Goal: Task Accomplishment & Management: Use online tool/utility

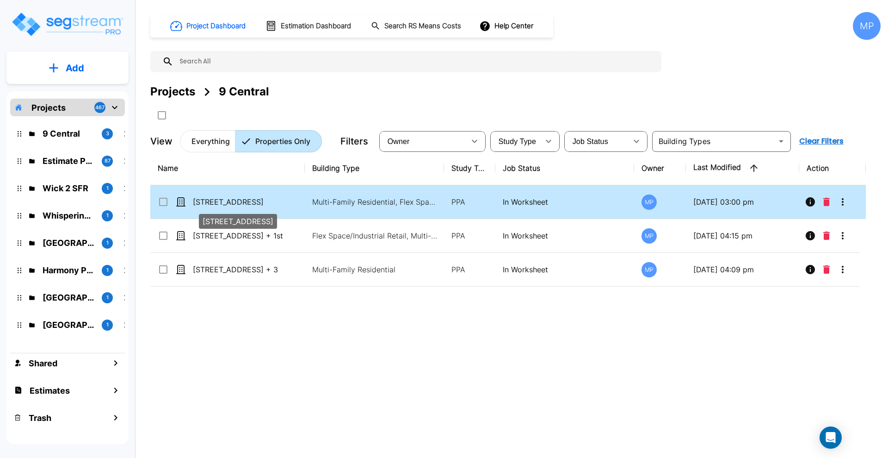
click at [228, 201] on p "[STREET_ADDRESS]" at bounding box center [239, 201] width 93 height 11
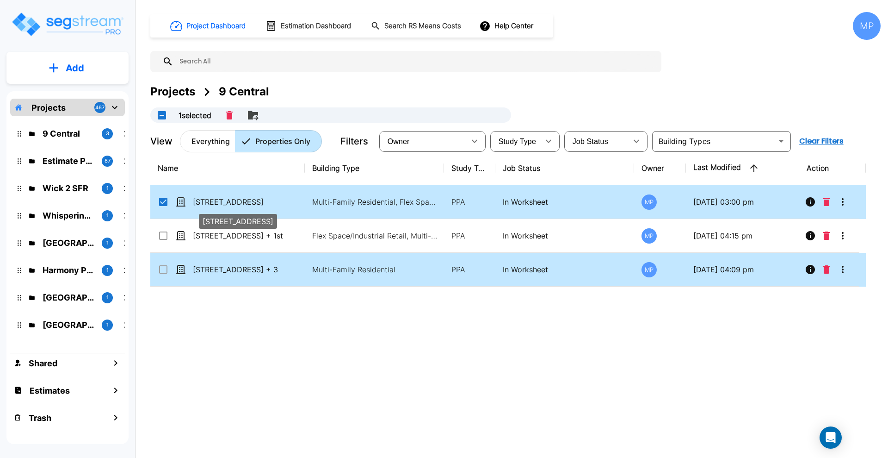
checkbox input "true"
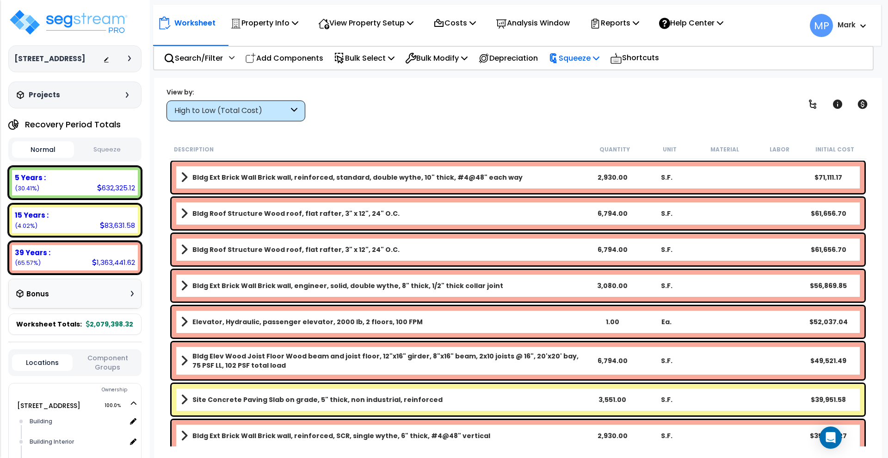
click at [598, 57] on p "Squeeze" at bounding box center [574, 58] width 51 height 12
click at [597, 77] on link "Squeeze" at bounding box center [590, 78] width 92 height 19
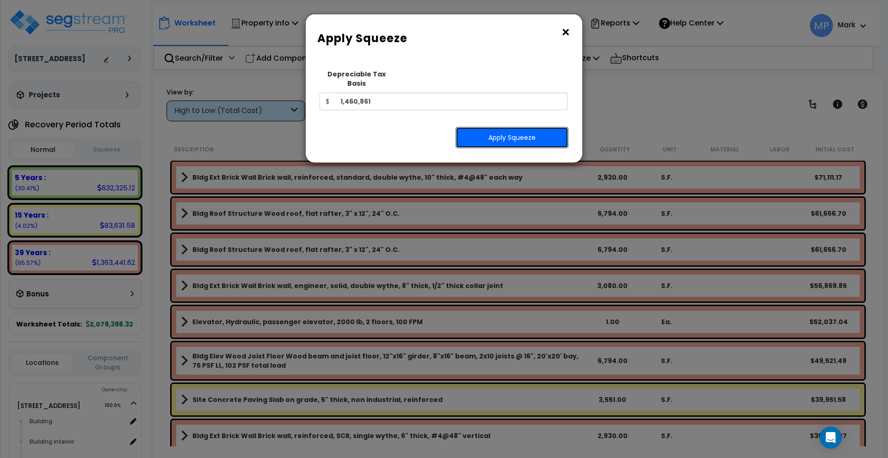
click at [543, 130] on button "Apply Squeeze" at bounding box center [512, 137] width 113 height 21
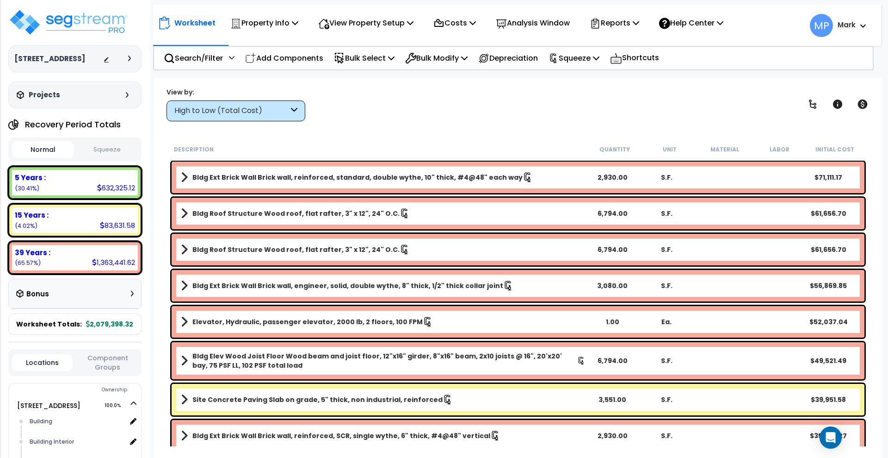
click at [103, 147] on button "Squeeze" at bounding box center [107, 150] width 62 height 16
click at [101, 150] on button "Squeeze" at bounding box center [107, 149] width 62 height 17
click at [52, 148] on button "Normal" at bounding box center [43, 150] width 62 height 16
click at [109, 148] on button "Squeeze" at bounding box center [107, 150] width 62 height 16
click at [52, 149] on button "Normal" at bounding box center [43, 150] width 62 height 16
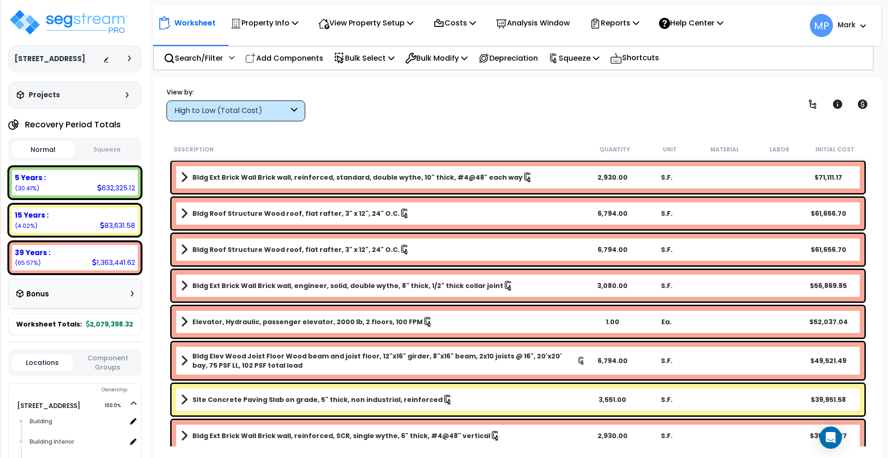
click at [116, 149] on button "Squeeze" at bounding box center [107, 150] width 62 height 16
click at [53, 146] on button "Normal" at bounding box center [43, 150] width 62 height 16
click at [118, 149] on button "Squeeze" at bounding box center [107, 150] width 62 height 16
click at [639, 24] on icon at bounding box center [636, 22] width 6 height 7
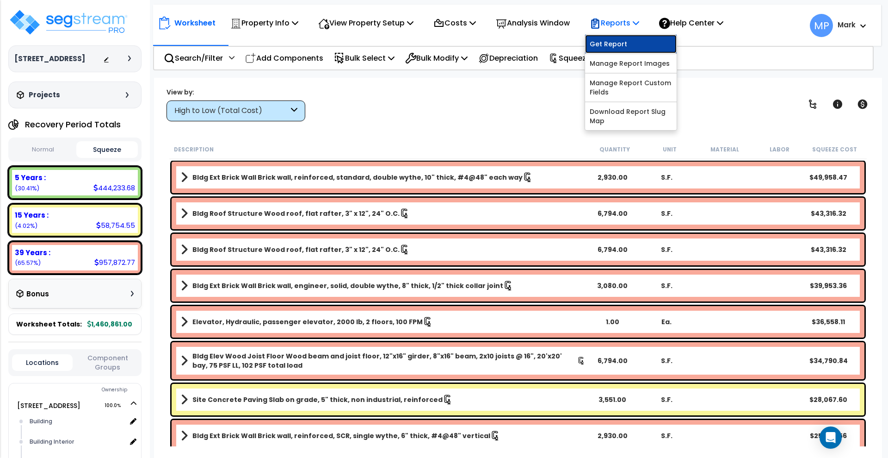
click at [651, 44] on link "Get Report" at bounding box center [631, 44] width 92 height 19
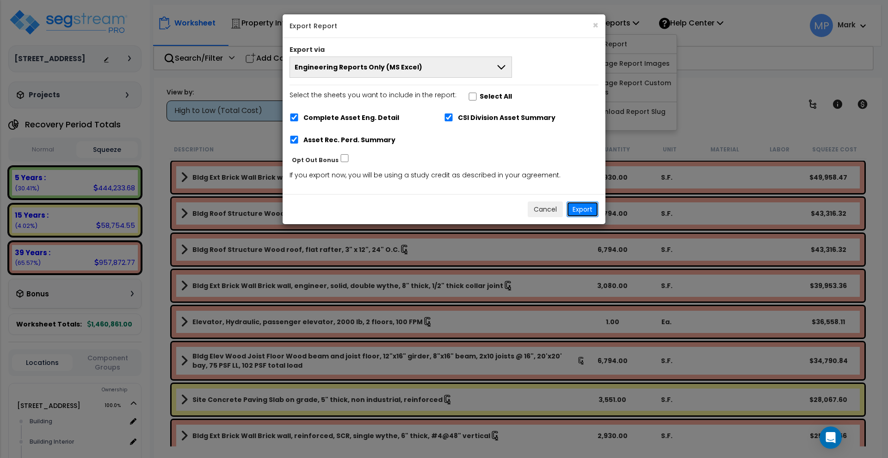
click at [583, 205] on button "Export" at bounding box center [583, 209] width 32 height 16
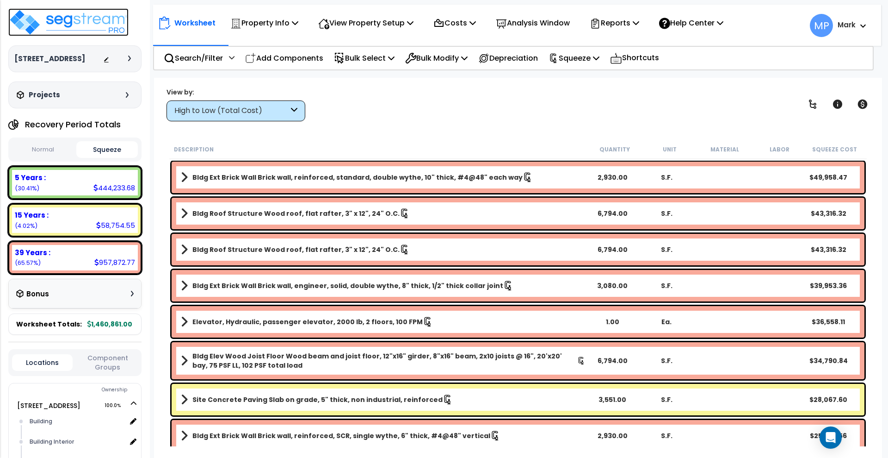
click at [93, 19] on img at bounding box center [68, 22] width 120 height 28
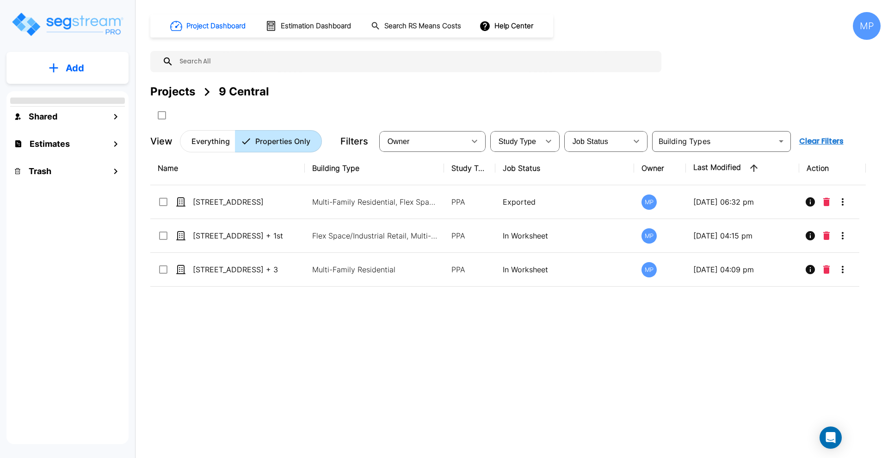
click at [60, 25] on img "mailbox folders" at bounding box center [67, 24] width 113 height 26
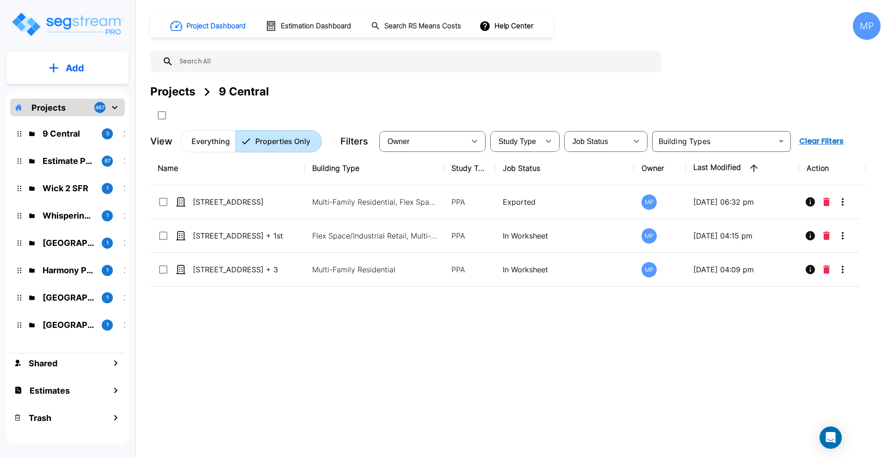
click at [65, 27] on img "mailbox folders" at bounding box center [67, 24] width 113 height 26
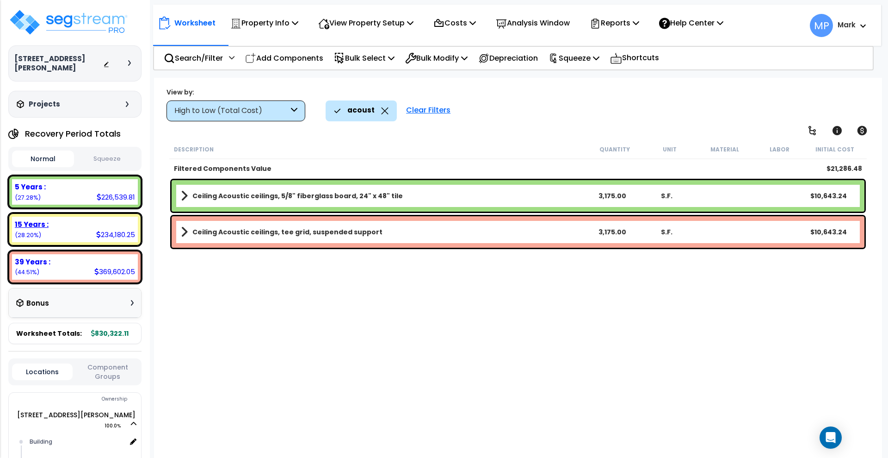
click at [73, 221] on div "15 Years : 234,180.25 (28.20%)" at bounding box center [75, 229] width 126 height 25
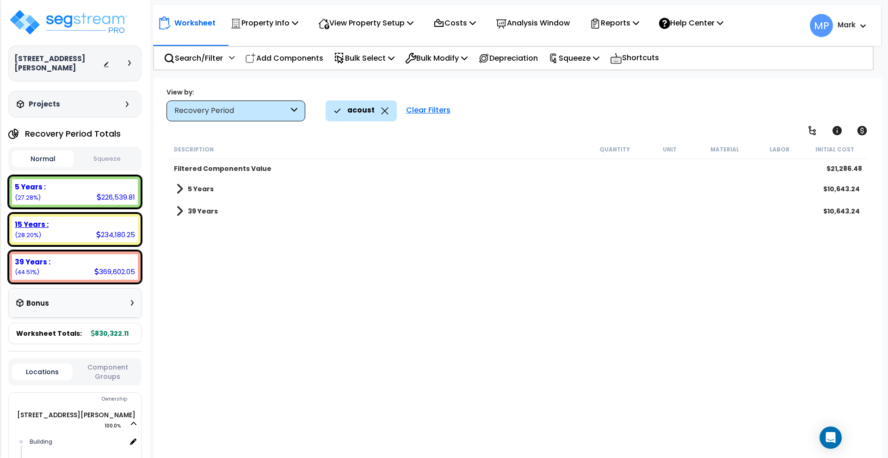
click at [73, 221] on div "15 Years : 234,180.25 (28.20%)" at bounding box center [75, 229] width 126 height 25
drag, startPoint x: 418, startPoint y: 110, endPoint x: 401, endPoint y: 110, distance: 17.1
click at [418, 109] on div "Clear Filters" at bounding box center [429, 110] width 54 height 20
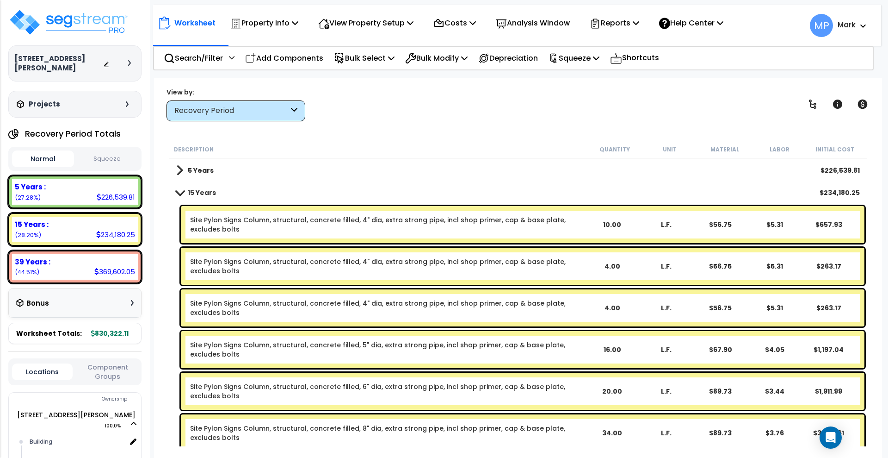
click at [303, 111] on div "Recovery Period" at bounding box center [236, 110] width 139 height 21
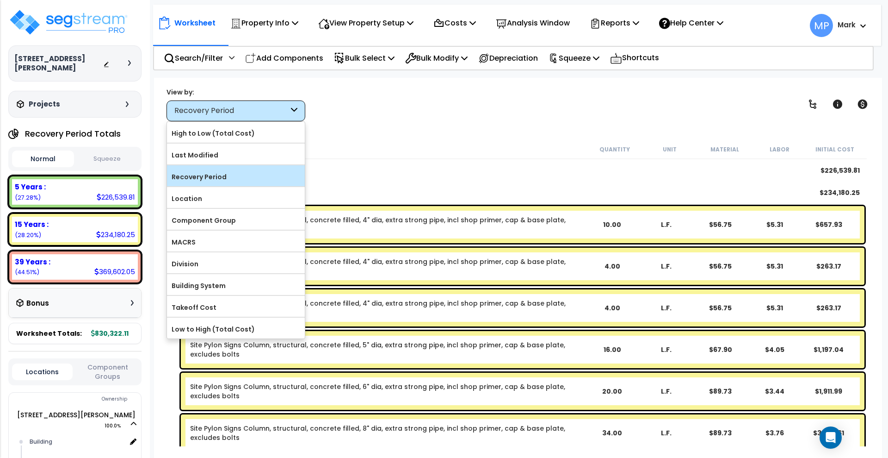
click at [217, 174] on label "Recovery Period" at bounding box center [236, 177] width 138 height 14
click at [0, 0] on input "Recovery Period" at bounding box center [0, 0] width 0 height 0
click at [205, 176] on label "Recovery Period" at bounding box center [236, 177] width 138 height 14
click at [0, 0] on input "Recovery Period" at bounding box center [0, 0] width 0 height 0
click at [377, 127] on div "Worksheet Property Info Property Setup Add Property Unit Template property Clon…" at bounding box center [518, 307] width 728 height 458
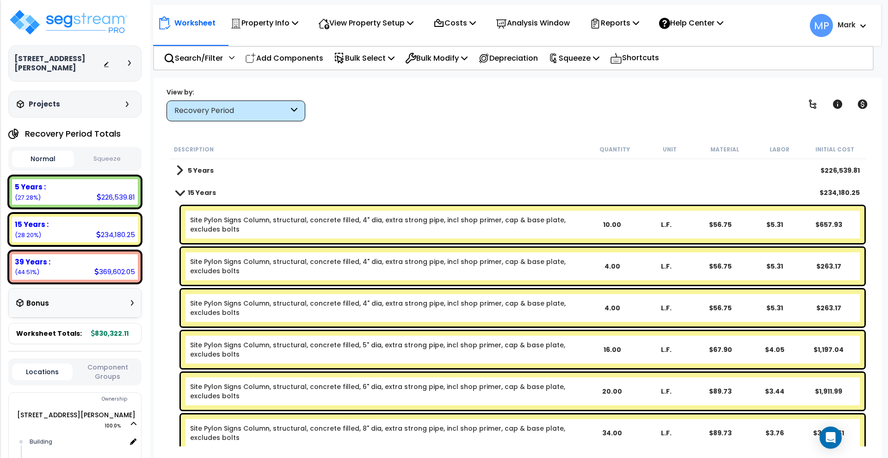
click at [289, 110] on div "Recovery Period" at bounding box center [236, 110] width 139 height 21
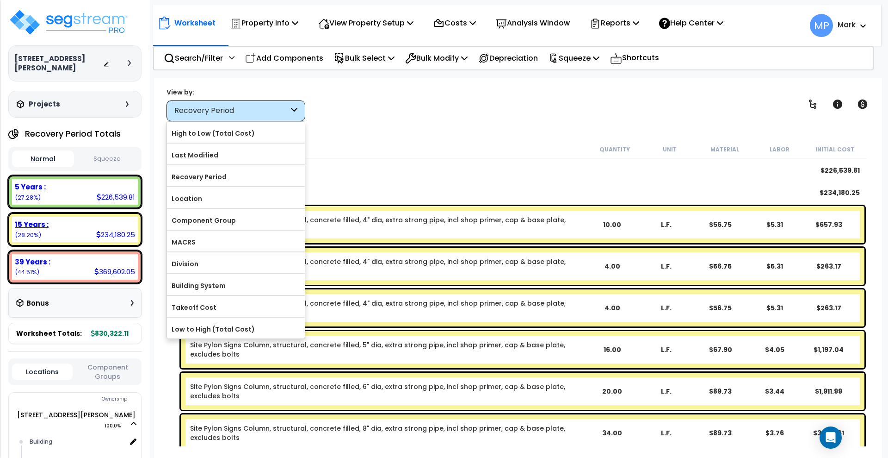
click at [68, 220] on div "15 Years : 234,180.25 (28.20%)" at bounding box center [75, 229] width 126 height 25
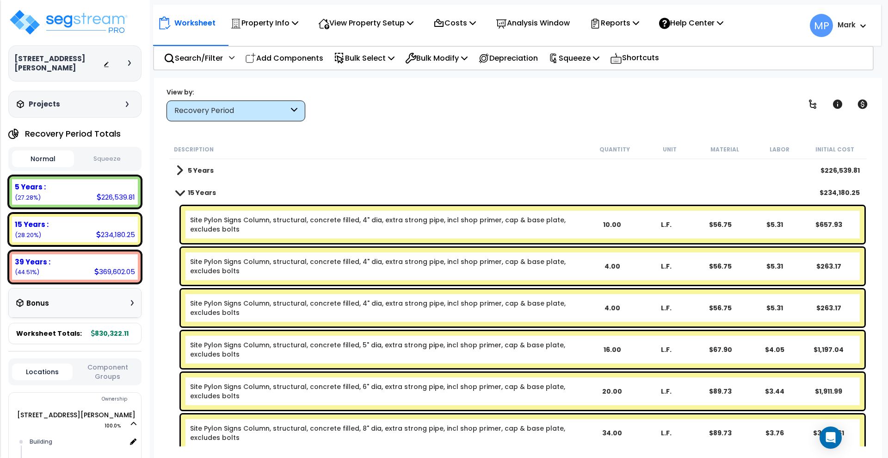
click at [289, 111] on div "Recovery Period" at bounding box center [236, 110] width 139 height 21
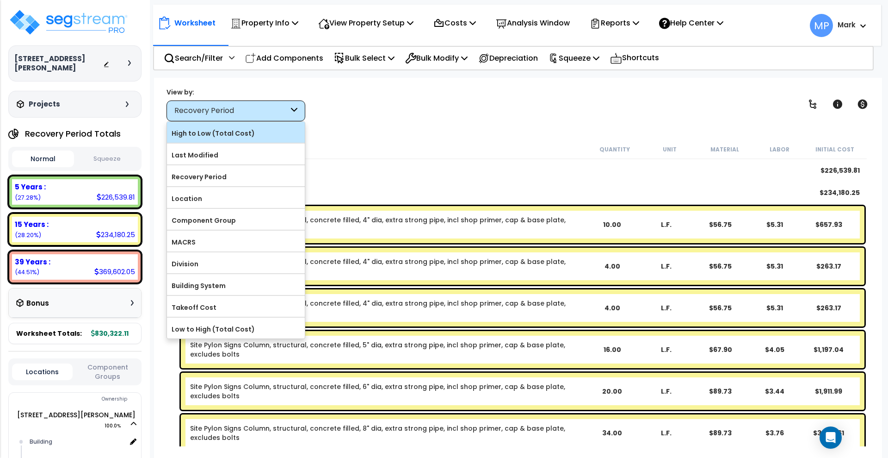
click at [261, 136] on label "High to Low (Total Cost)" at bounding box center [236, 133] width 138 height 14
click at [0, 0] on input "High to Low (Total Cost)" at bounding box center [0, 0] width 0 height 0
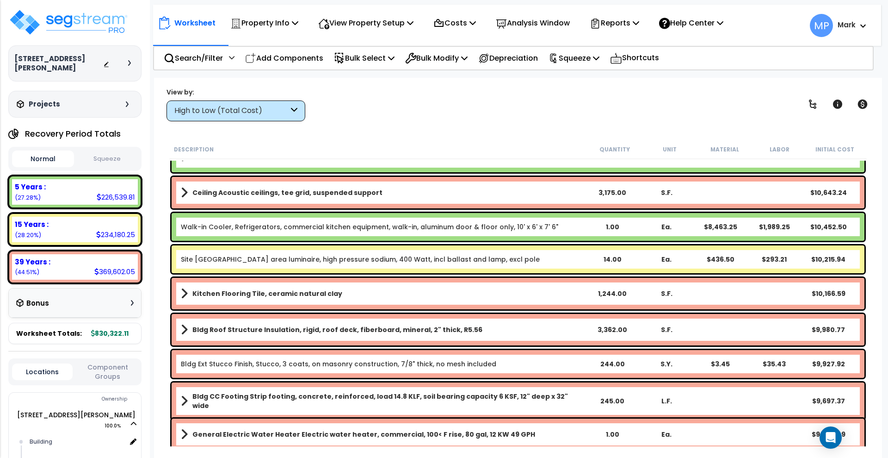
scroll to position [578, 0]
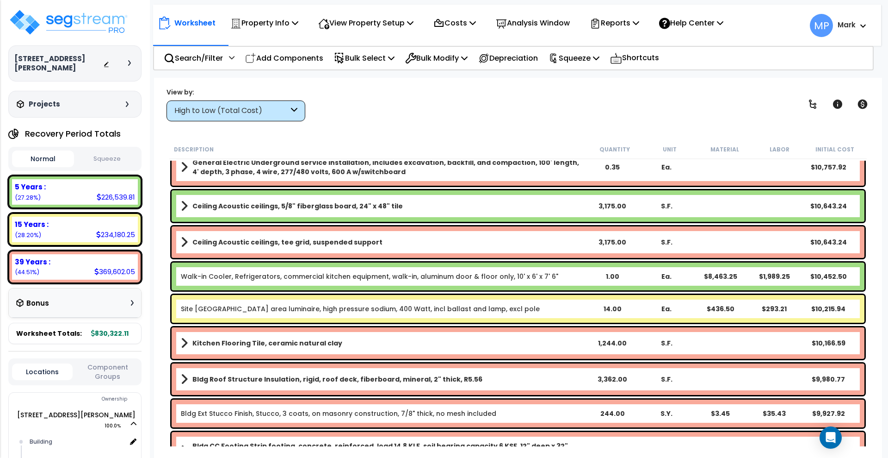
click at [50, 59] on h3 "124 Hartman Ln" at bounding box center [58, 63] width 89 height 19
click at [131, 60] on div at bounding box center [131, 63] width 7 height 6
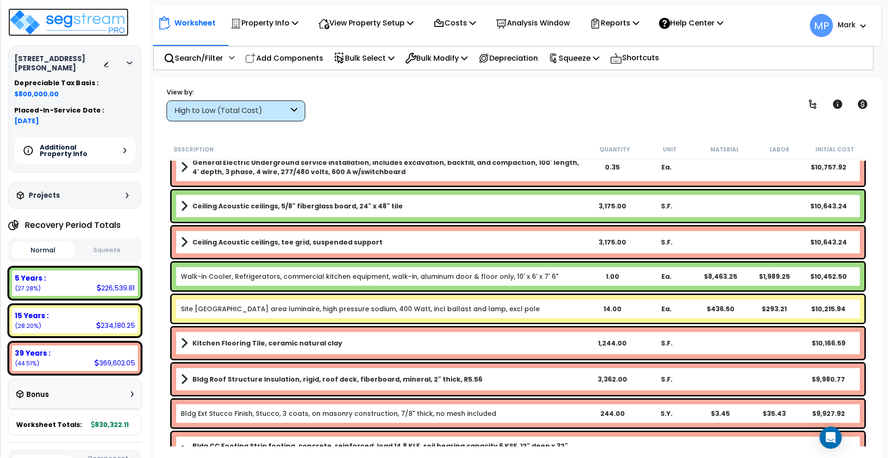
click at [83, 15] on img at bounding box center [68, 22] width 120 height 28
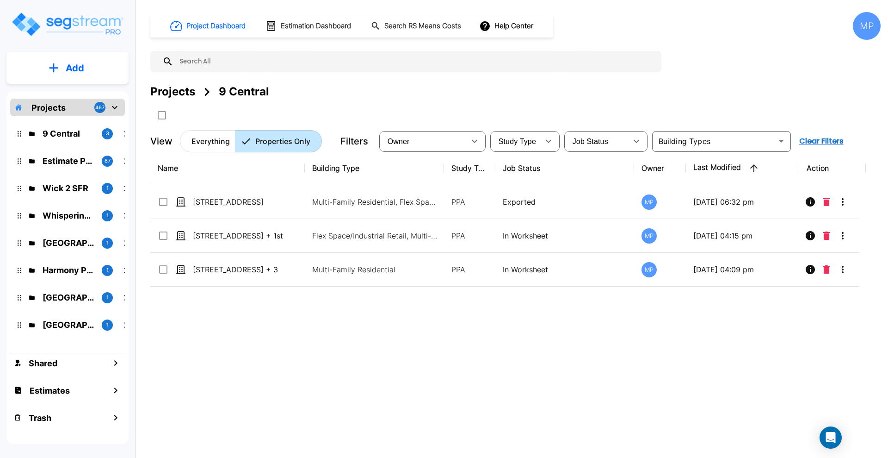
click at [65, 70] on button "Add" at bounding box center [67, 68] width 122 height 27
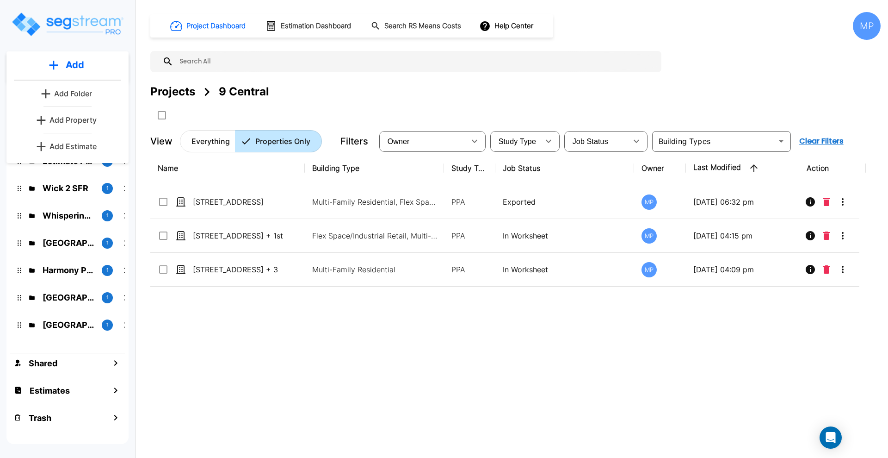
click at [69, 146] on p "Add Estimate" at bounding box center [73, 146] width 47 height 11
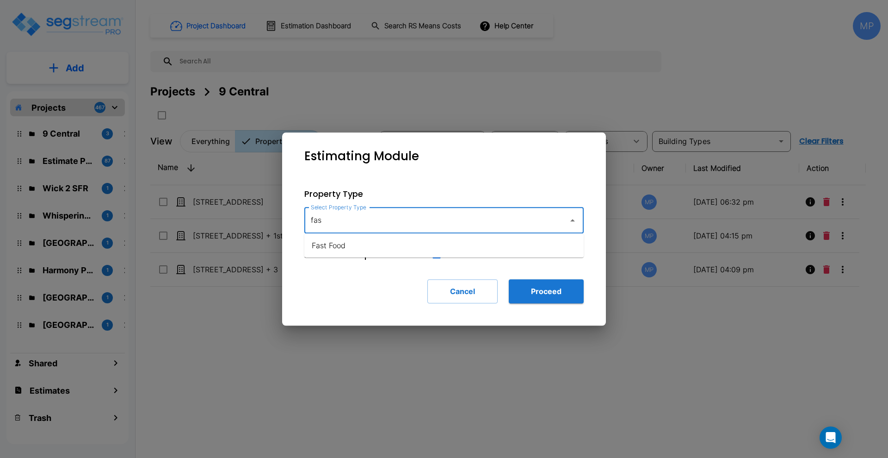
click at [356, 244] on li "Fast Food" at bounding box center [443, 245] width 279 height 17
type input "Fast Food"
click at [558, 296] on button "Proceed" at bounding box center [546, 291] width 75 height 24
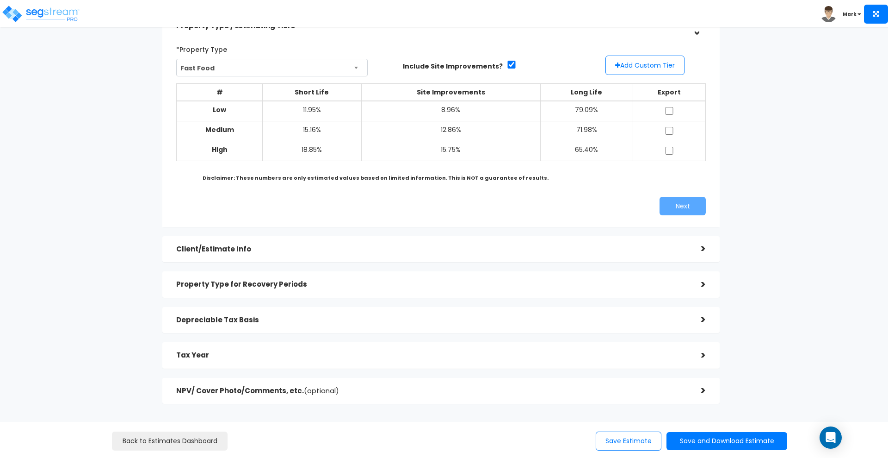
scroll to position [90, 0]
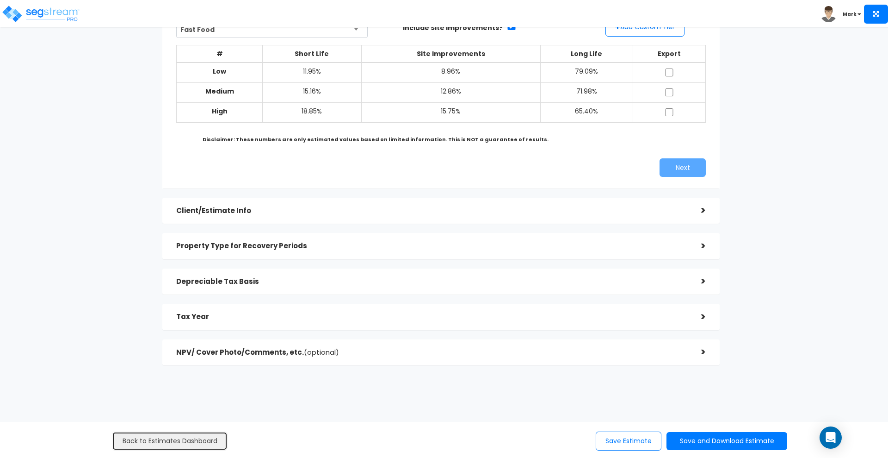
click at [174, 442] on link "Back to Estimates Dashboard" at bounding box center [170, 440] width 116 height 19
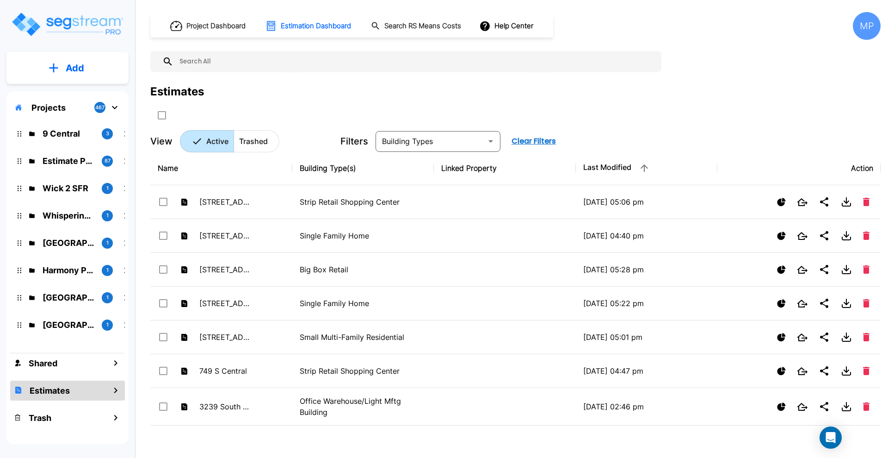
click at [44, 103] on p "Projects" at bounding box center [48, 107] width 34 height 12
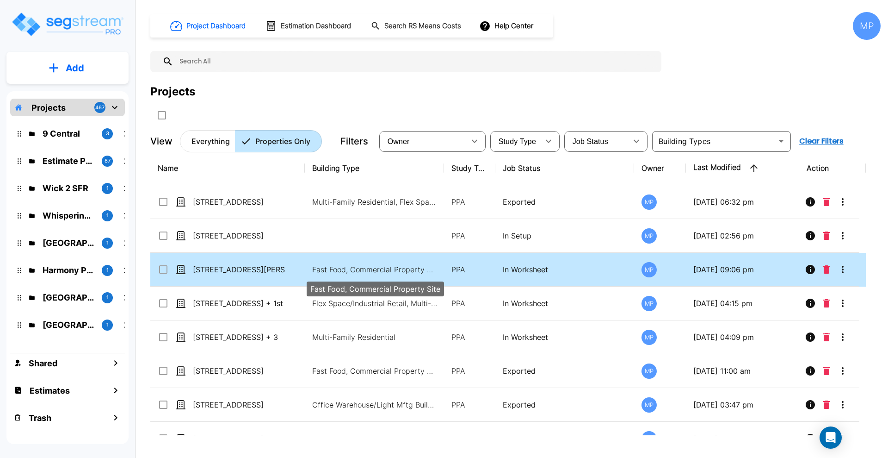
click at [379, 267] on p "Fast Food, Commercial Property Site" at bounding box center [374, 269] width 125 height 11
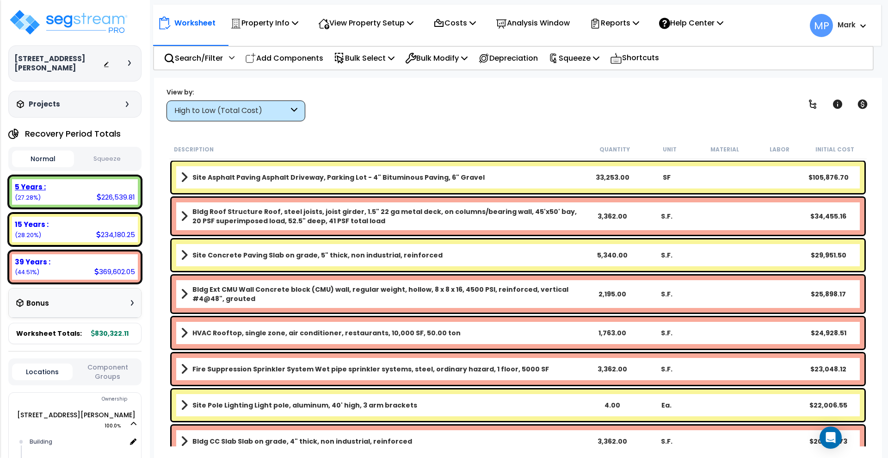
click at [58, 182] on div "5 Years :" at bounding box center [75, 187] width 120 height 10
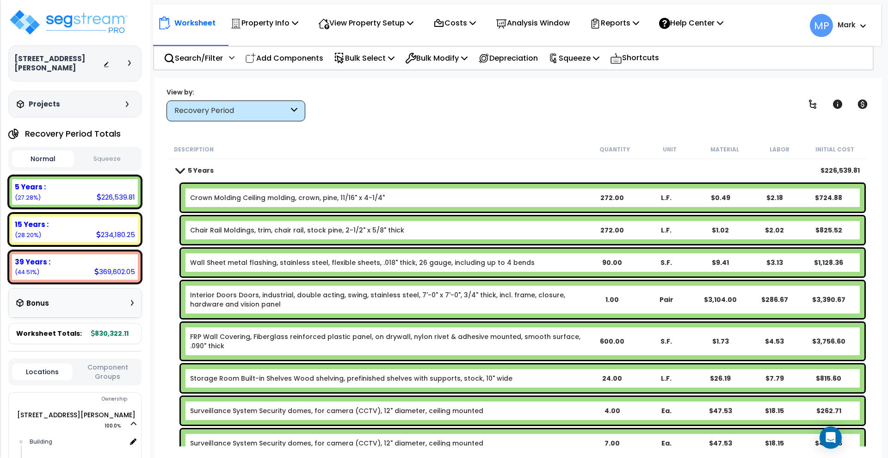
click at [298, 111] on div "Recovery Period" at bounding box center [236, 110] width 139 height 21
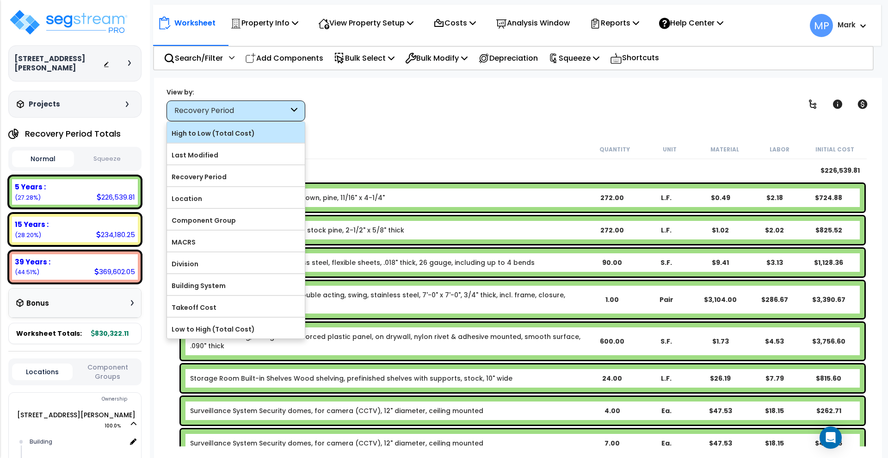
click at [242, 136] on label "High to Low (Total Cost)" at bounding box center [236, 133] width 138 height 14
click at [0, 0] on input "High to Low (Total Cost)" at bounding box center [0, 0] width 0 height 0
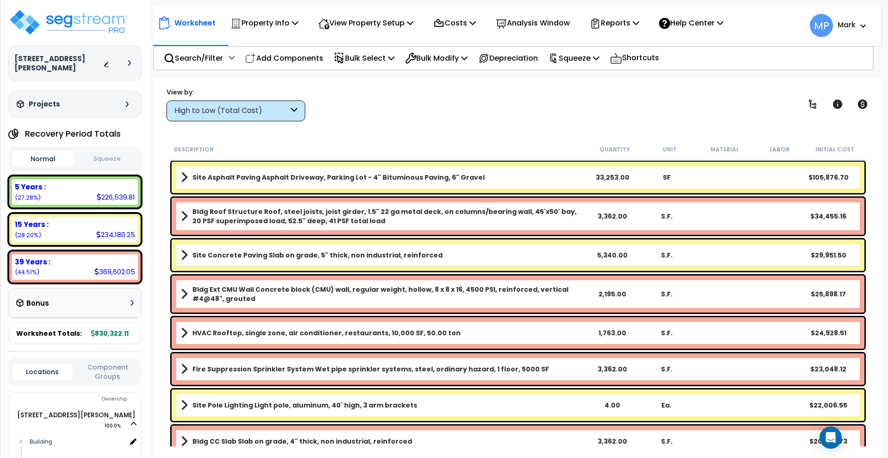
click at [291, 110] on div "High to Low (Total Cost)" at bounding box center [236, 110] width 139 height 21
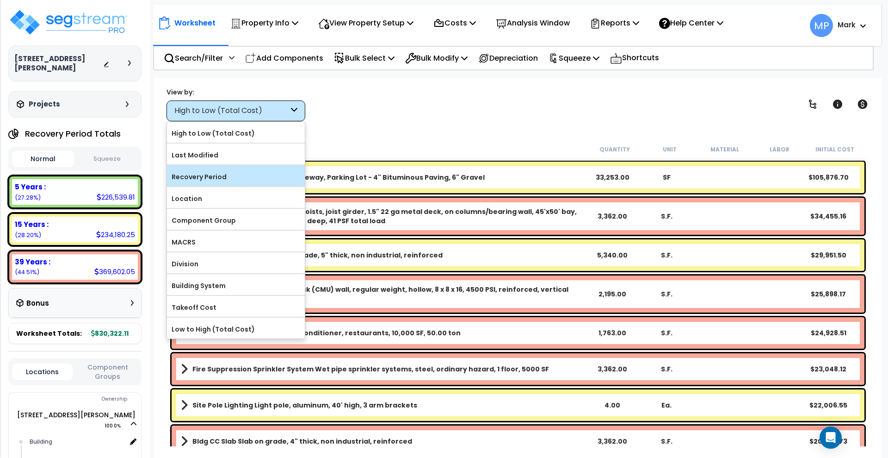
click at [206, 177] on label "Recovery Period" at bounding box center [236, 177] width 138 height 14
click at [0, 0] on input "Recovery Period" at bounding box center [0, 0] width 0 height 0
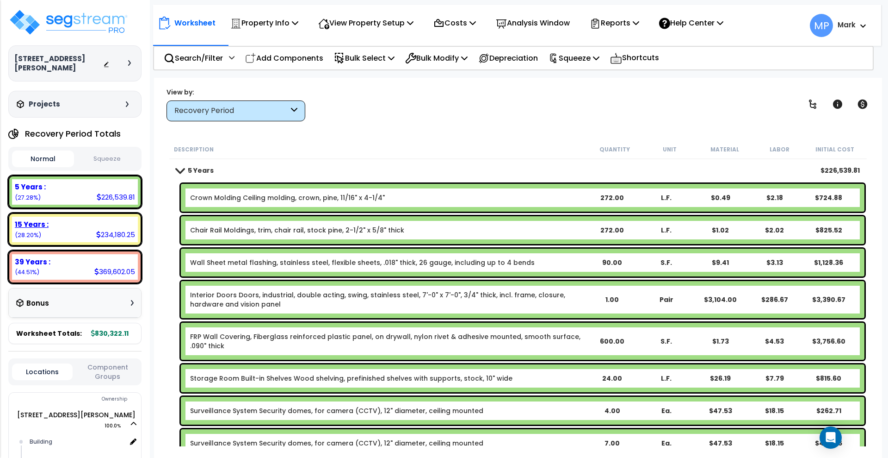
click at [65, 221] on div "15 Years : 234,180.25 (28.20%)" at bounding box center [75, 229] width 126 height 25
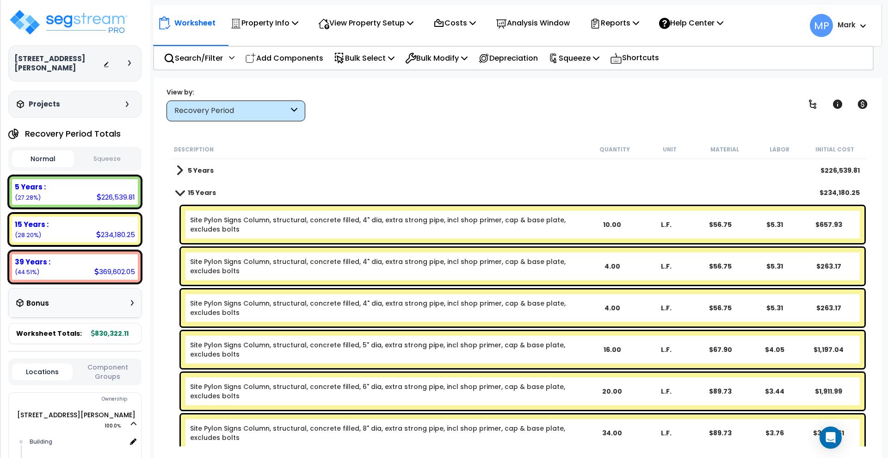
click at [213, 192] on b "15 Years" at bounding box center [202, 192] width 28 height 9
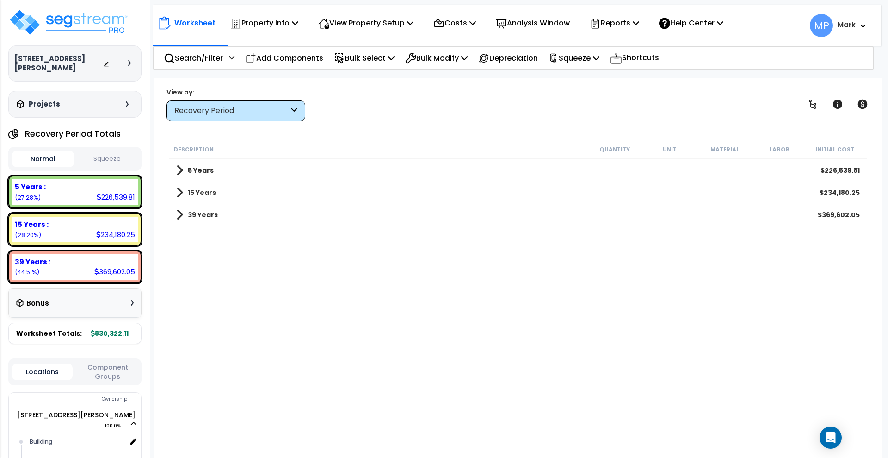
click at [203, 191] on b "15 Years" at bounding box center [202, 192] width 28 height 9
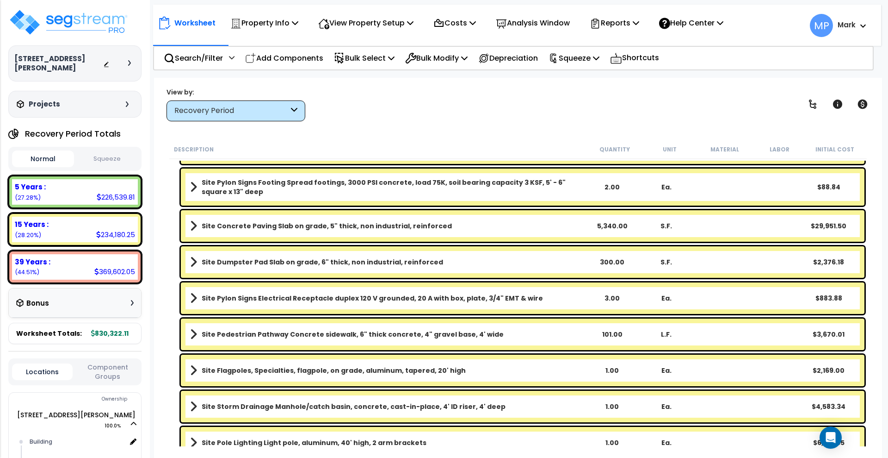
scroll to position [1466, 0]
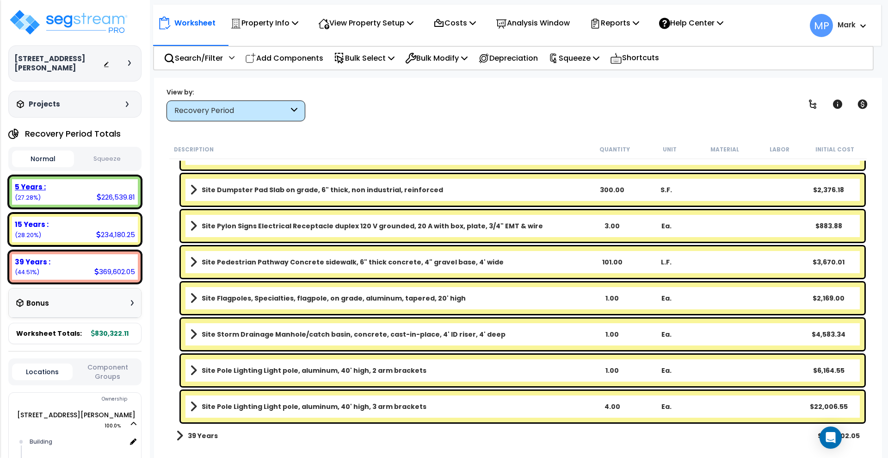
click at [87, 184] on div "5 Years : 226,539.81 (27.28%)" at bounding box center [75, 191] width 126 height 25
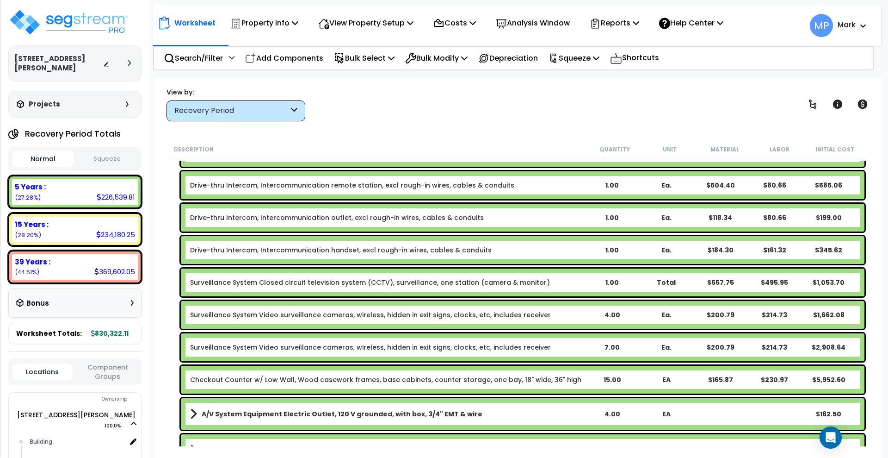
click at [294, 110] on icon at bounding box center [294, 110] width 6 height 11
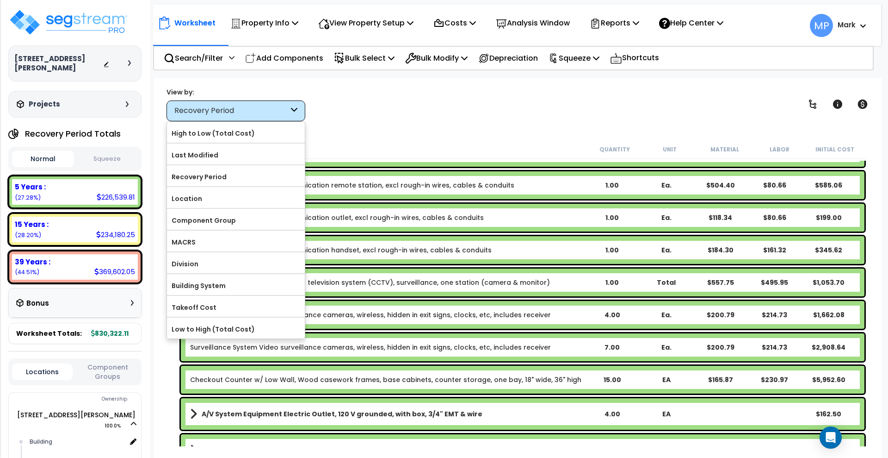
click at [236, 132] on label "High to Low (Total Cost)" at bounding box center [236, 133] width 138 height 14
click at [0, 0] on input "High to Low (Total Cost)" at bounding box center [0, 0] width 0 height 0
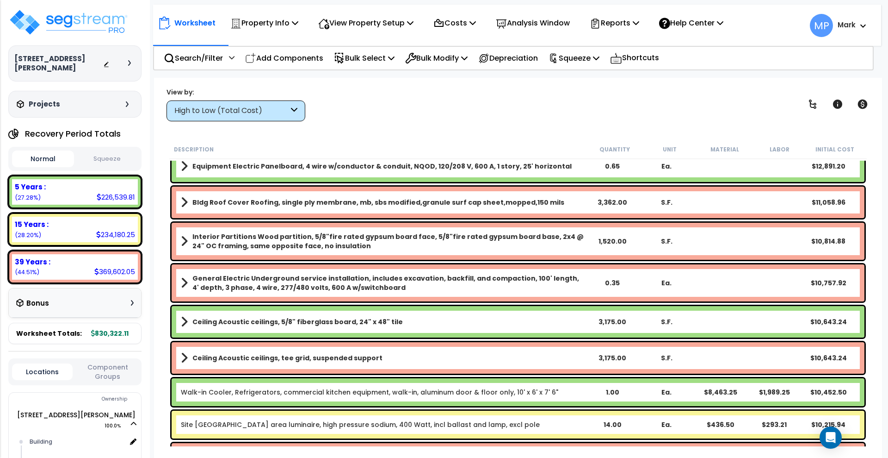
scroll to position [0, 0]
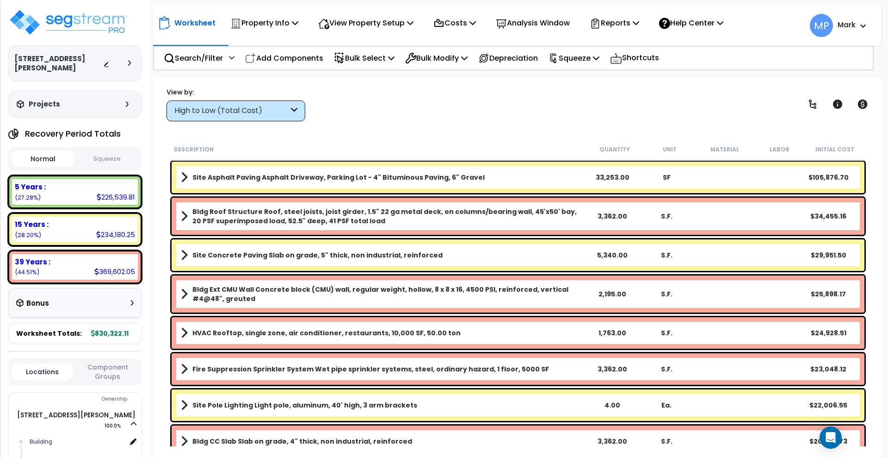
click at [503, 178] on link "Site Asphalt Paving Asphalt Driveway, Parking Lot - 4" Bituminous Paving, 6" Gr…" at bounding box center [383, 177] width 405 height 13
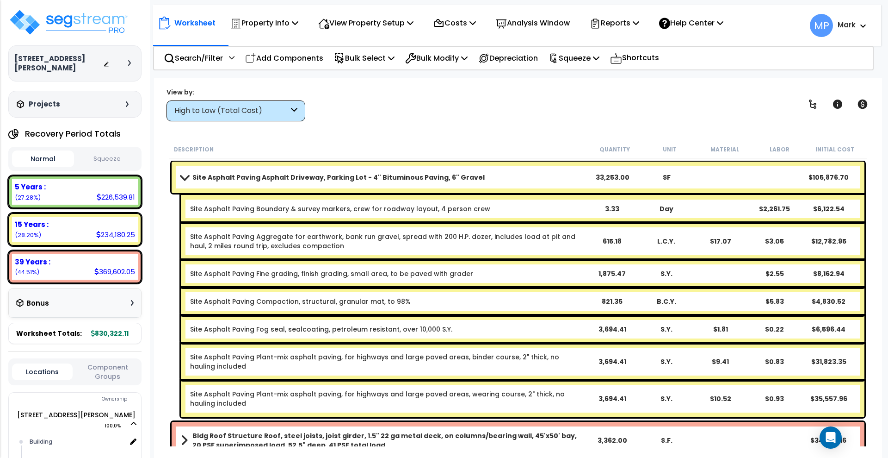
click at [503, 177] on link "Site Asphalt Paving Asphalt Driveway, Parking Lot - 4" Bituminous Paving, 6" Gr…" at bounding box center [383, 177] width 405 height 13
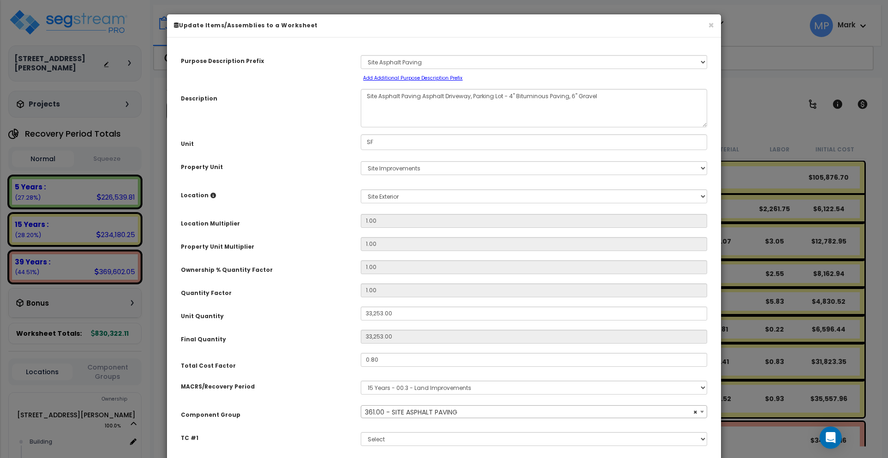
select select "26058"
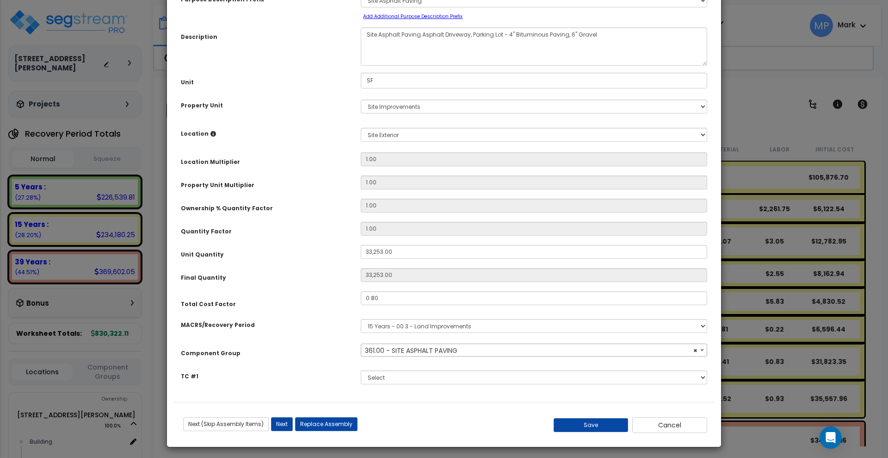
scroll to position [65, 0]
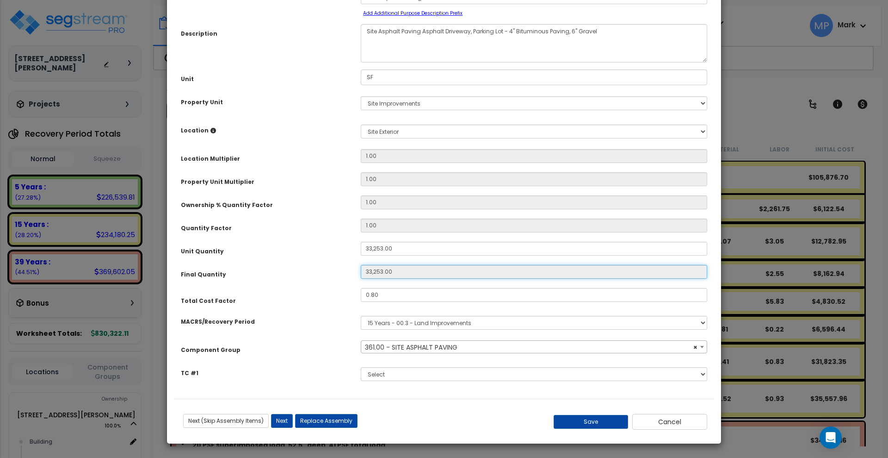
drag, startPoint x: 402, startPoint y: 271, endPoint x: 316, endPoint y: 274, distance: 85.2
click at [316, 274] on div "Final Quantity 33,253.00" at bounding box center [444, 273] width 540 height 16
click at [685, 421] on button "Cancel" at bounding box center [669, 422] width 75 height 16
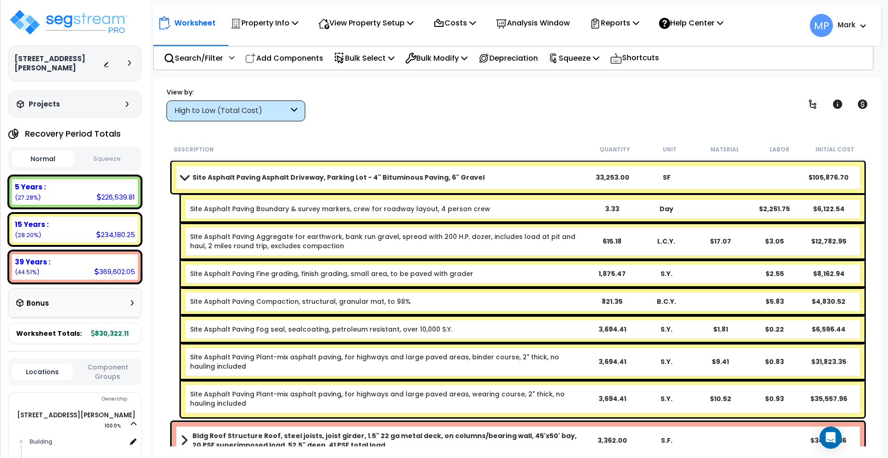
click at [186, 176] on span at bounding box center [184, 177] width 13 height 7
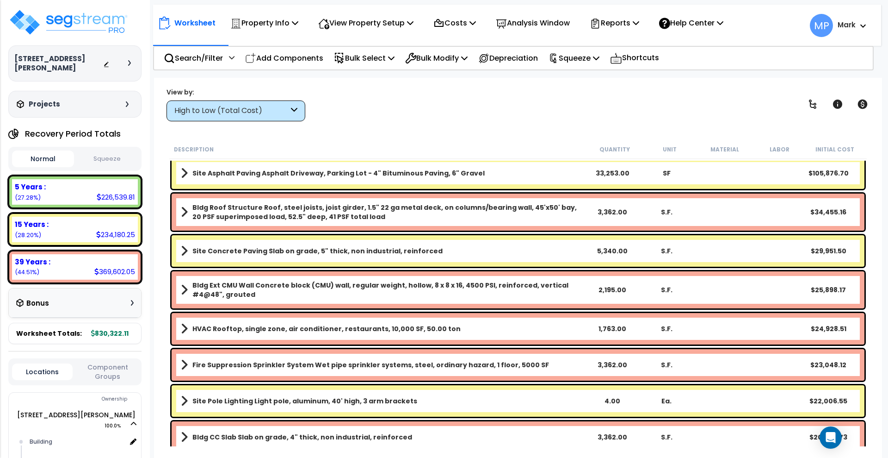
scroll to position [0, 0]
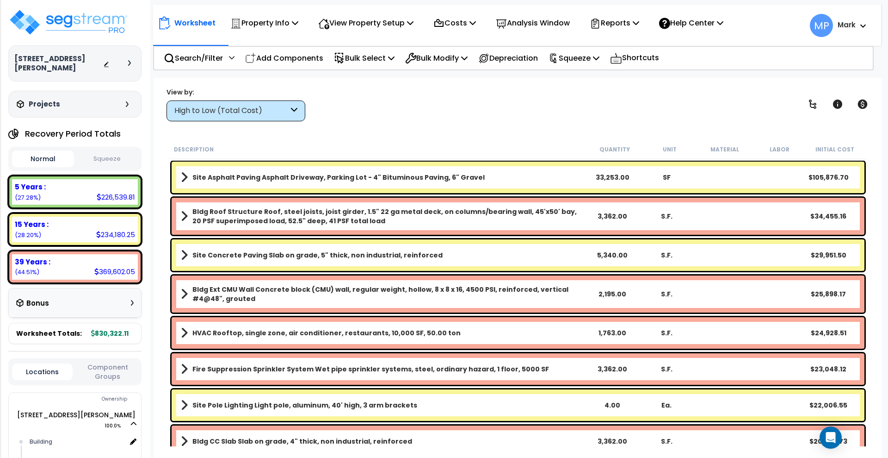
click at [617, 174] on div "33,253.00" at bounding box center [613, 177] width 54 height 9
click at [616, 174] on div "33,253.00" at bounding box center [613, 177] width 54 height 9
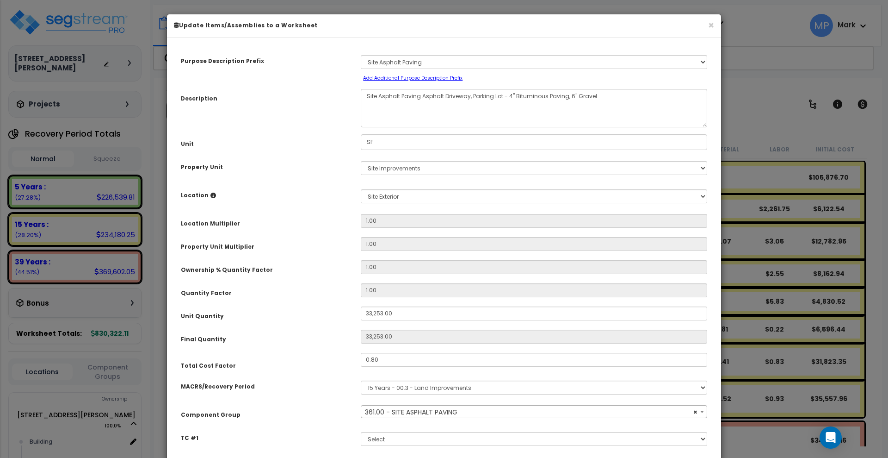
select select "26058"
drag, startPoint x: 412, startPoint y: 340, endPoint x: 356, endPoint y: 340, distance: 56.0
click at [356, 340] on div "33,253.00" at bounding box center [534, 336] width 360 height 14
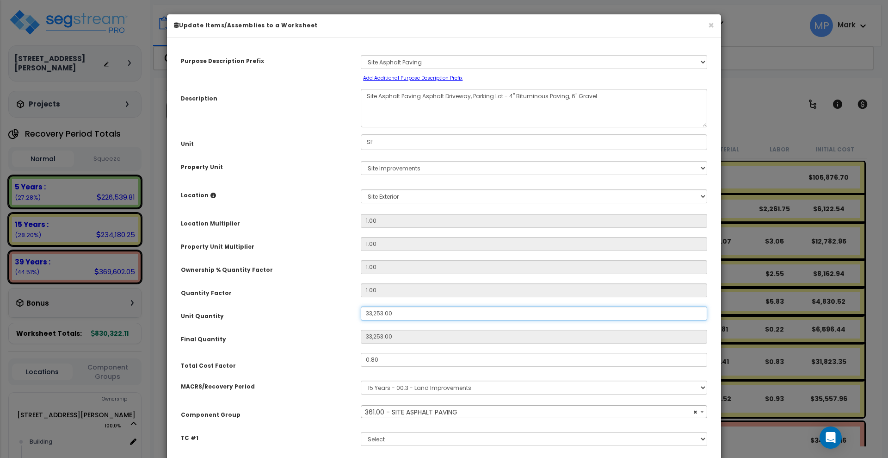
click at [396, 315] on input "33,253.00" at bounding box center [534, 313] width 347 height 14
drag, startPoint x: 402, startPoint y: 308, endPoint x: 334, endPoint y: 310, distance: 68.1
click at [334, 310] on div "Unit Quantity 33,253.00" at bounding box center [444, 314] width 540 height 16
type input "33,253"
type input "3"
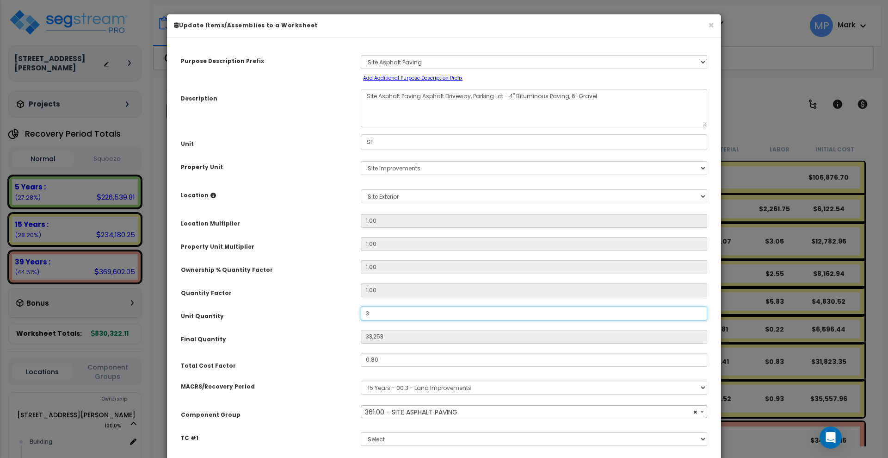
type input "3"
type input "31"
type input "318"
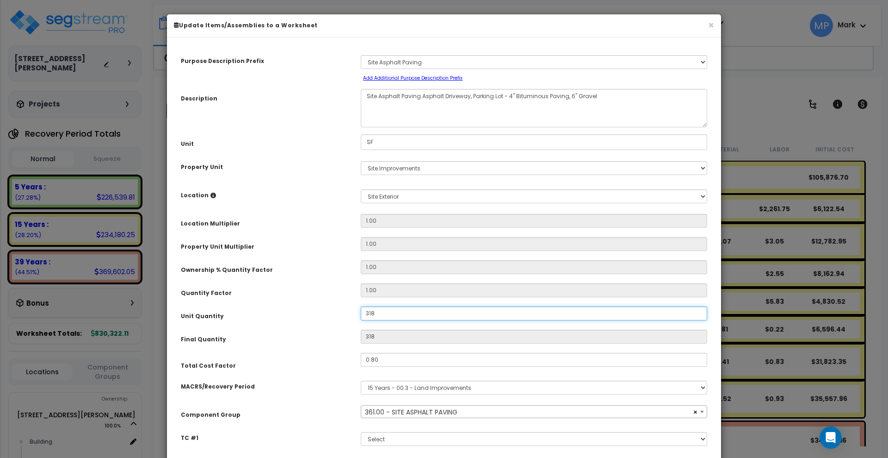
type input "3,184"
type input "31,840"
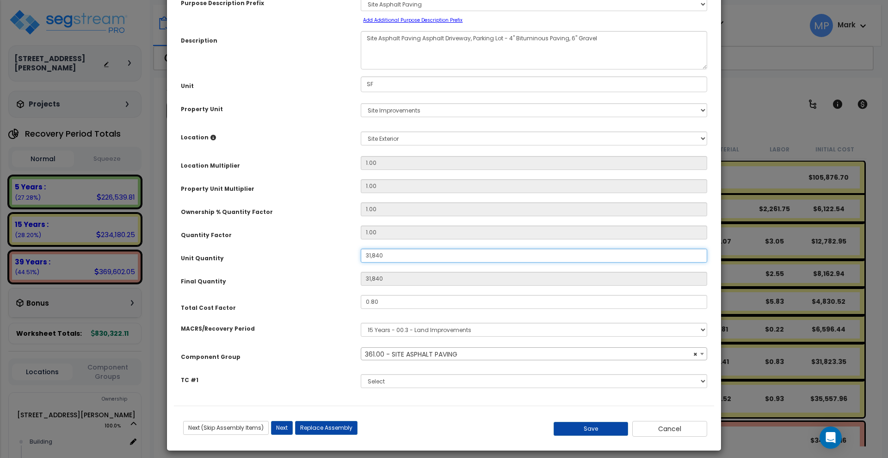
type input "31,840"
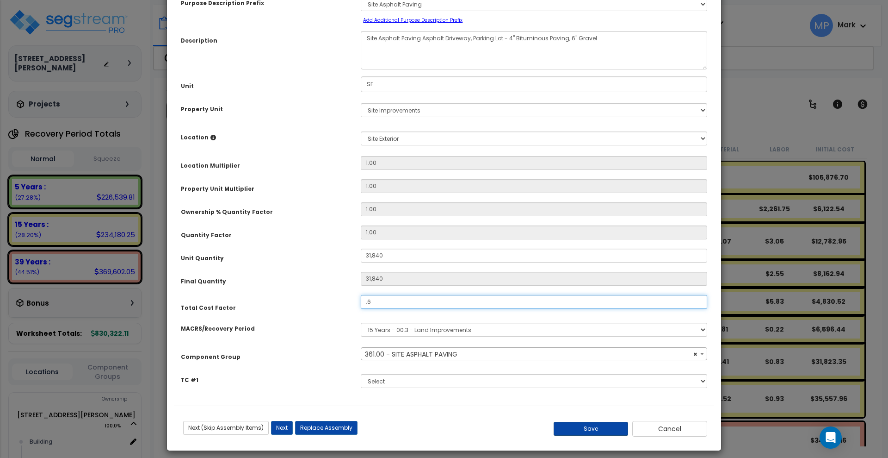
type input ".6"
click at [605, 427] on button "Save" at bounding box center [591, 428] width 75 height 14
type input "31840.00"
type input "0.60"
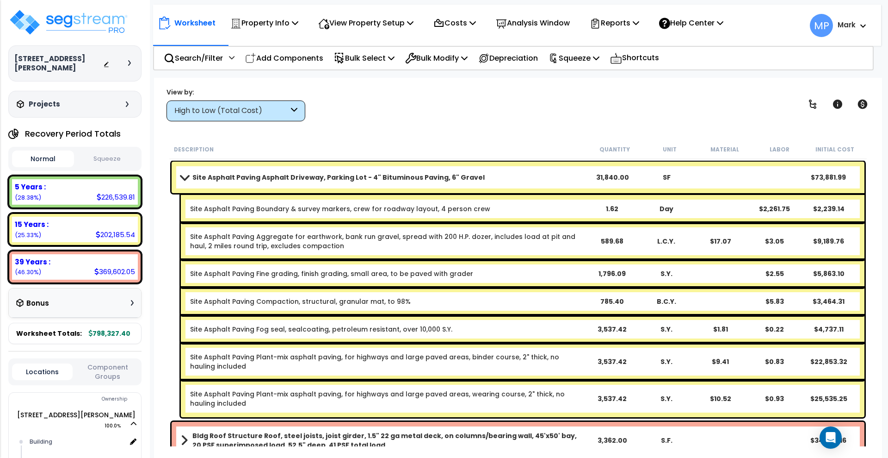
click at [497, 174] on link "Site Asphalt Paving Asphalt Driveway, Parking Lot - 4" Bituminous Paving, 6" Gr…" at bounding box center [383, 177] width 405 height 13
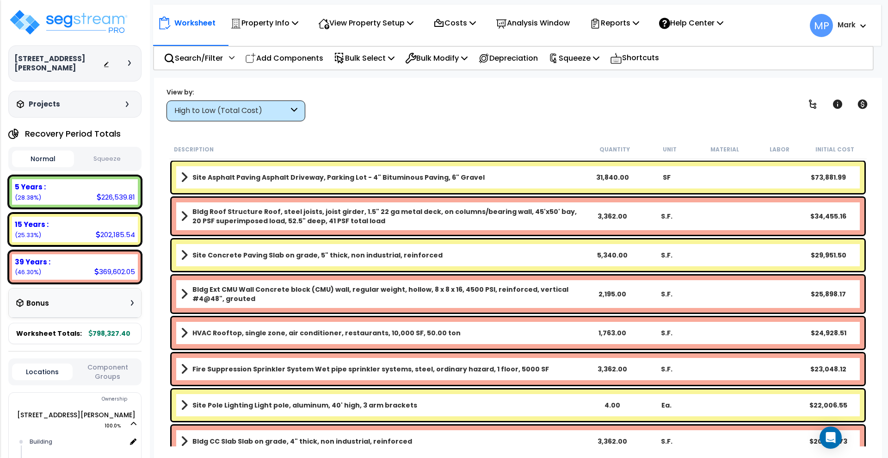
click at [376, 254] on b "Site Concrete Paving Slab on grade, 5" thick, non industrial, reinforced" at bounding box center [317, 254] width 250 height 9
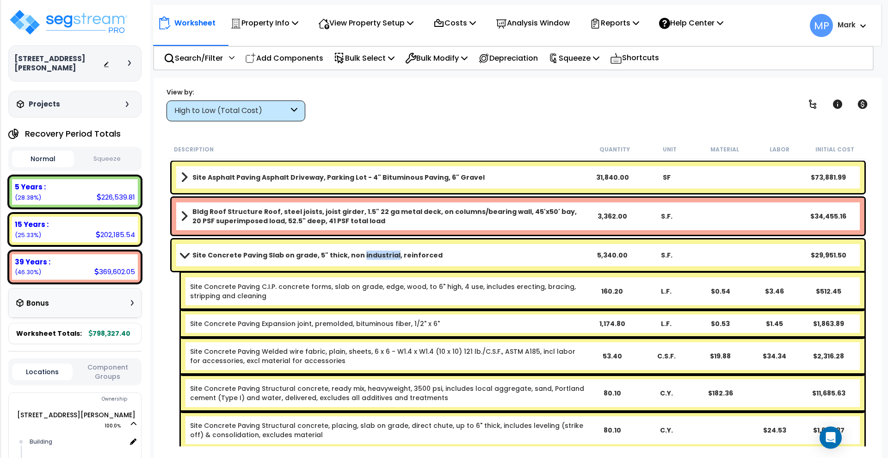
click at [376, 254] on b "Site Concrete Paving Slab on grade, 5" thick, non industrial, reinforced" at bounding box center [317, 254] width 250 height 9
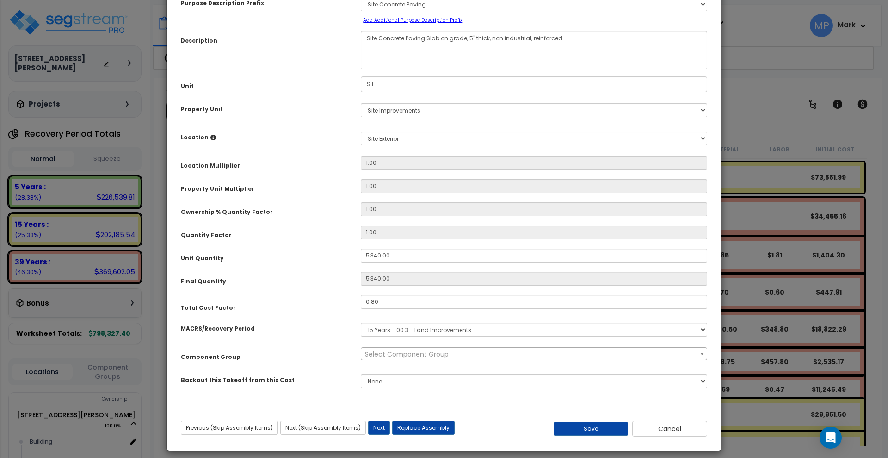
scroll to position [0, 0]
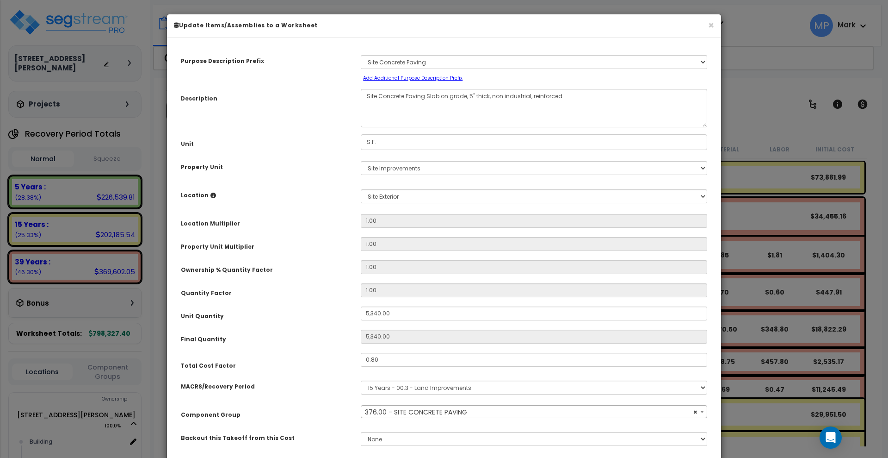
select select "26823"
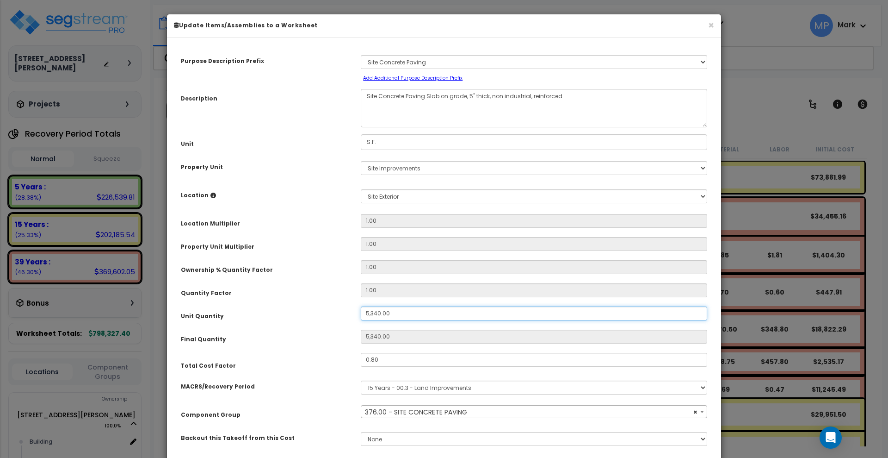
drag, startPoint x: 400, startPoint y: 314, endPoint x: 315, endPoint y: 305, distance: 86.1
click at [315, 305] on div "Purpose Description Prefix Select A/V System A/V System Equipment A/V System Eq…" at bounding box center [444, 253] width 540 height 419
type input "2"
type input "21"
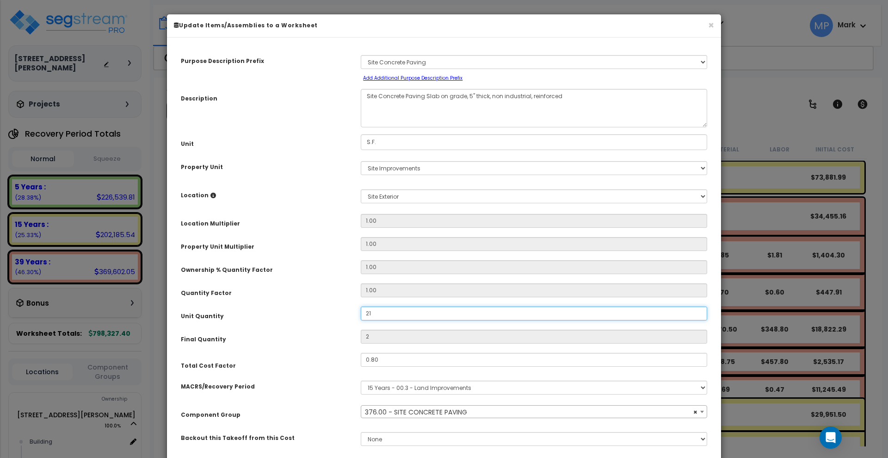
type input "21"
type input "211"
type input "2,115"
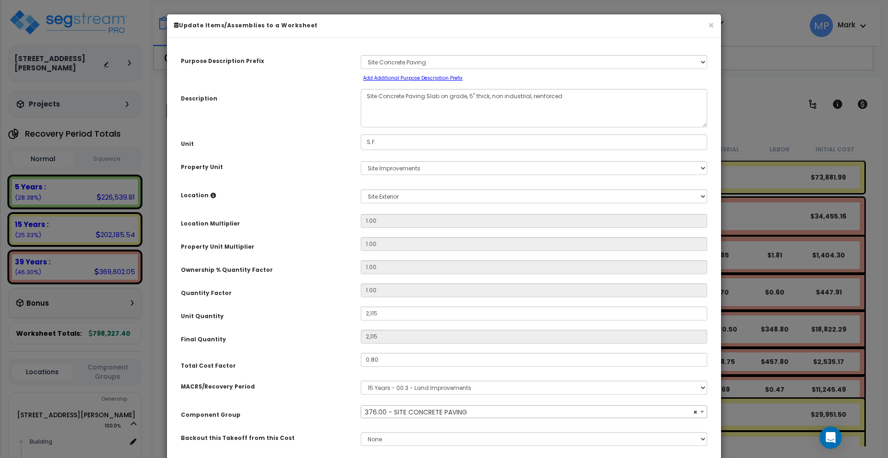
click at [339, 351] on div "Purpose Description Prefix Select A/V System A/V System Equipment A/V System Eq…" at bounding box center [444, 253] width 540 height 419
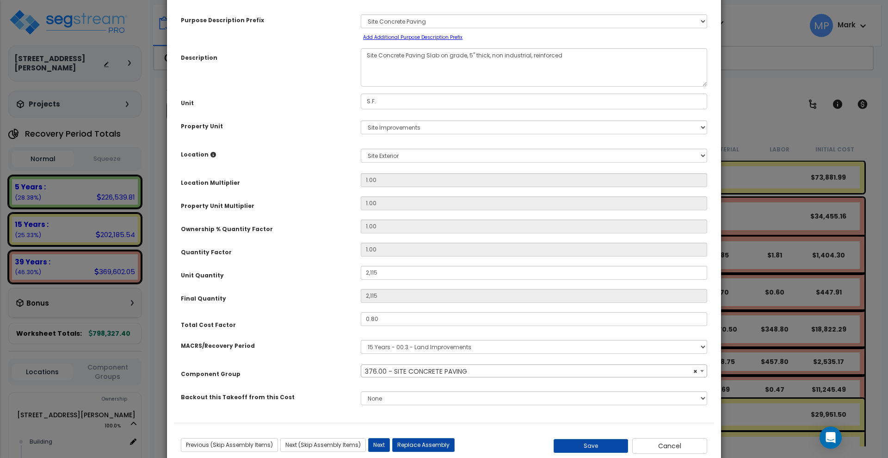
scroll to position [58, 0]
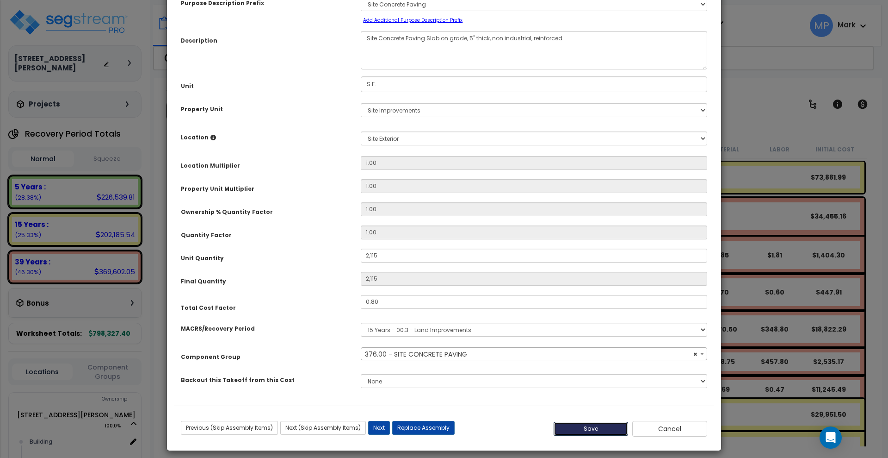
click at [579, 428] on button "Save" at bounding box center [591, 428] width 75 height 14
type input "2115.00"
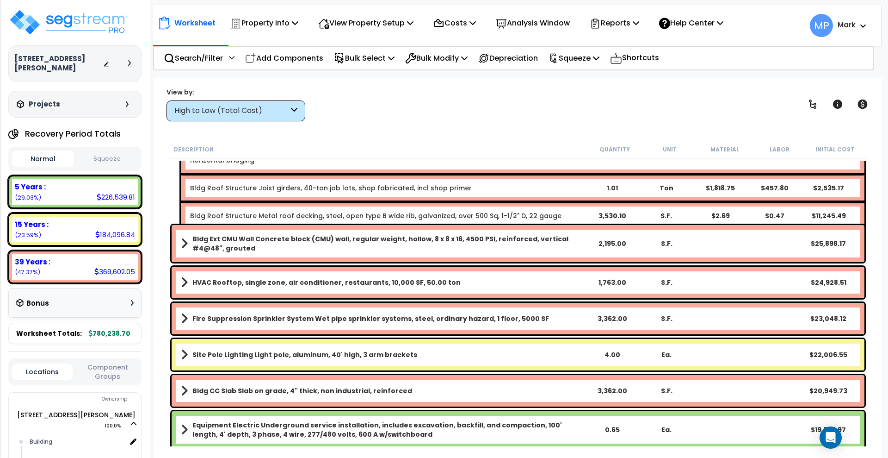
scroll to position [231, 0]
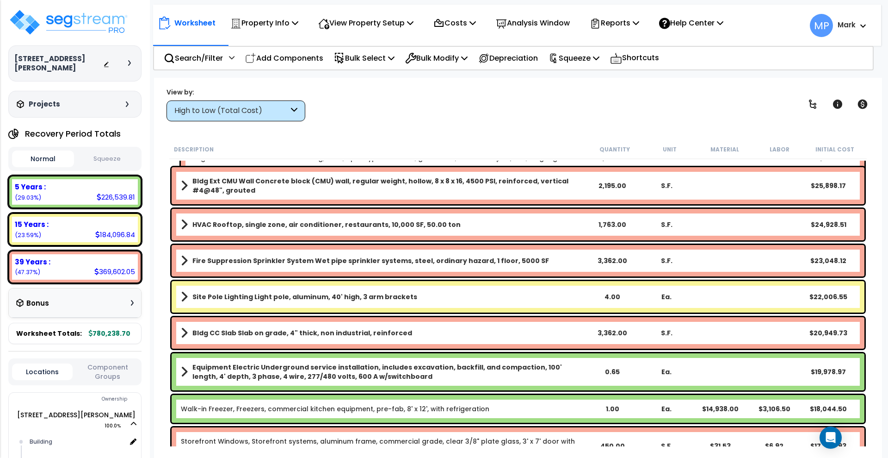
click at [451, 298] on link "Site Pole Lighting Light pole, aluminum, 40' high, 3 arm brackets" at bounding box center [383, 296] width 405 height 13
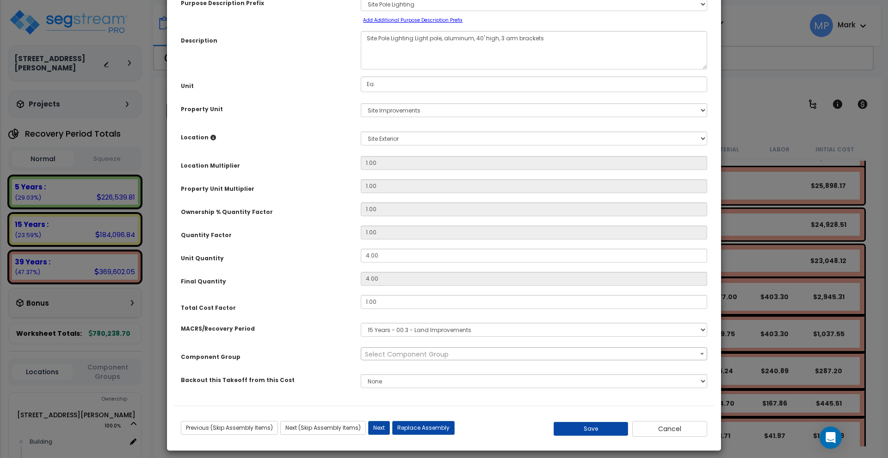
scroll to position [0, 0]
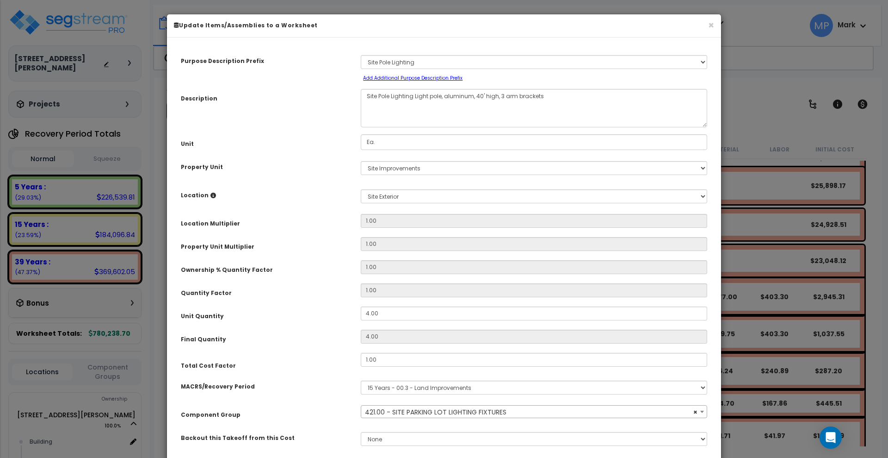
select select "29118"
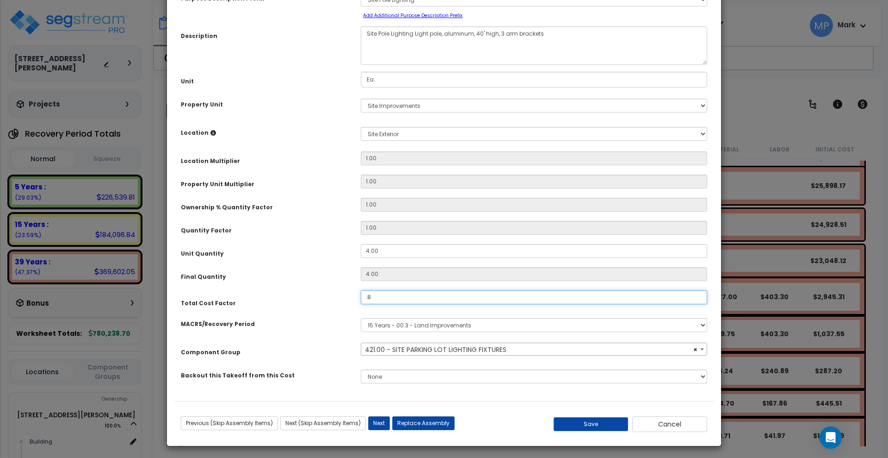
scroll to position [65, 0]
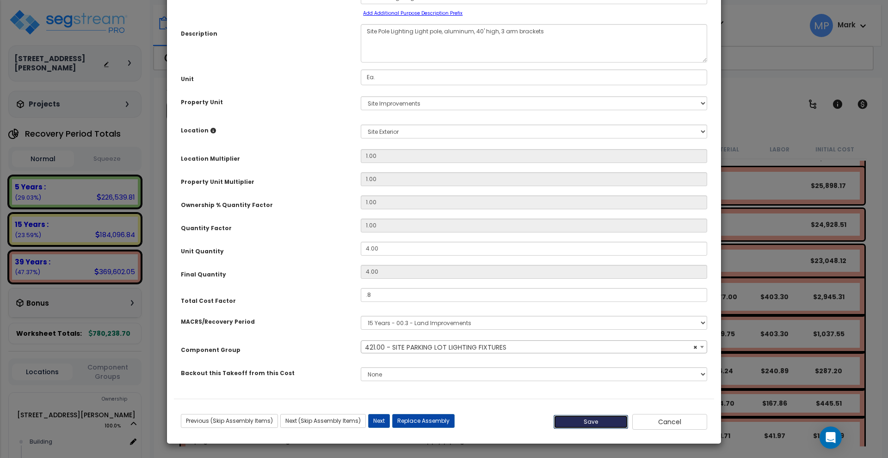
click at [604, 423] on button "Save" at bounding box center [591, 422] width 75 height 14
type input "0.80"
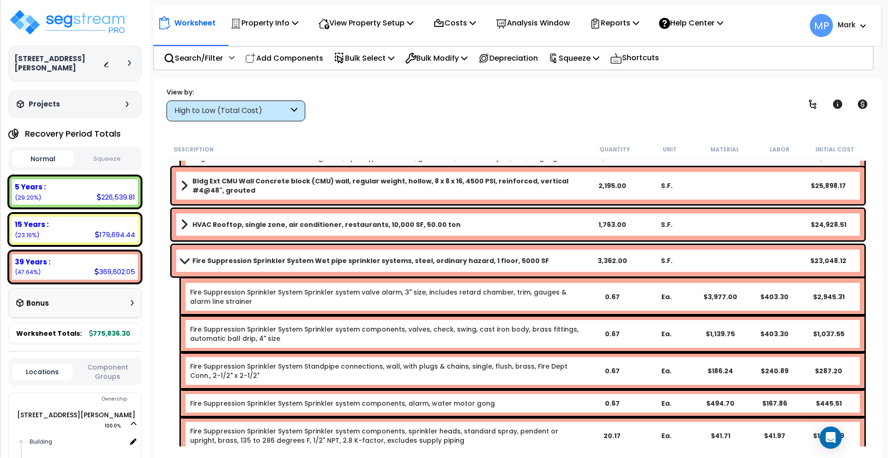
click at [564, 260] on link "Fire Suppression Sprinkler System Wet pipe sprinkler systems, steel, ordinary h…" at bounding box center [383, 260] width 405 height 13
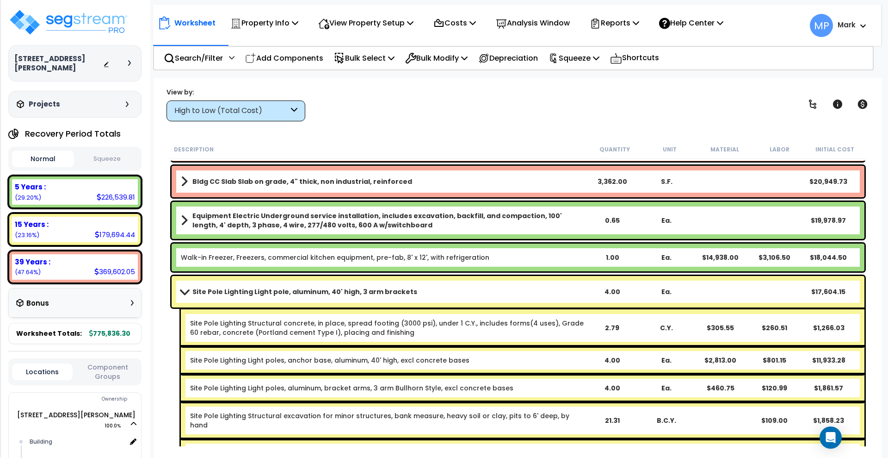
scroll to position [347, 0]
click at [515, 294] on link "Site Pole Lighting Light pole, aluminum, 40' high, 3 arm brackets" at bounding box center [383, 291] width 405 height 13
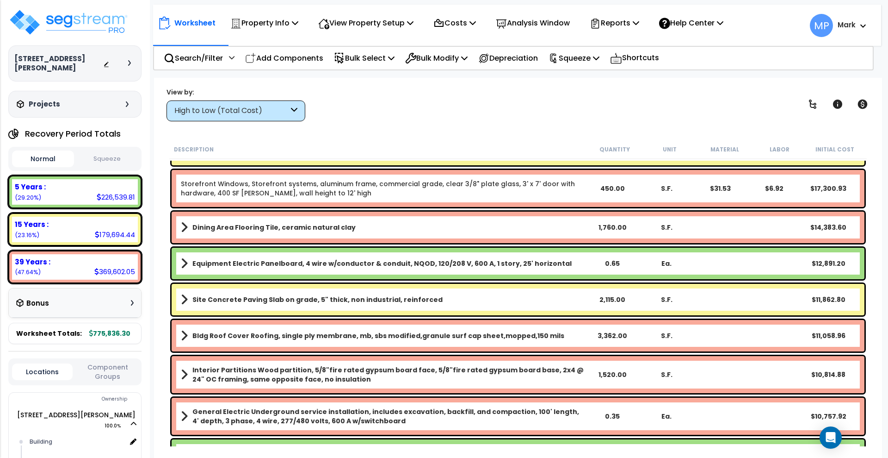
scroll to position [289, 0]
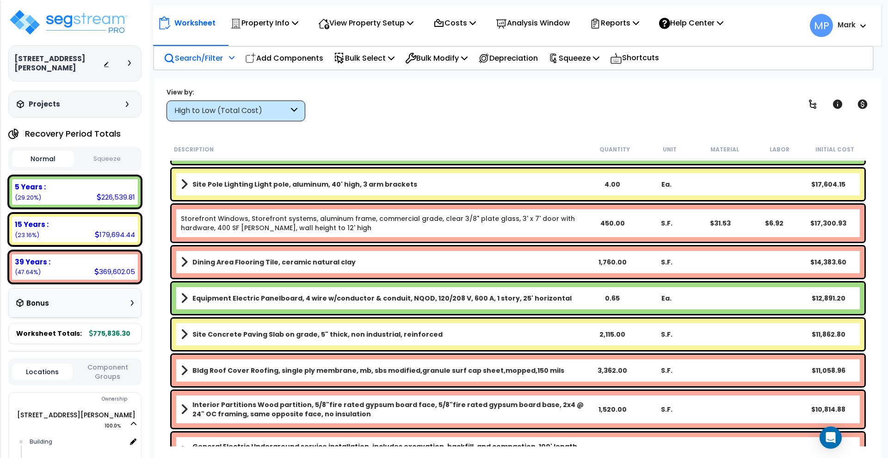
click at [206, 58] on p "Search/Filter" at bounding box center [193, 58] width 59 height 12
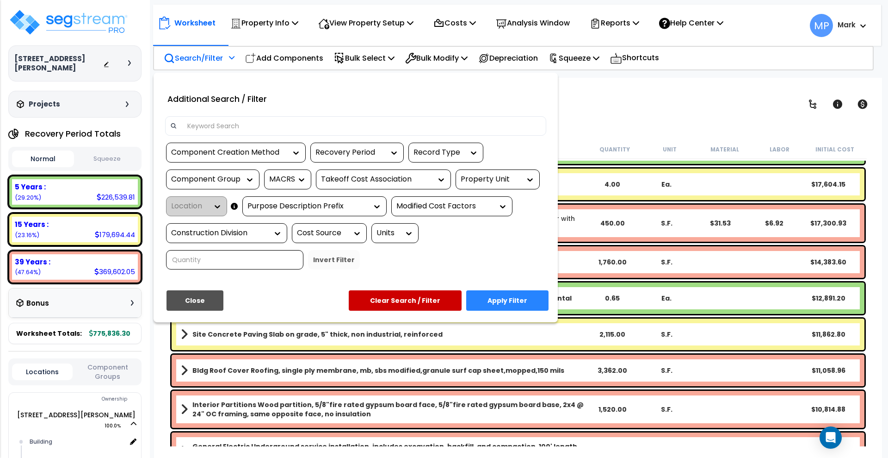
click at [240, 134] on div at bounding box center [355, 125] width 381 height 19
click at [241, 127] on input at bounding box center [361, 126] width 359 height 14
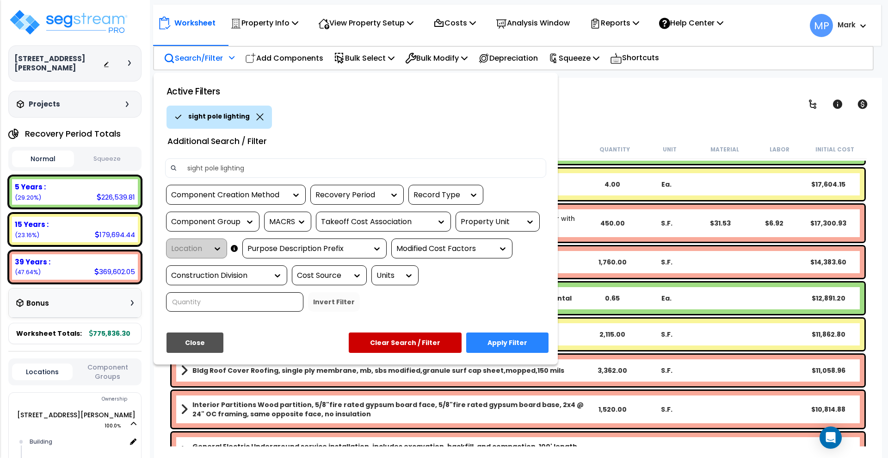
type input "sight pole lighting"
click at [526, 342] on button "Apply Filter" at bounding box center [507, 342] width 82 height 20
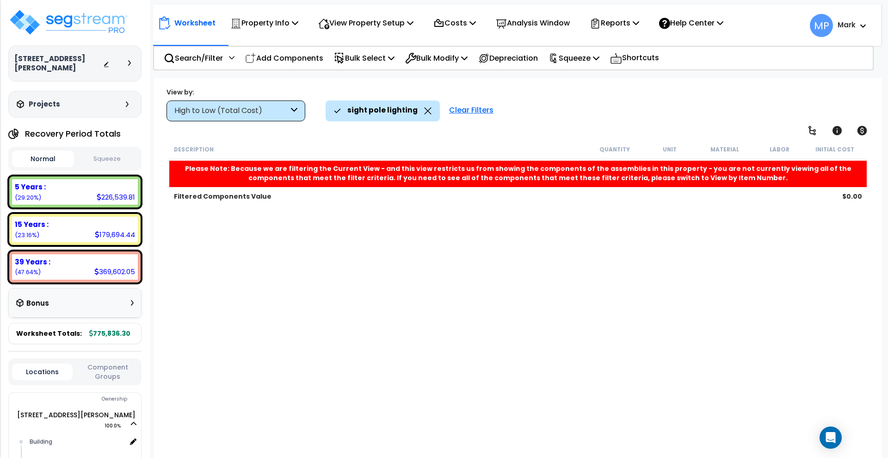
click at [457, 108] on div "Clear Filters" at bounding box center [472, 110] width 54 height 20
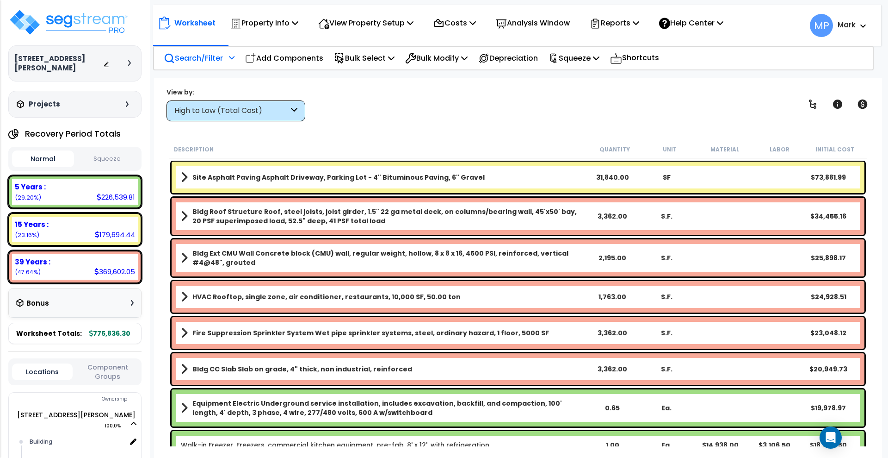
click at [202, 57] on p "Search/Filter" at bounding box center [193, 58] width 59 height 12
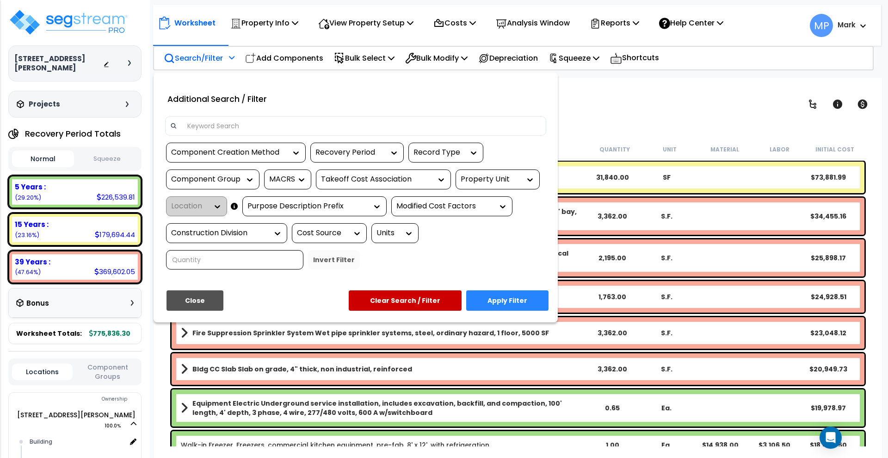
click at [247, 123] on input at bounding box center [361, 126] width 359 height 14
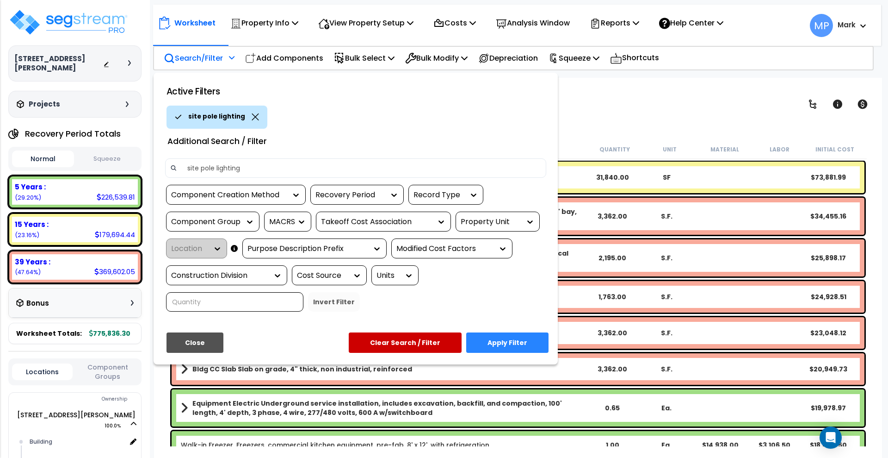
type input "site pole lighting"
click at [503, 347] on button "Apply Filter" at bounding box center [507, 342] width 82 height 20
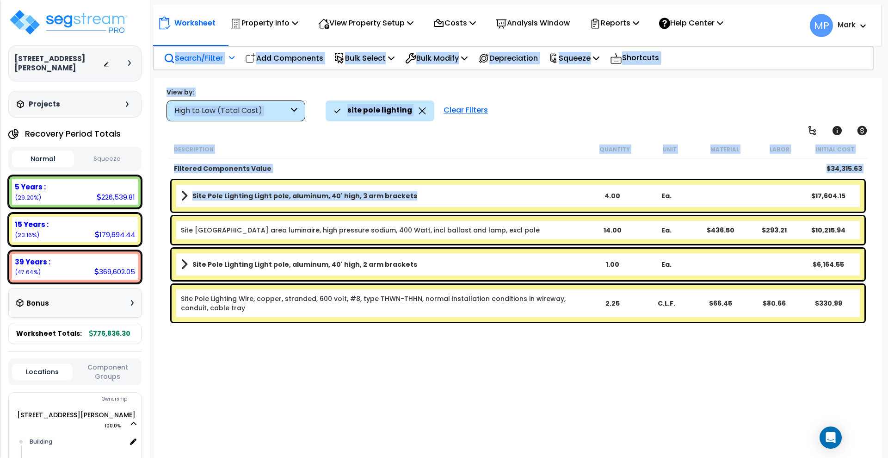
click at [498, 199] on link "Site Pole Lighting Light pole, aluminum, 40' high, 3 arm brackets" at bounding box center [383, 195] width 405 height 13
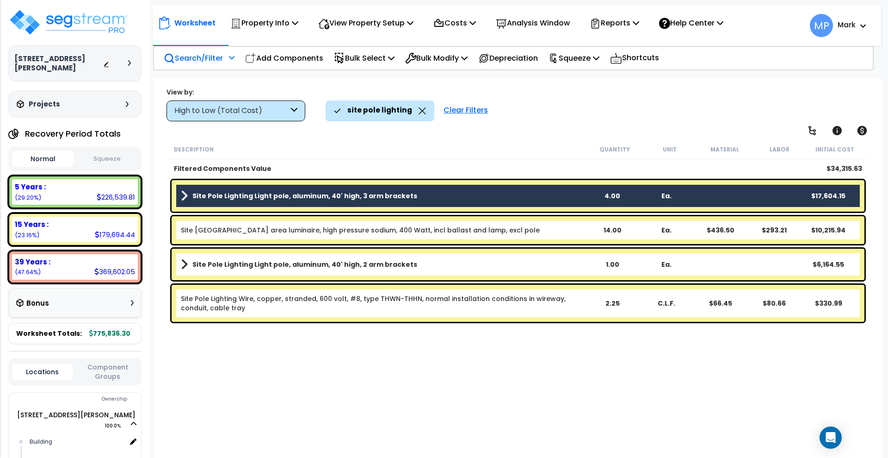
click at [508, 266] on link "Site Pole Lighting Light pole, aluminum, 40' high, 2 arm brackets" at bounding box center [383, 264] width 405 height 13
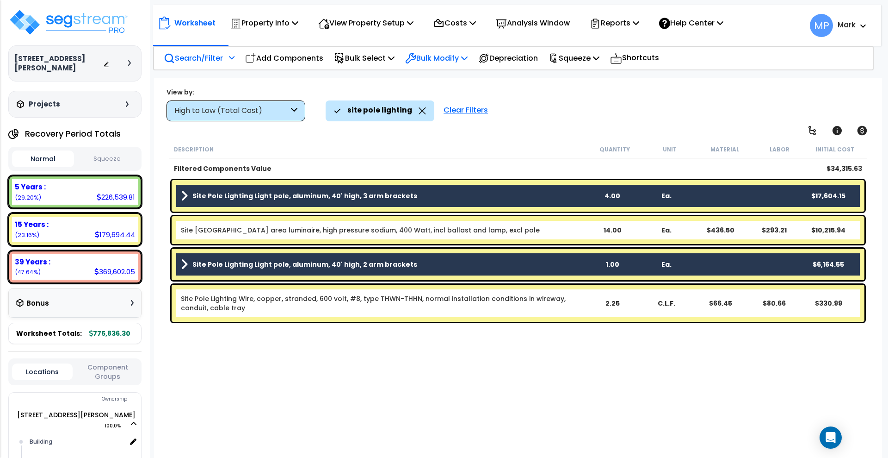
click at [441, 61] on p "Bulk Modify" at bounding box center [436, 58] width 62 height 12
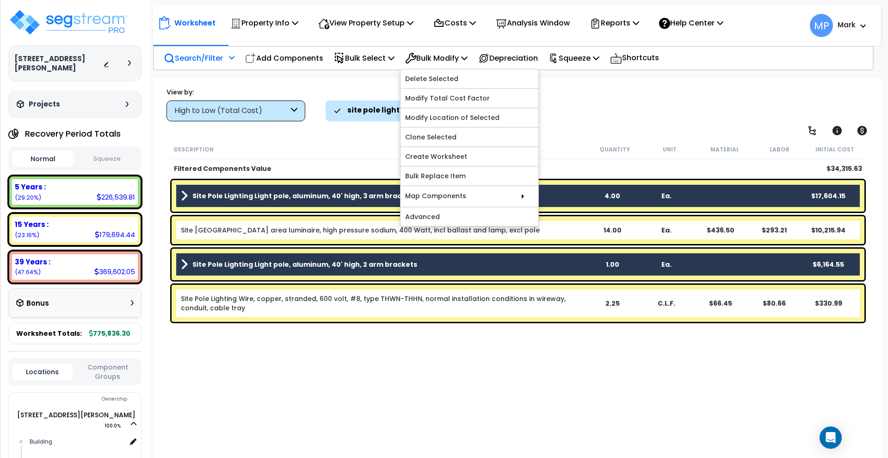
click at [456, 366] on div "Description Quantity Unit Material Labor Initial Cost Filtered Components Value…" at bounding box center [518, 293] width 700 height 307
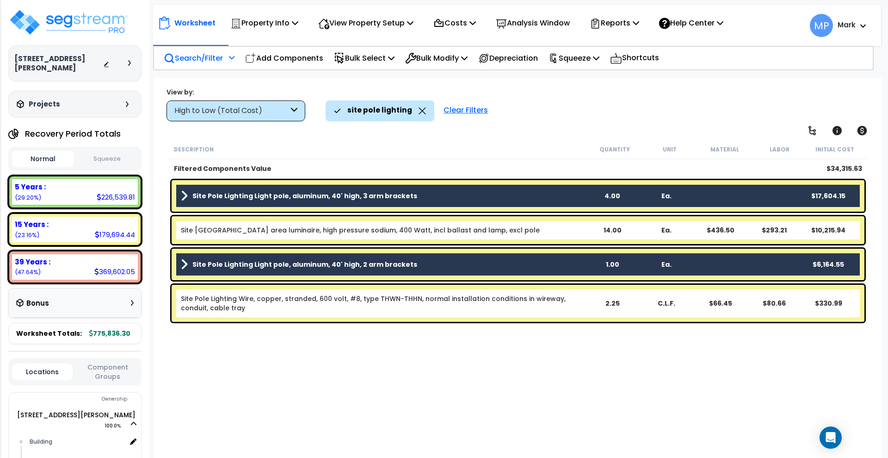
click at [471, 195] on link "Site Pole Lighting Light pole, aluminum, 40' high, 3 arm brackets" at bounding box center [383, 195] width 405 height 13
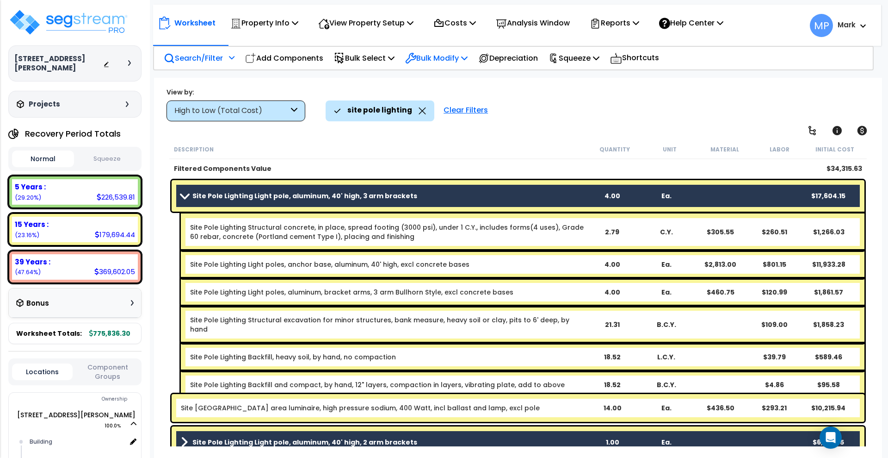
click at [444, 61] on p "Bulk Modify" at bounding box center [436, 58] width 62 height 12
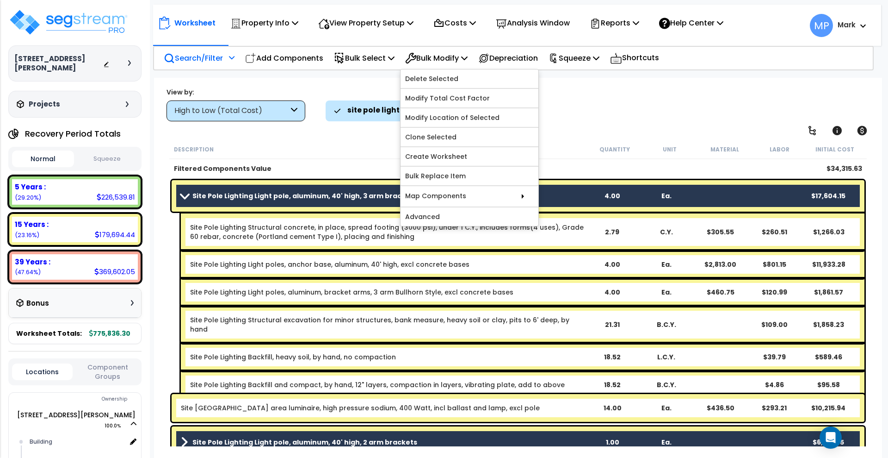
click at [579, 118] on div "site pole lighting Clear Filters" at bounding box center [599, 110] width 547 height 20
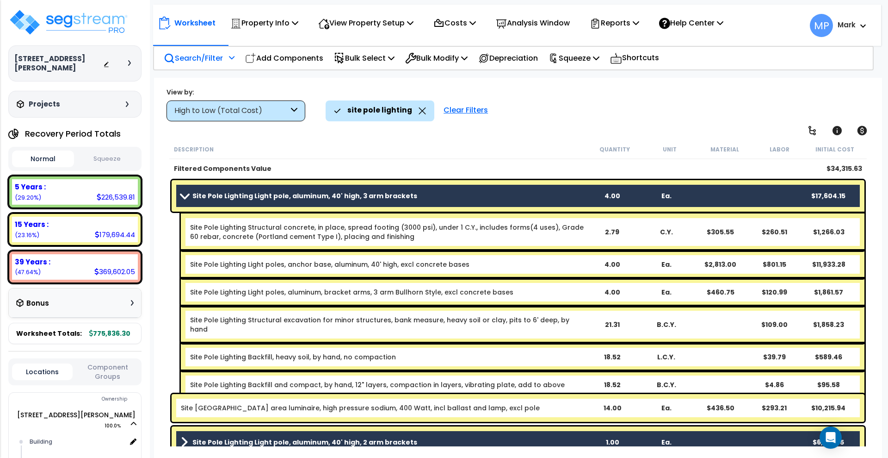
click at [187, 193] on span at bounding box center [184, 195] width 13 height 7
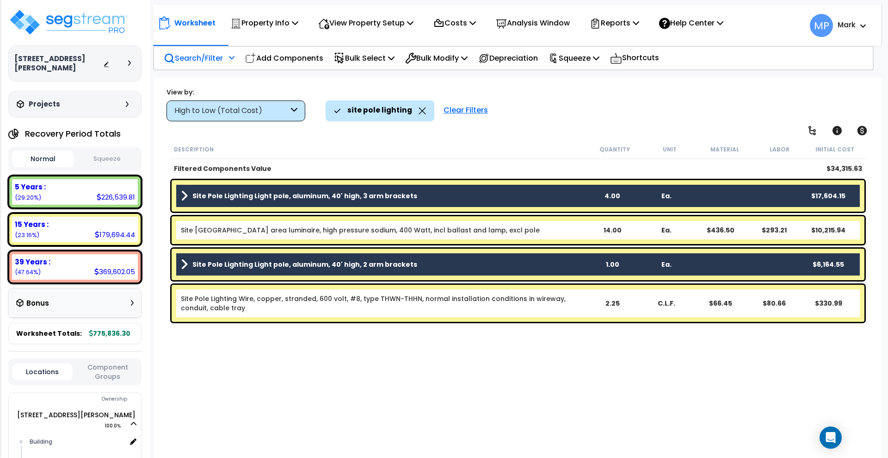
click at [181, 266] on span at bounding box center [184, 264] width 7 height 13
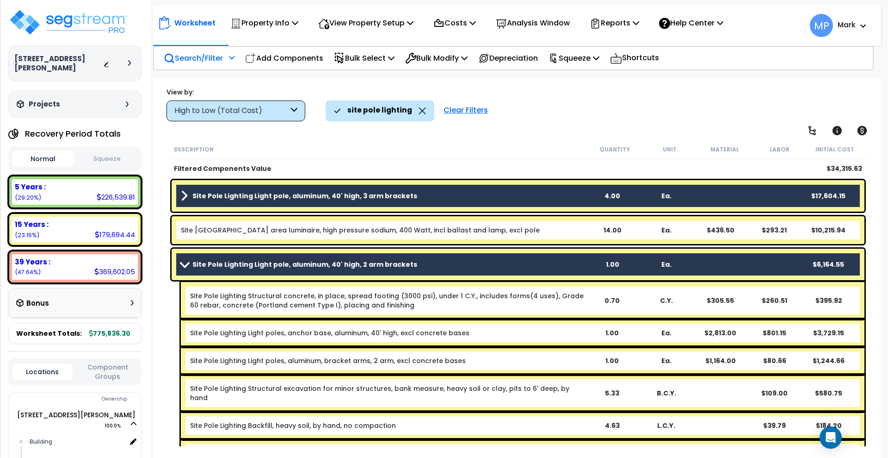
click at [182, 266] on span at bounding box center [184, 263] width 13 height 7
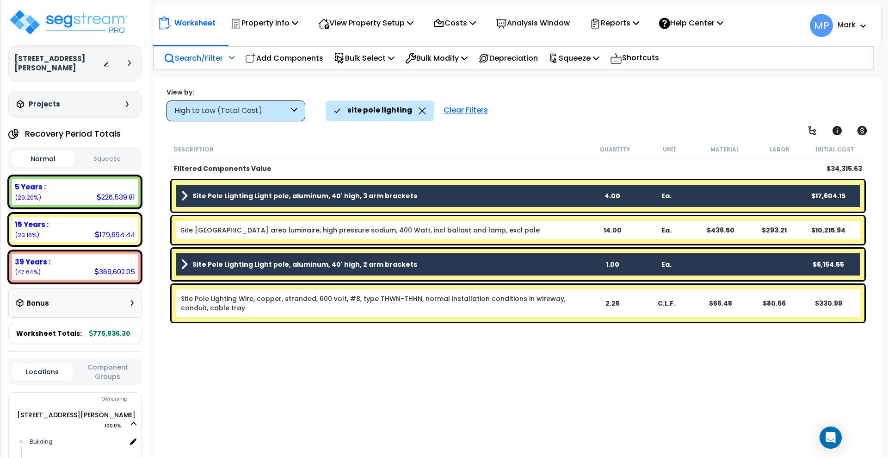
click at [564, 228] on b "Site [GEOGRAPHIC_DATA] area luminaire, high pressure sodium, 400 Watt, incl bal…" at bounding box center [383, 229] width 405 height 9
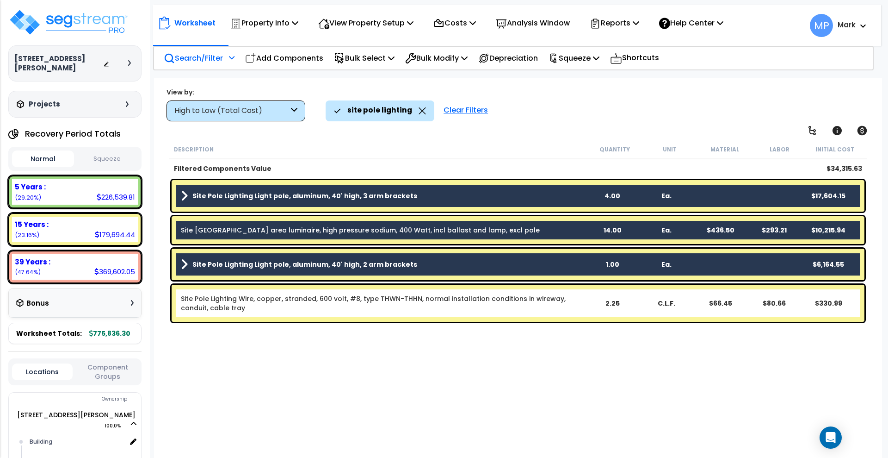
click at [584, 310] on link "Site Pole Lighting Wire, copper, stranded, 600 volt, #8, type THWN-THHN, normal…" at bounding box center [383, 303] width 405 height 19
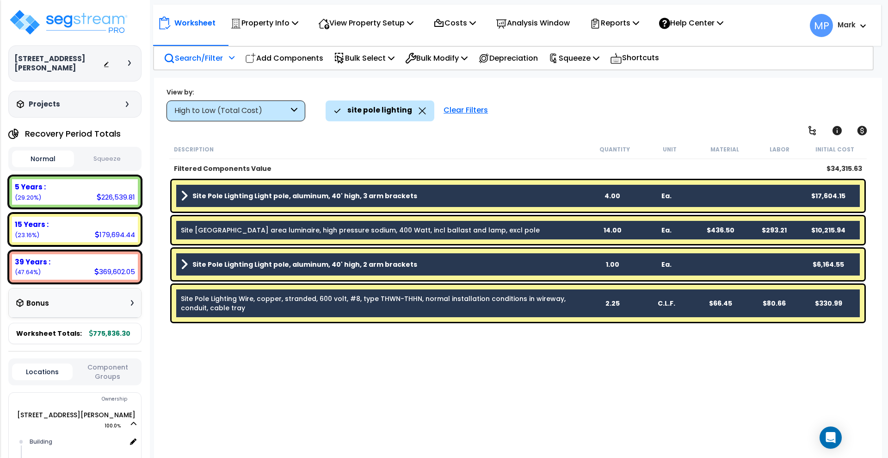
click at [544, 308] on link "Site Pole Lighting Wire, copper, stranded, 600 volt, #8, type THWN-THHN, normal…" at bounding box center [383, 303] width 405 height 19
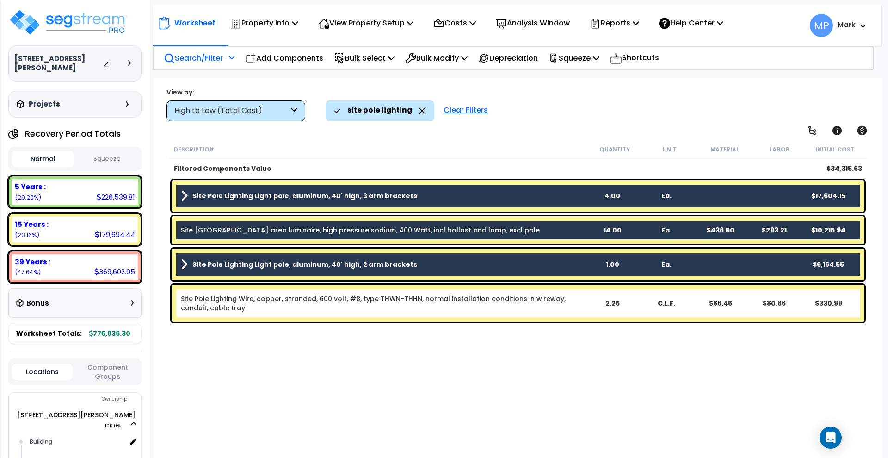
click at [544, 308] on link "Site Pole Lighting Wire, copper, stranded, 600 volt, #8, type THWN-THHN, normal…" at bounding box center [383, 303] width 405 height 19
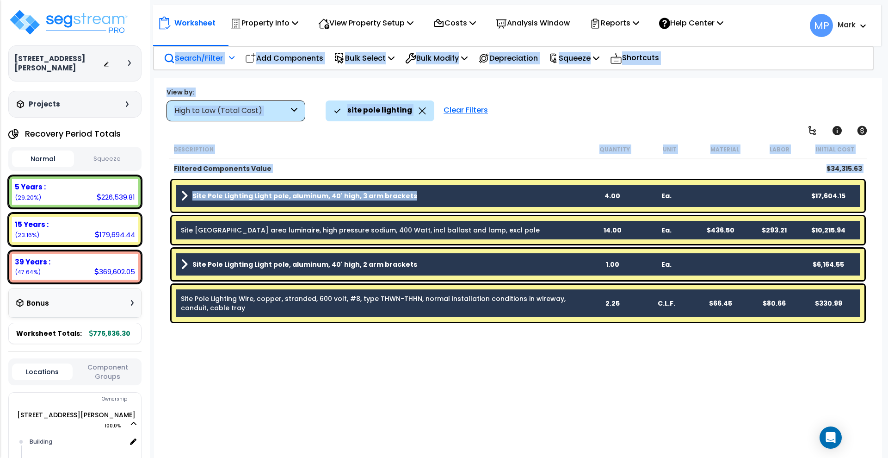
click at [509, 326] on div "Description Quantity Unit Material Labor Initial Cost Filtered Components Value…" at bounding box center [518, 293] width 700 height 307
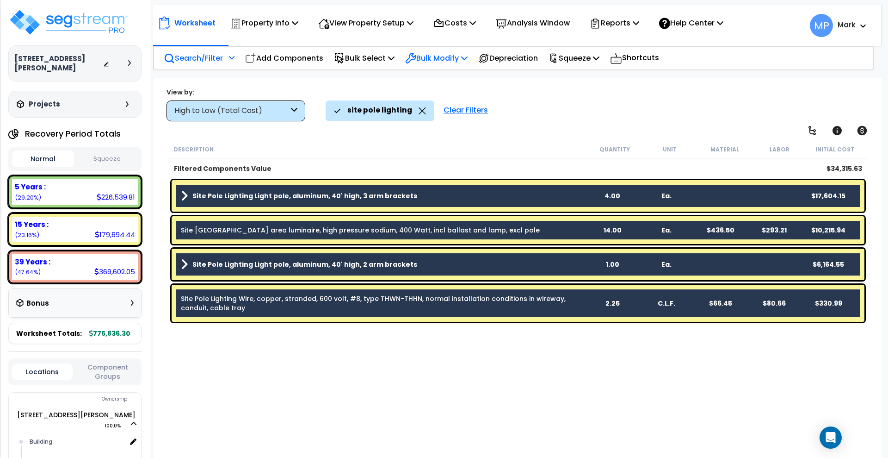
click at [464, 57] on p "Bulk Modify" at bounding box center [436, 58] width 62 height 12
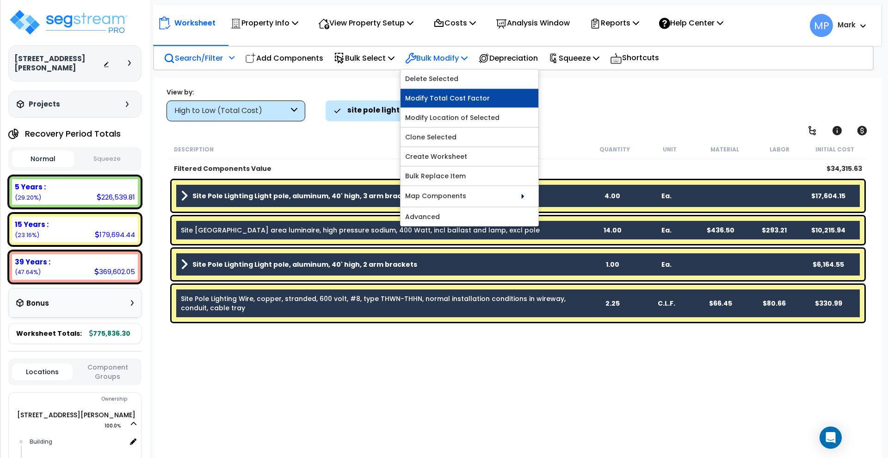
click at [492, 99] on link "Modify Total Cost Factor" at bounding box center [470, 98] width 138 height 19
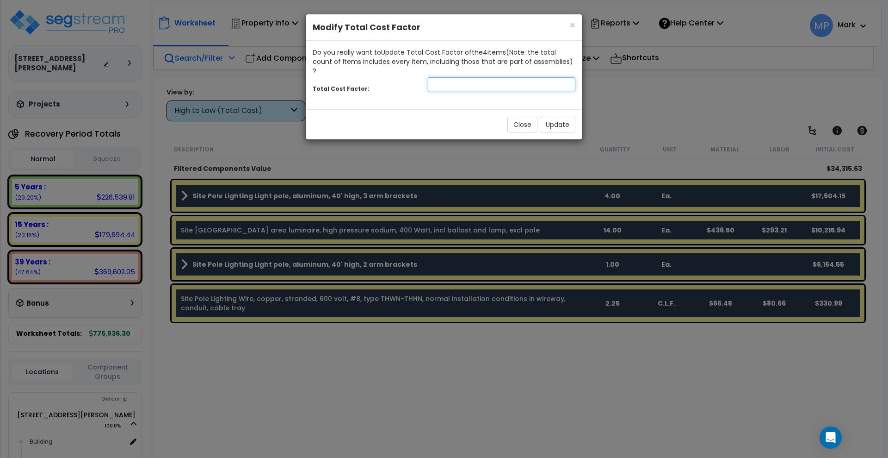
drag, startPoint x: 460, startPoint y: 76, endPoint x: 465, endPoint y: 73, distance: 5.4
click at [460, 77] on input "number" at bounding box center [502, 84] width 148 height 14
type input ".6"
click at [570, 117] on button "Update" at bounding box center [558, 125] width 36 height 16
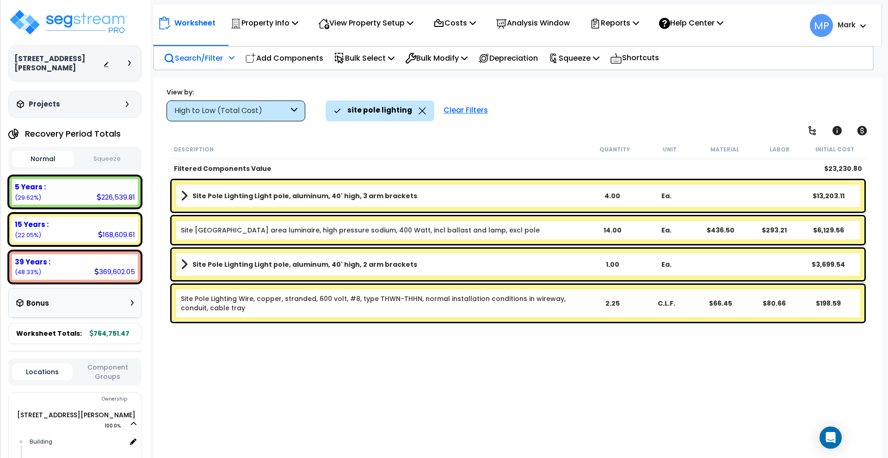
click at [531, 200] on link "Site Pole Lighting Light pole, aluminum, 40' high, 3 arm brackets" at bounding box center [383, 195] width 405 height 13
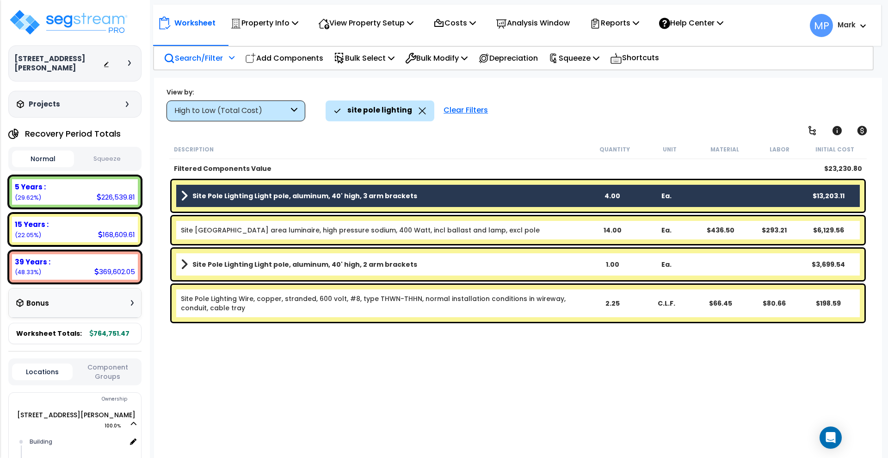
click at [570, 233] on b "Site [GEOGRAPHIC_DATA] area luminaire, high pressure sodium, 400 Watt, incl bal…" at bounding box center [383, 229] width 405 height 9
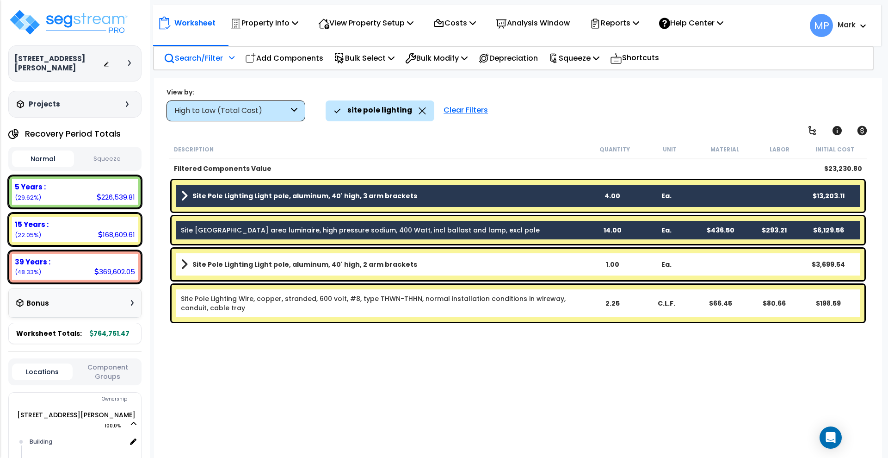
click at [570, 266] on link "Site Pole Lighting Light pole, aluminum, 40' high, 2 arm brackets" at bounding box center [383, 264] width 405 height 13
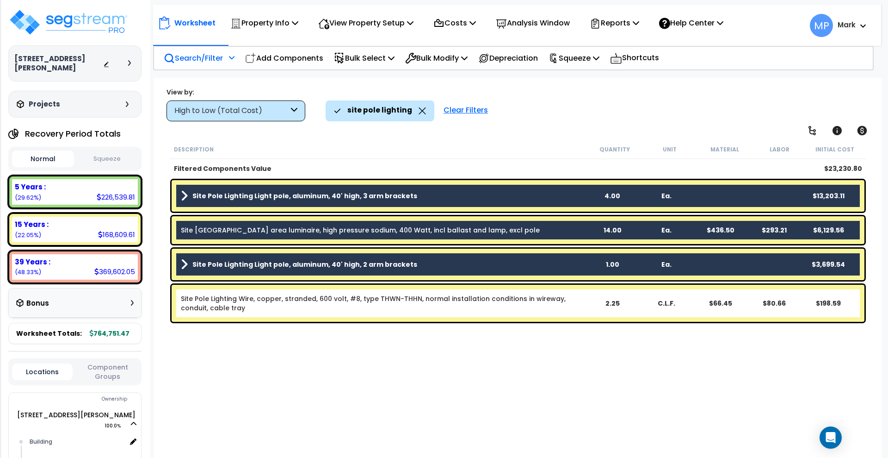
click at [588, 313] on div "Site Pole Lighting Wire, copper, stranded, 600 volt, #8, type THWN-THHN, normal…" at bounding box center [518, 303] width 693 height 37
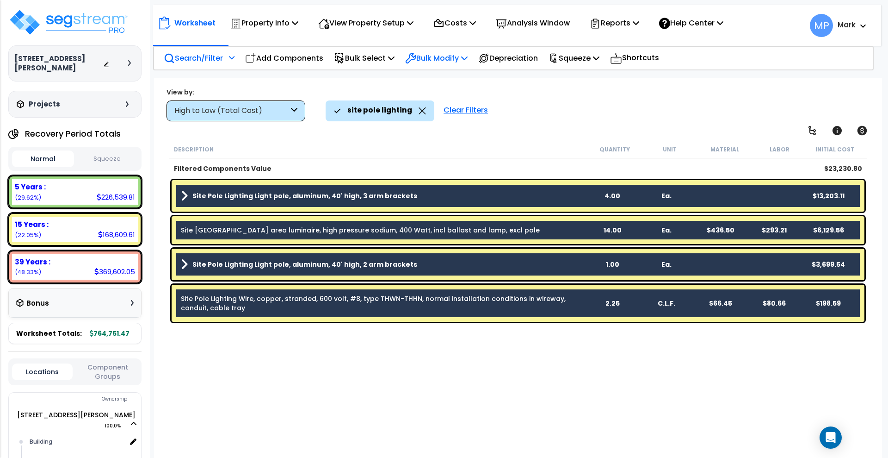
click at [453, 59] on p "Bulk Modify" at bounding box center [436, 58] width 62 height 12
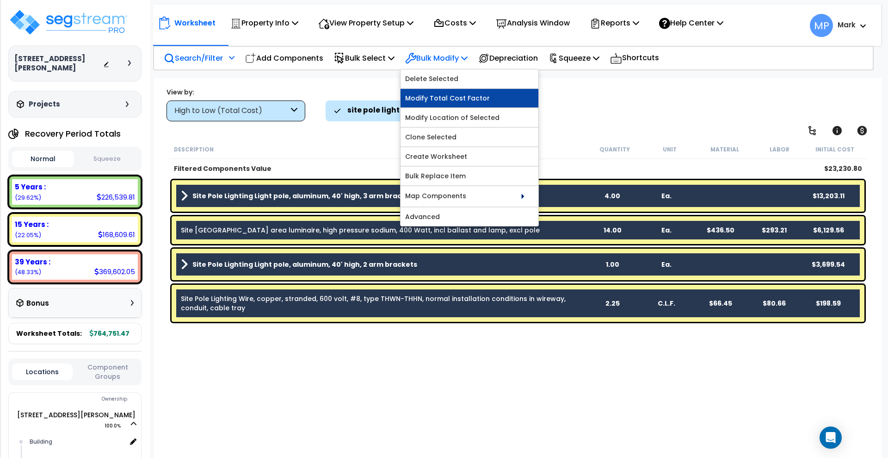
click at [471, 98] on link "Modify Total Cost Factor" at bounding box center [470, 98] width 138 height 19
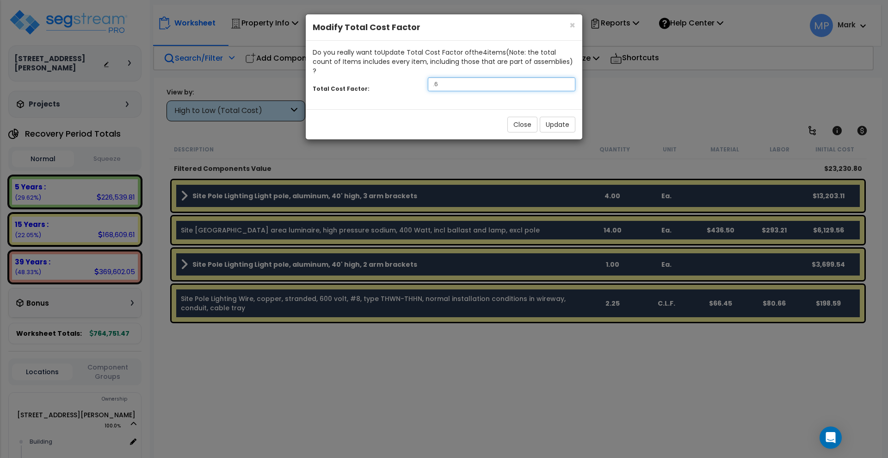
drag, startPoint x: 449, startPoint y: 72, endPoint x: 379, endPoint y: 74, distance: 69.4
click at [400, 75] on div "Total Cost Factor: .6" at bounding box center [444, 85] width 277 height 20
type input ".5"
click at [559, 117] on button "Update" at bounding box center [558, 125] width 36 height 16
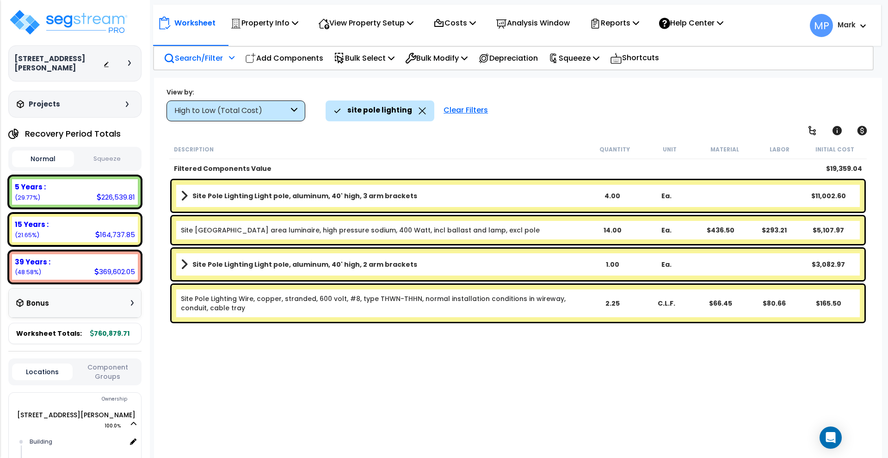
click at [451, 108] on div "Clear Filters" at bounding box center [466, 110] width 54 height 20
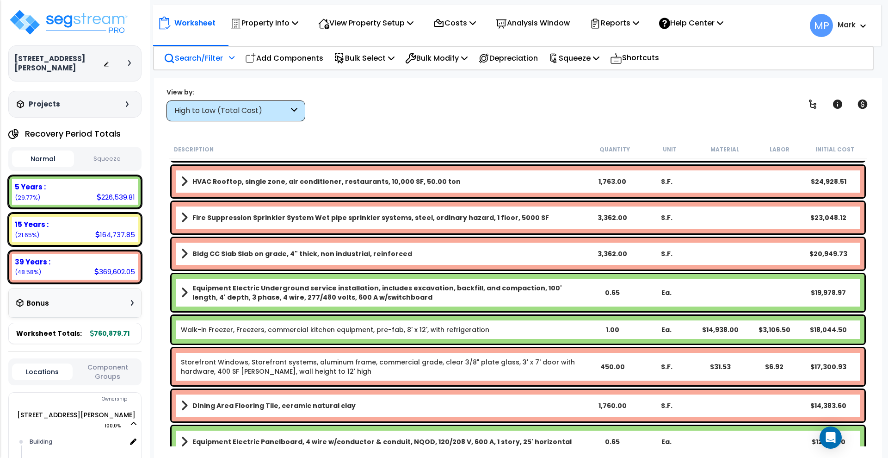
scroll to position [116, 0]
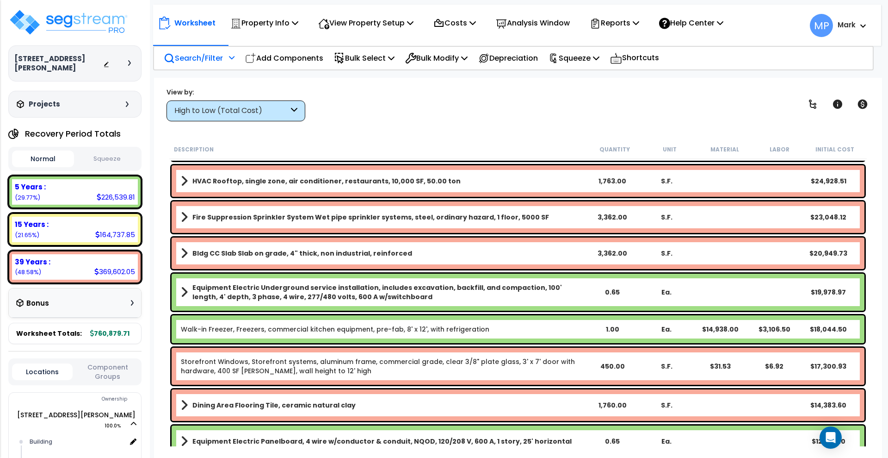
click at [583, 297] on b "Equipment Electric Underground service installation, includes excavation, backf…" at bounding box center [388, 292] width 393 height 19
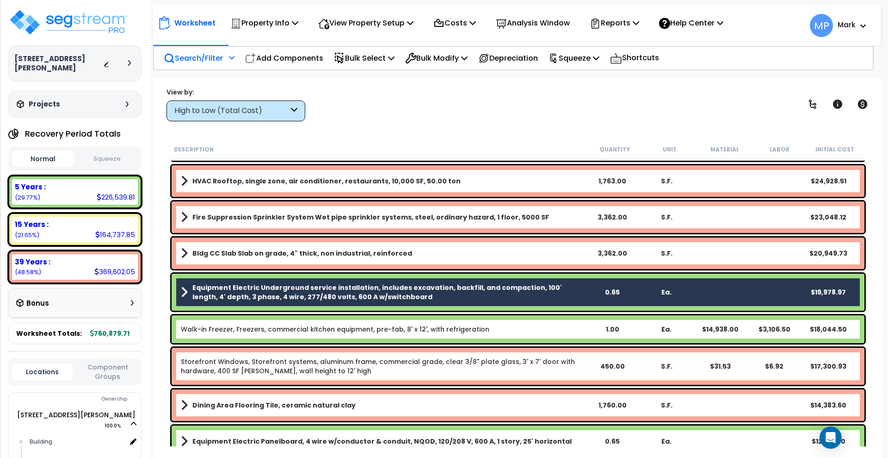
click at [540, 330] on b "Walk-in Freezer, Freezers, commercial kitchen equipment, pre-fab, 8' x 12', wit…" at bounding box center [383, 328] width 405 height 9
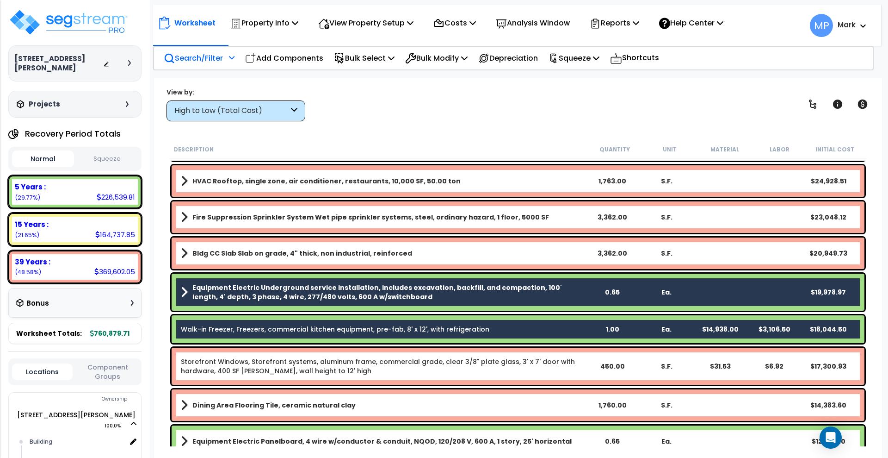
scroll to position [289, 0]
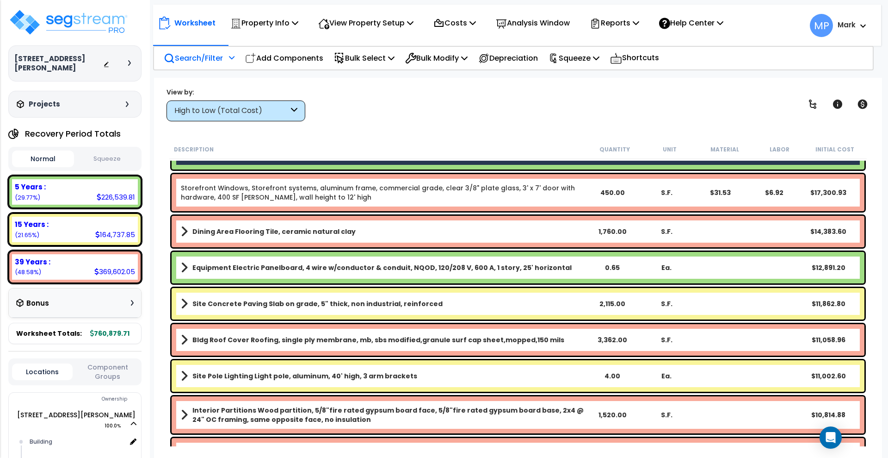
click at [576, 264] on link "Equipment Electric Panelboard, 4 wire w/conductor & conduit, NQOD, 120/208 V, 6…" at bounding box center [383, 267] width 405 height 13
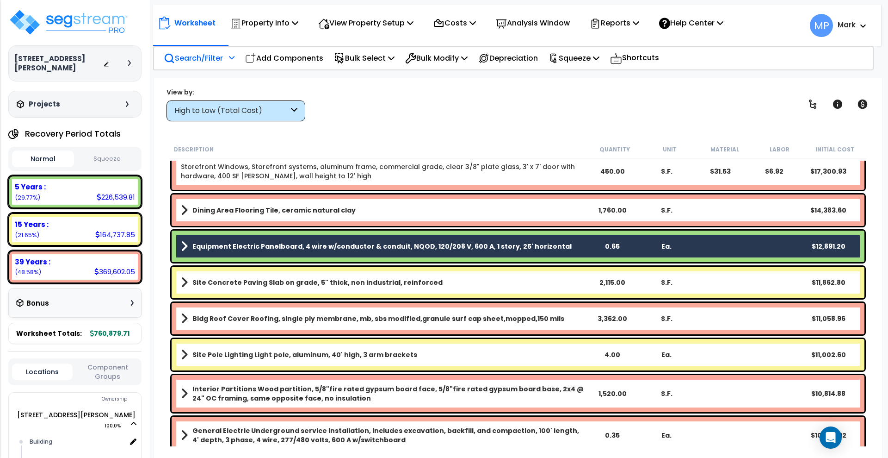
scroll to position [521, 0]
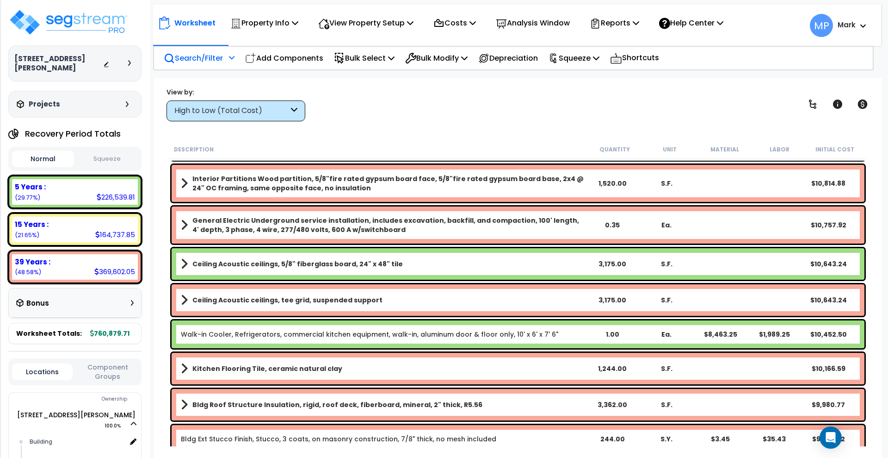
click at [573, 333] on b "Walk-in Cooler, Refrigerators, commercial kitchen equipment, walk-in, aluminum …" at bounding box center [383, 333] width 405 height 9
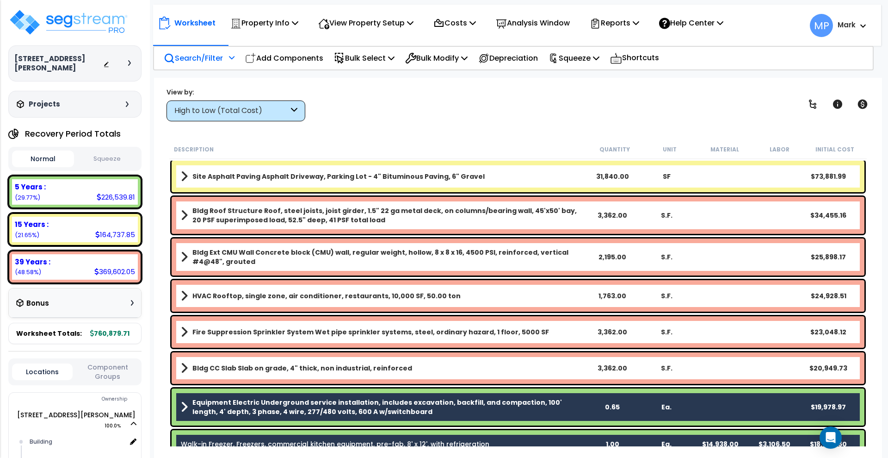
scroll to position [0, 0]
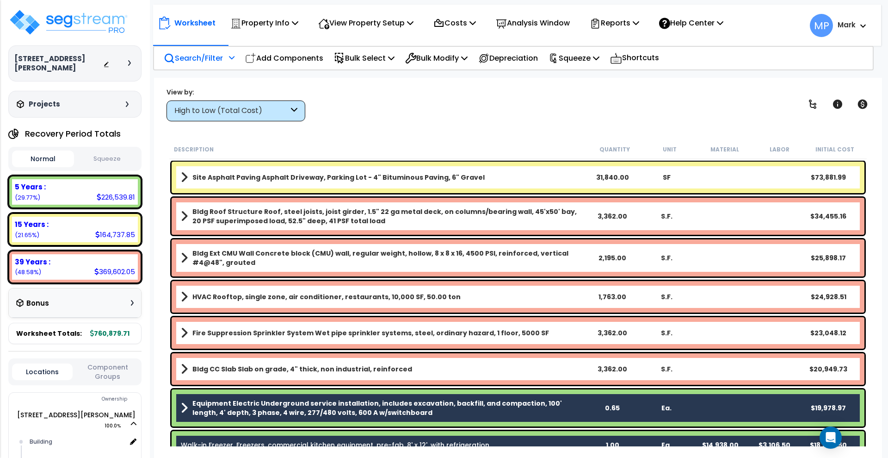
click at [365, 94] on div "View by: High to Low (Total Cost) High to Low (Total Cost)" at bounding box center [518, 104] width 710 height 34
click at [189, 61] on p "Search/Filter" at bounding box center [193, 58] width 59 height 12
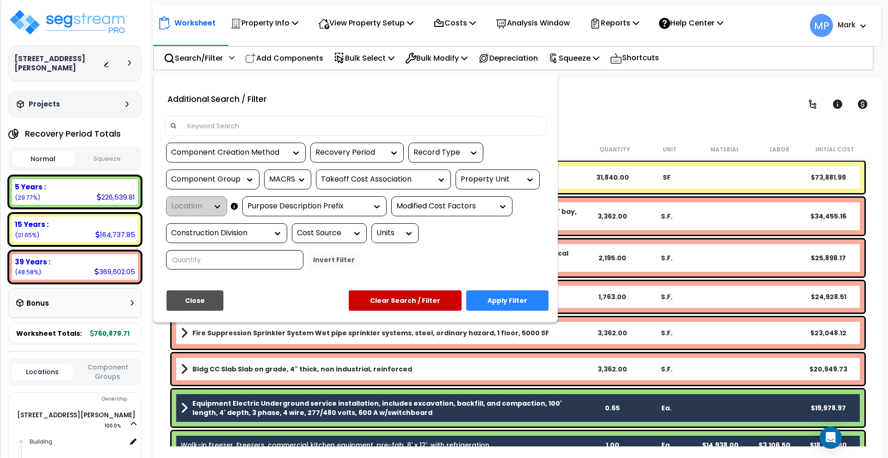
click at [258, 125] on input at bounding box center [361, 126] width 359 height 14
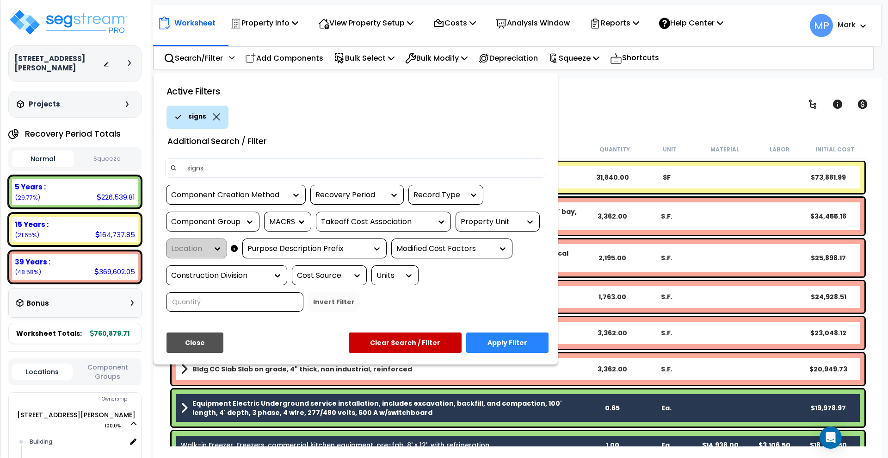
type input "signs"
click at [515, 341] on button "Apply Filter" at bounding box center [507, 342] width 82 height 20
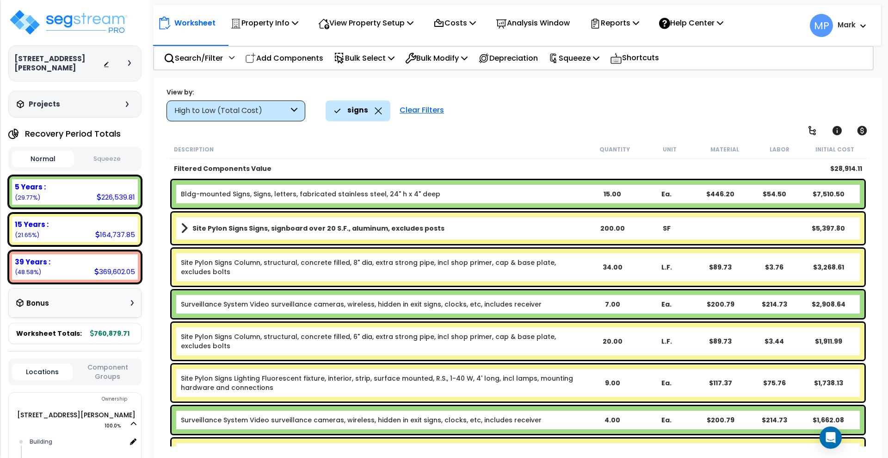
click at [505, 192] on b "Bldg-mounted Signs, Signs, letters, fabricated stainless steel, 24" h x 4" deep" at bounding box center [383, 193] width 405 height 9
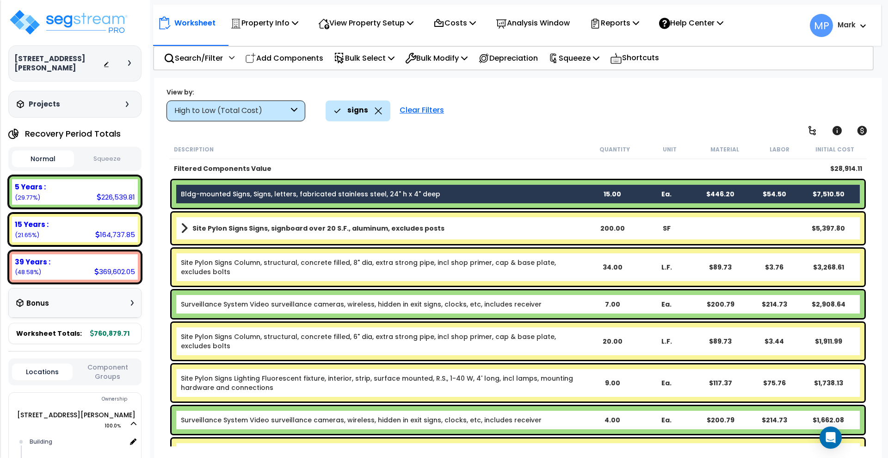
click at [508, 229] on link "Site Pylon Signs Signs, signboard over 20 S.F., aluminum, excludes posts" at bounding box center [383, 228] width 405 height 13
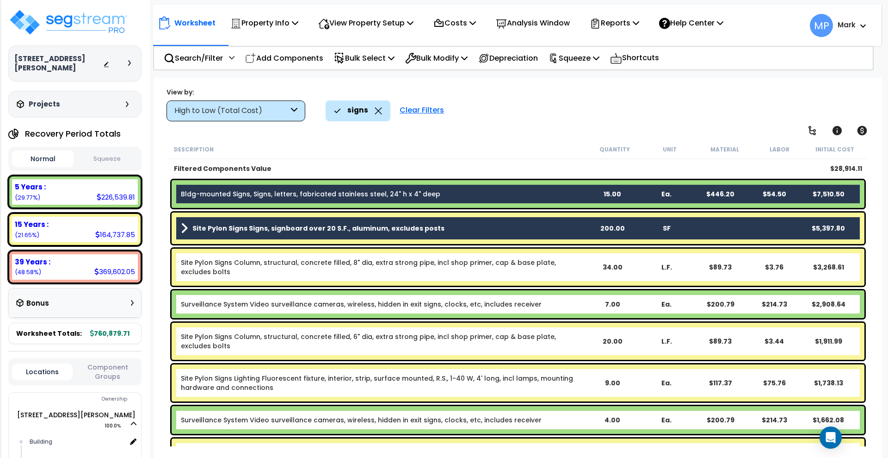
click at [567, 273] on link "Site Pylon Signs Column, structural, concrete filled, 8" dia, extra strong pipe…" at bounding box center [383, 267] width 405 height 19
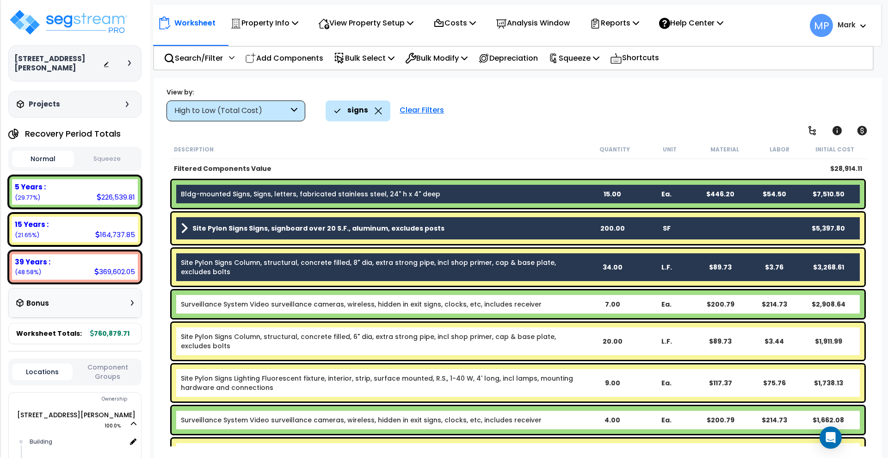
click at [573, 303] on b "Surveillance System Video surveillance cameras, wireless, hidden in exit signs,…" at bounding box center [383, 303] width 405 height 9
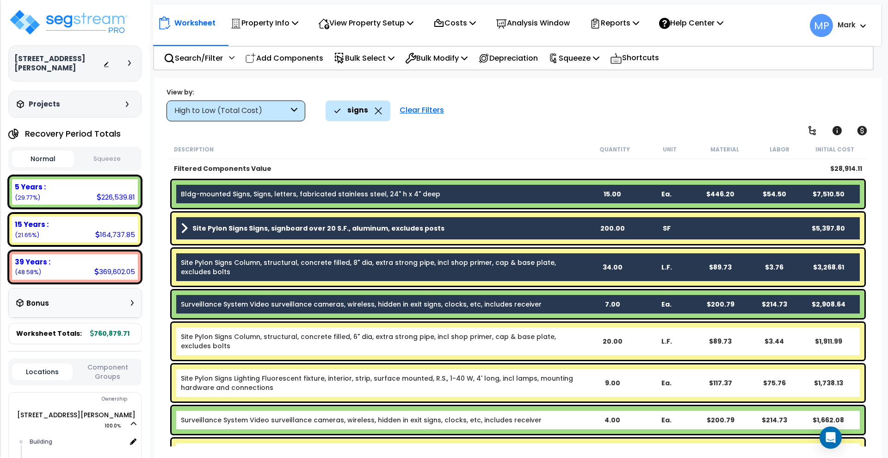
click at [589, 344] on div "20.00" at bounding box center [613, 340] width 54 height 9
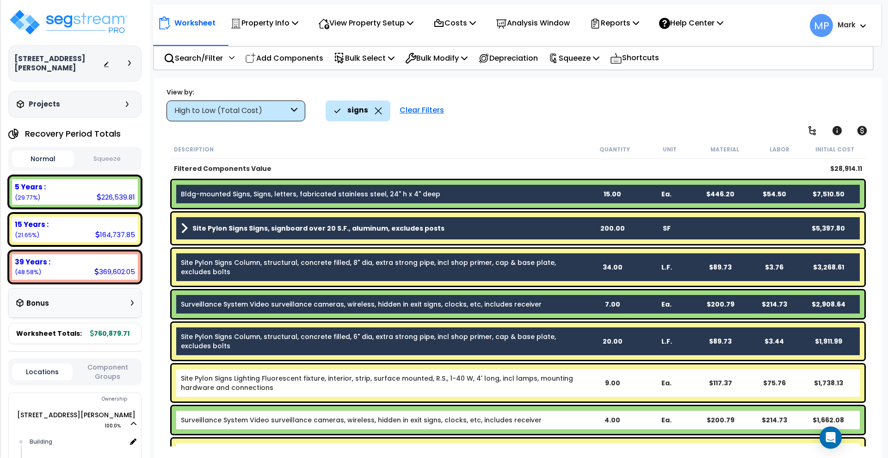
click at [578, 389] on link "Site Pylon Signs Lighting Fluorescent fixture, interior, strip, surface mounted…" at bounding box center [383, 382] width 405 height 19
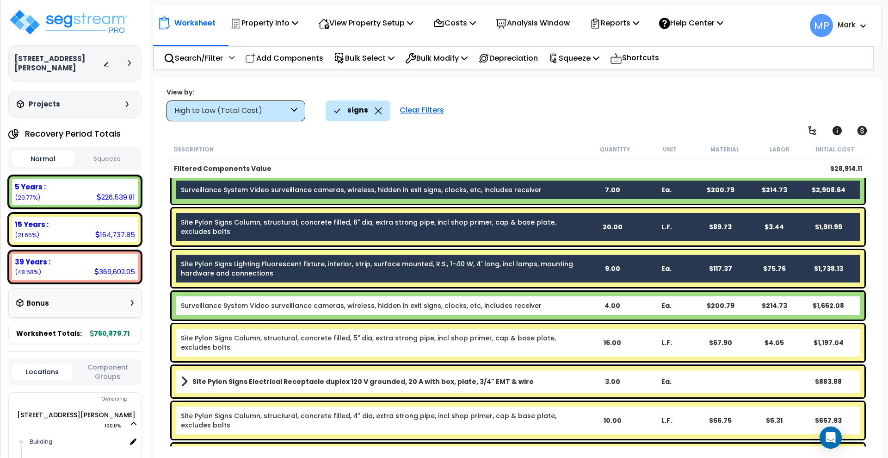
scroll to position [116, 0]
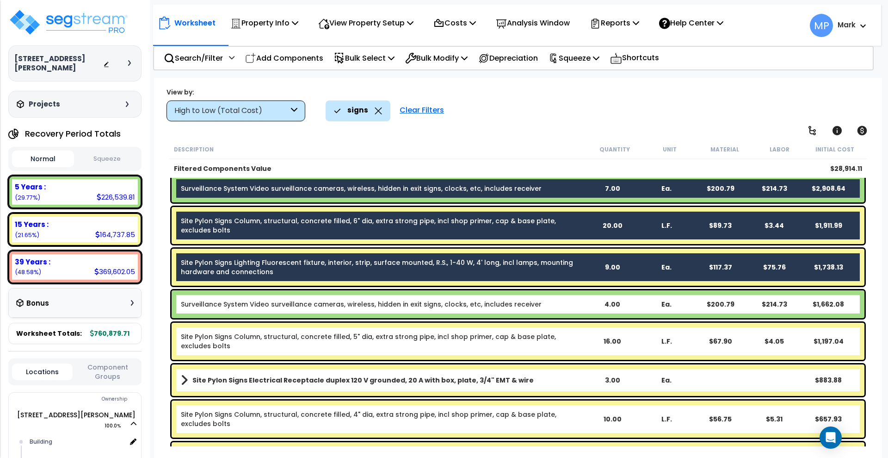
click at [572, 343] on link "Site Pylon Signs Column, structural, concrete filled, 5" dia, extra strong pipe…" at bounding box center [383, 341] width 405 height 19
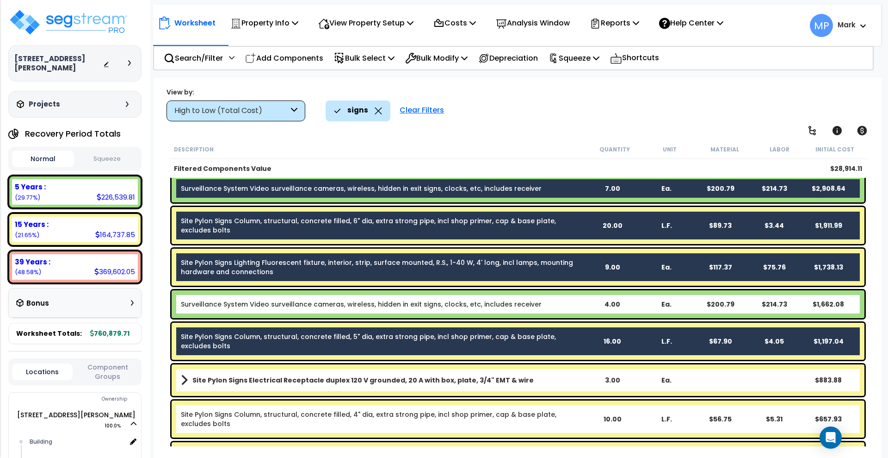
click at [576, 378] on link "Site Pylon Signs Electrical Receptacle duplex 120 V grounded, 20 A with box, pl…" at bounding box center [383, 379] width 405 height 13
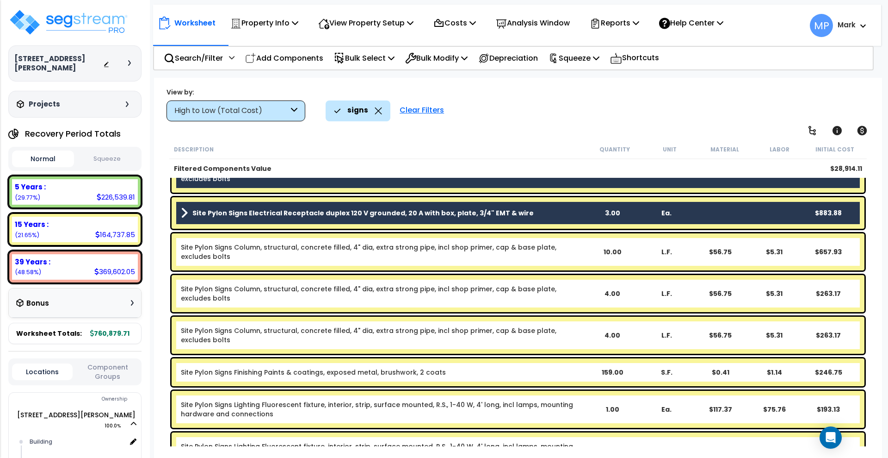
scroll to position [289, 0]
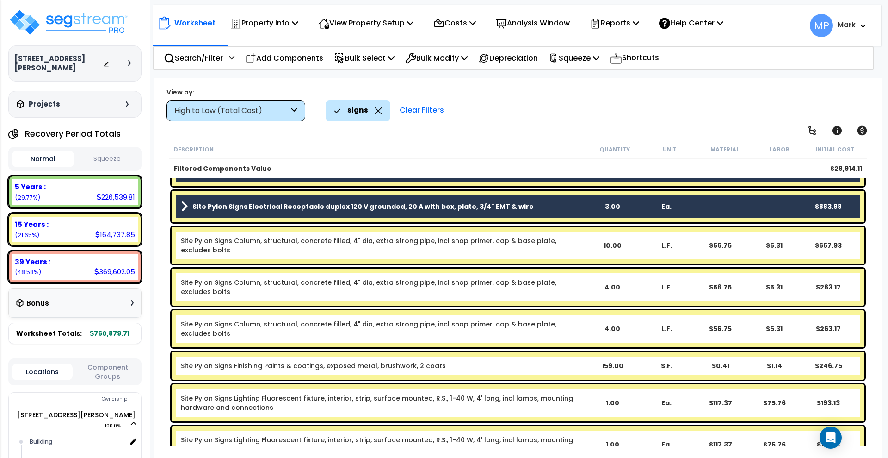
click at [586, 250] on div "Site Pylon Signs Column, structural, concrete filled, 4" dia, extra strong pipe…" at bounding box center [518, 245] width 693 height 37
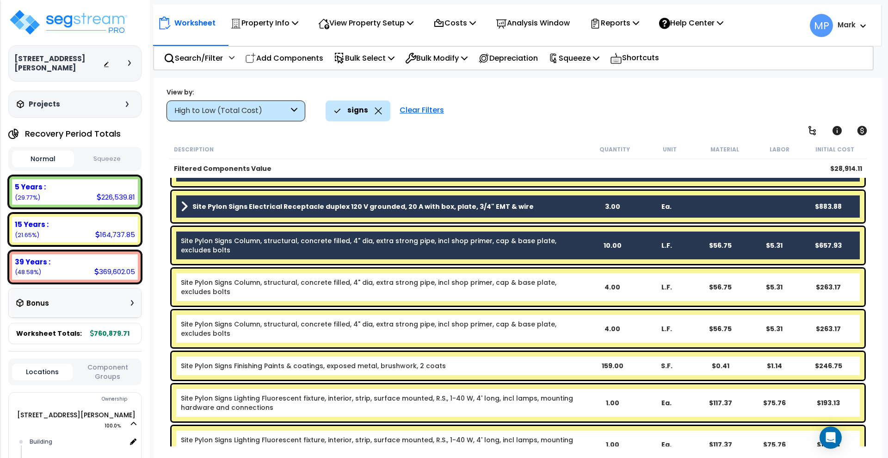
click at [584, 294] on link "Site Pylon Signs Column, structural, concrete filled, 4" dia, extra strong pipe…" at bounding box center [383, 287] width 405 height 19
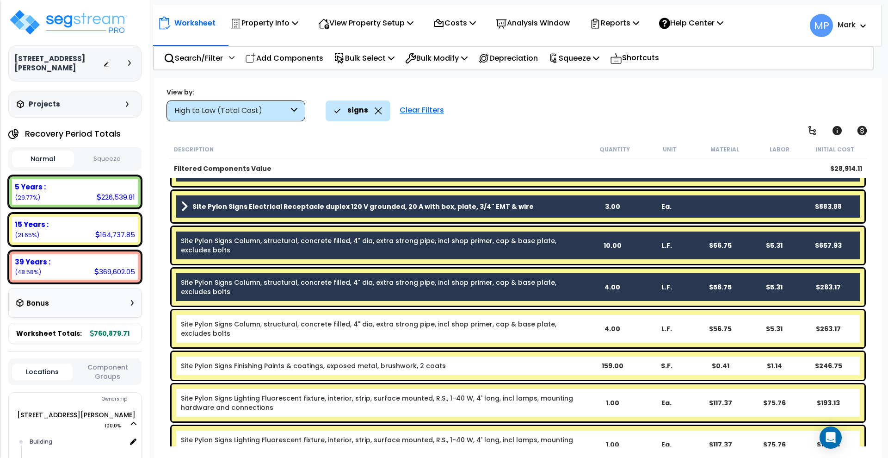
click at [590, 335] on div "Site Pylon Signs Column, structural, concrete filled, 4" dia, extra strong pipe…" at bounding box center [518, 328] width 693 height 37
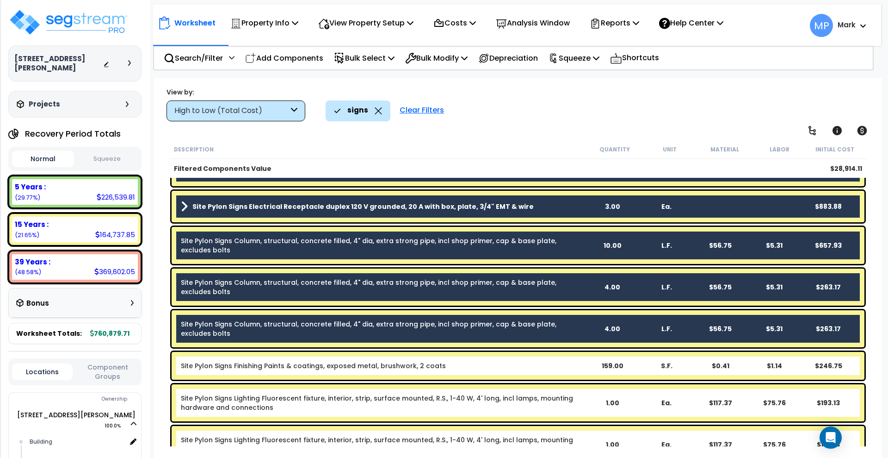
click at [571, 368] on b "Site Pylon Signs Finishing Paints & coatings, exposed metal, brushwork, 2 coats" at bounding box center [383, 365] width 405 height 9
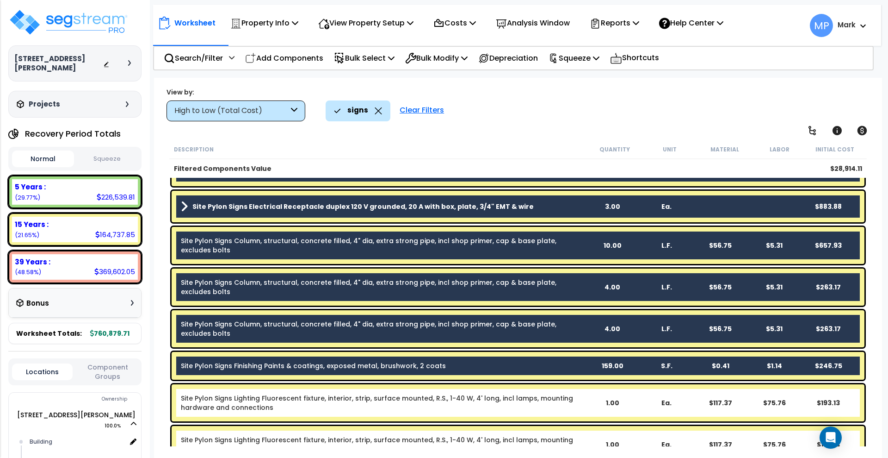
click at [589, 403] on div "1.00" at bounding box center [613, 402] width 54 height 9
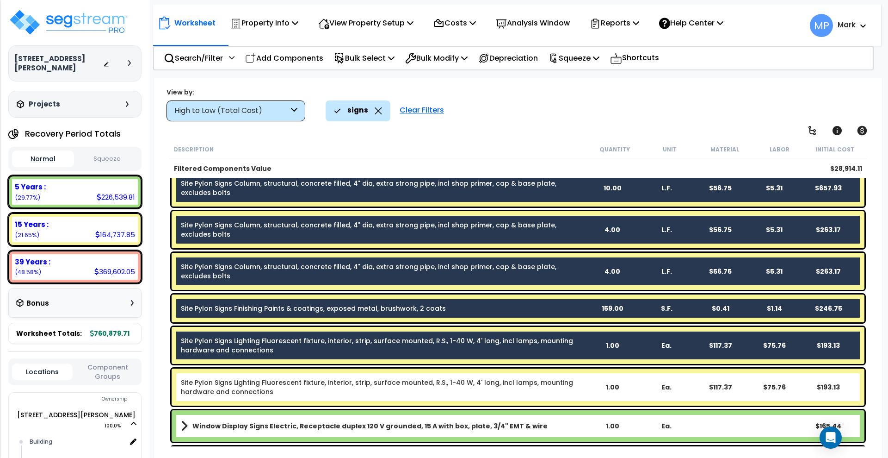
scroll to position [405, 0]
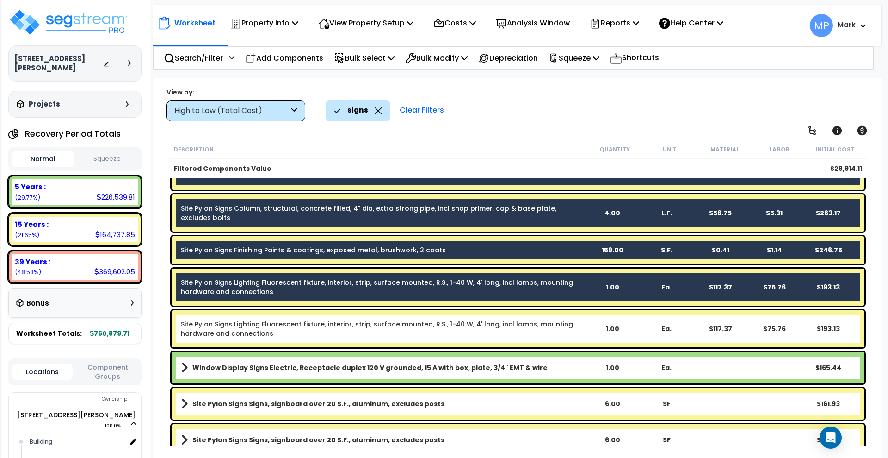
click at [576, 330] on link "Site Pylon Signs Lighting Fluorescent fixture, interior, strip, surface mounted…" at bounding box center [383, 328] width 405 height 19
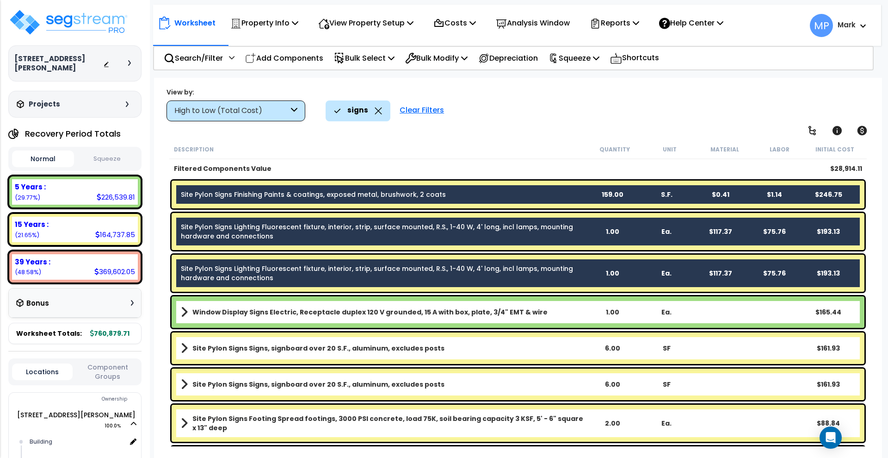
scroll to position [521, 0]
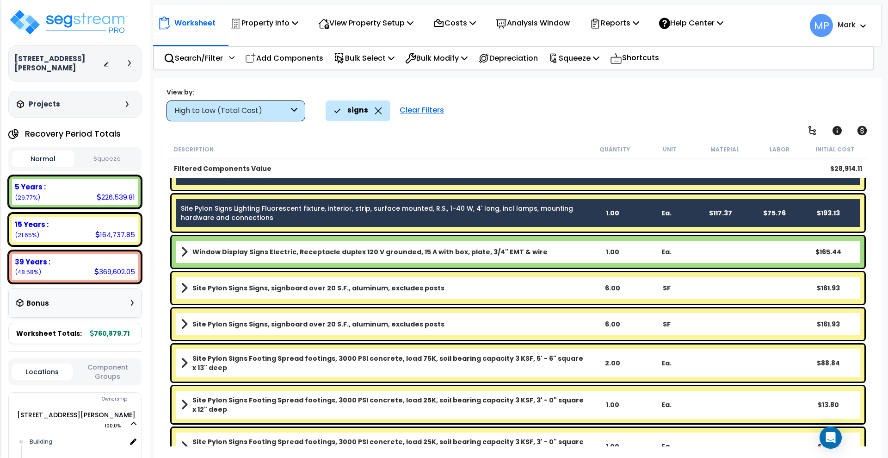
click at [556, 251] on link "Window Display Signs Electric, Receptacle duplex 120 V grounded, 15 A with box,…" at bounding box center [383, 251] width 405 height 13
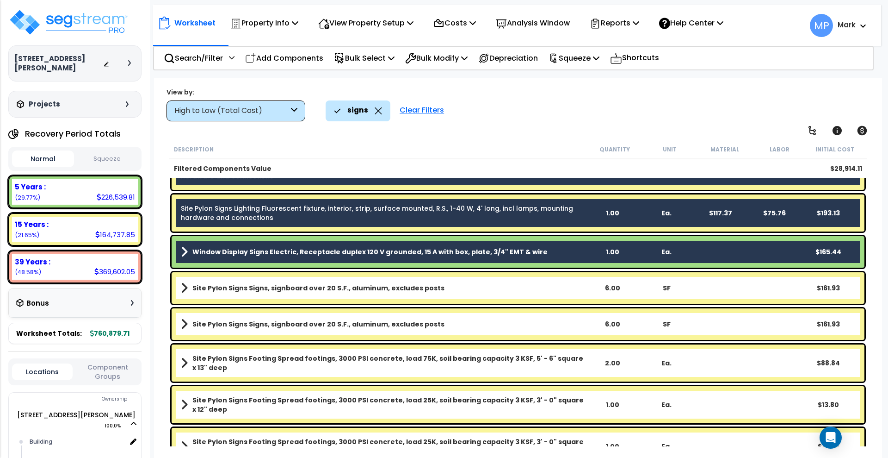
click at [543, 291] on link "Site Pylon Signs Signs, signboard over 20 S.F., aluminum, excludes posts" at bounding box center [383, 287] width 405 height 13
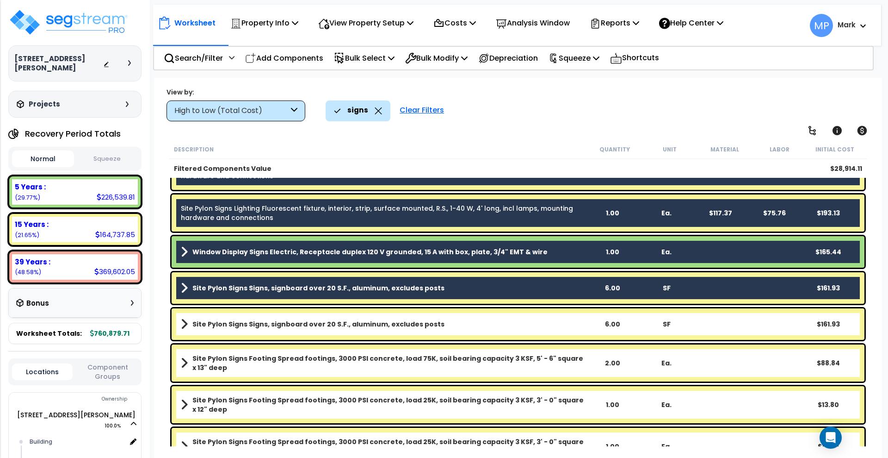
click at [553, 321] on link "Site Pylon Signs Signs, signboard over 20 S.F., aluminum, excludes posts" at bounding box center [383, 323] width 405 height 13
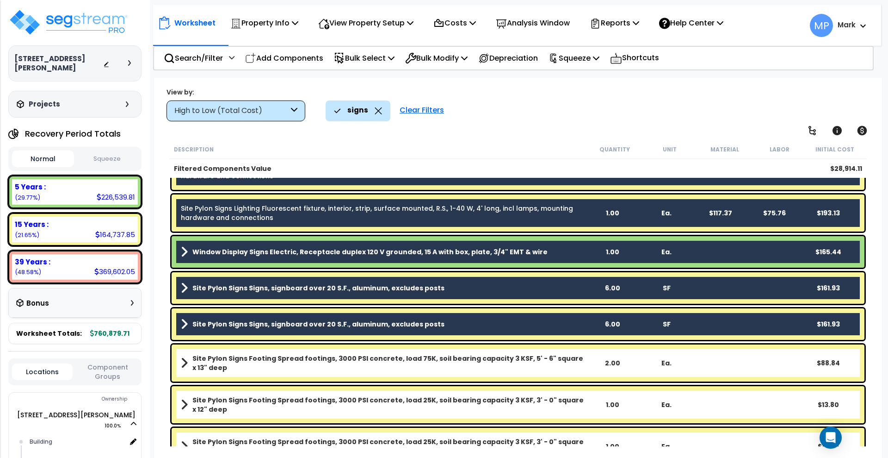
click at [583, 363] on b "Site Pylon Signs Footing Spread footings, 3000 PSI concrete, load 75K, soil bea…" at bounding box center [388, 362] width 393 height 19
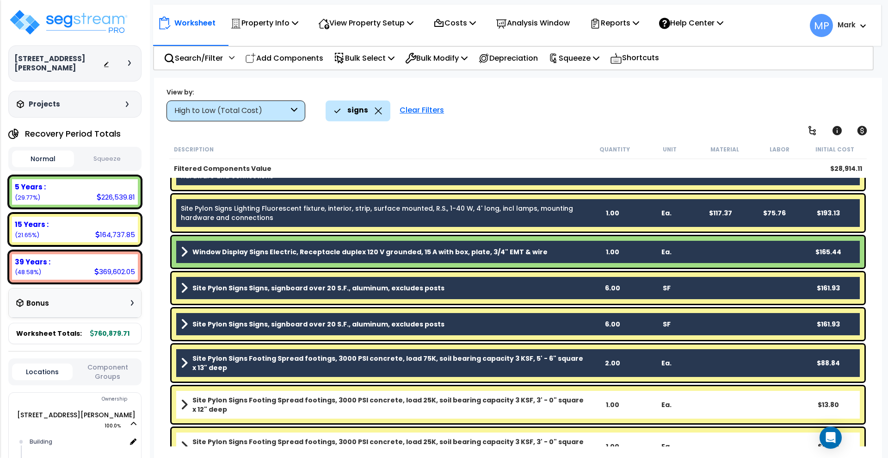
click at [583, 407] on b "Site Pylon Signs Footing Spread footings, 3000 PSI concrete, load 25K, soil bea…" at bounding box center [388, 404] width 393 height 19
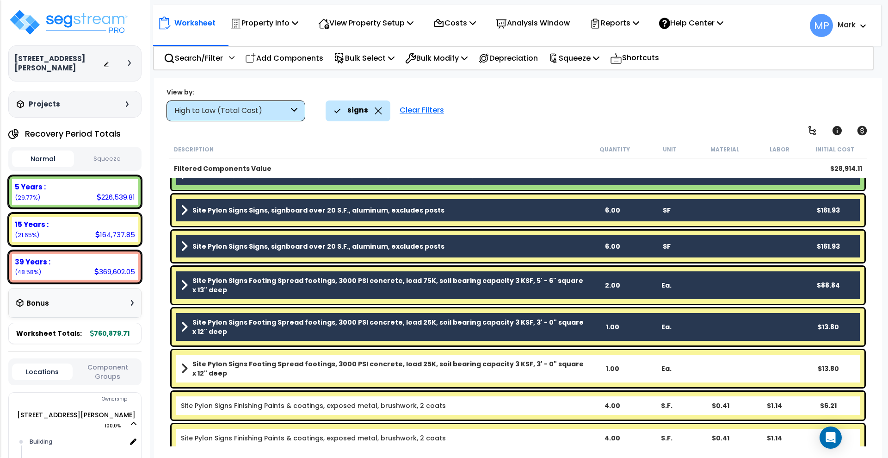
scroll to position [606, 0]
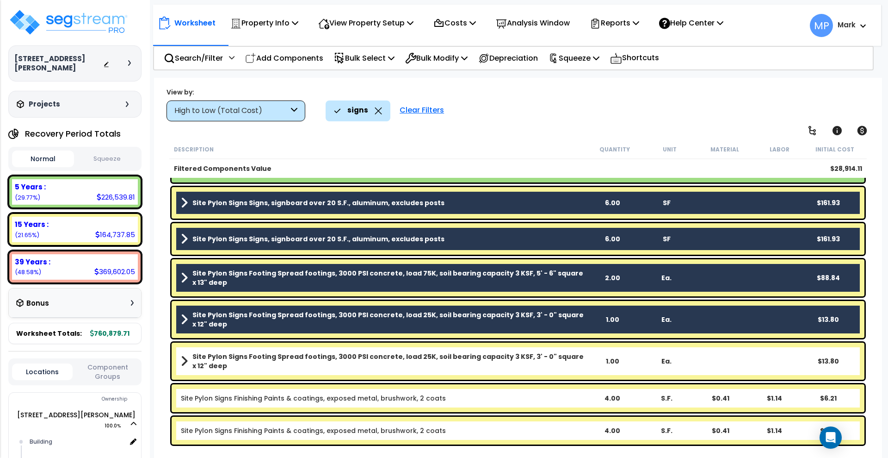
click at [577, 364] on b "Site Pylon Signs Footing Spread footings, 3000 PSI concrete, load 25K, soil bea…" at bounding box center [388, 361] width 393 height 19
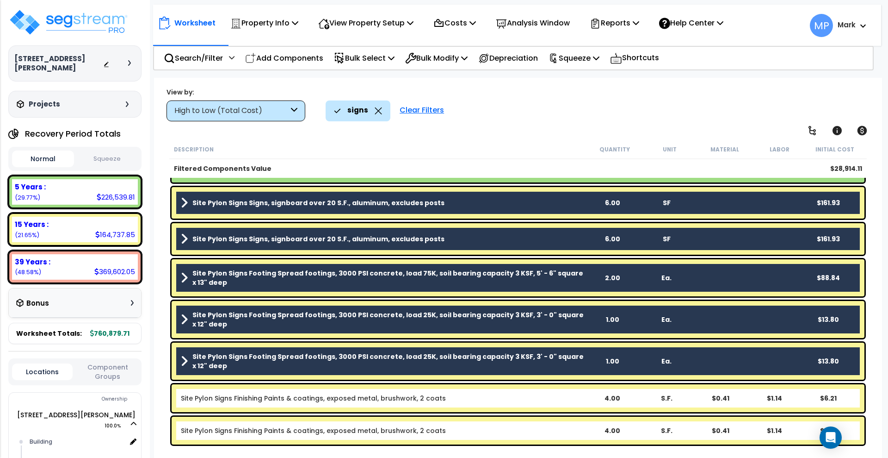
click at [577, 395] on b "Site Pylon Signs Finishing Paints & coatings, exposed metal, brushwork, 2 coats" at bounding box center [383, 397] width 405 height 9
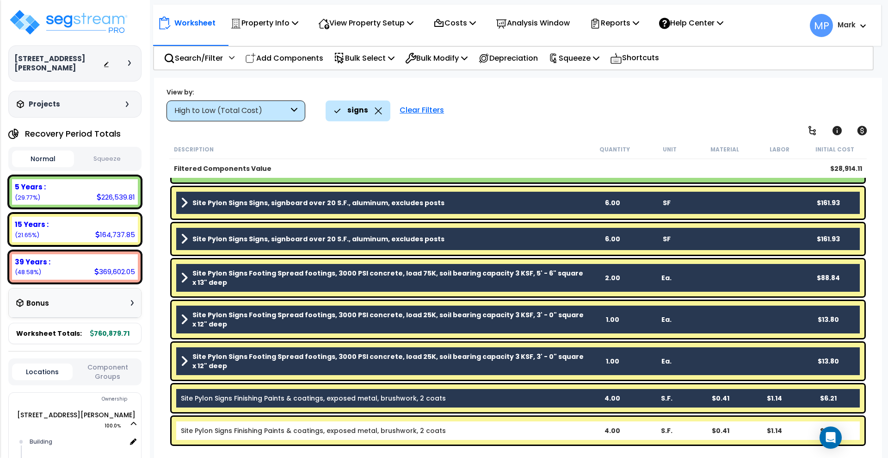
click at [564, 427] on b "Site Pylon Signs Finishing Paints & coatings, exposed metal, brushwork, 2 coats" at bounding box center [383, 430] width 405 height 9
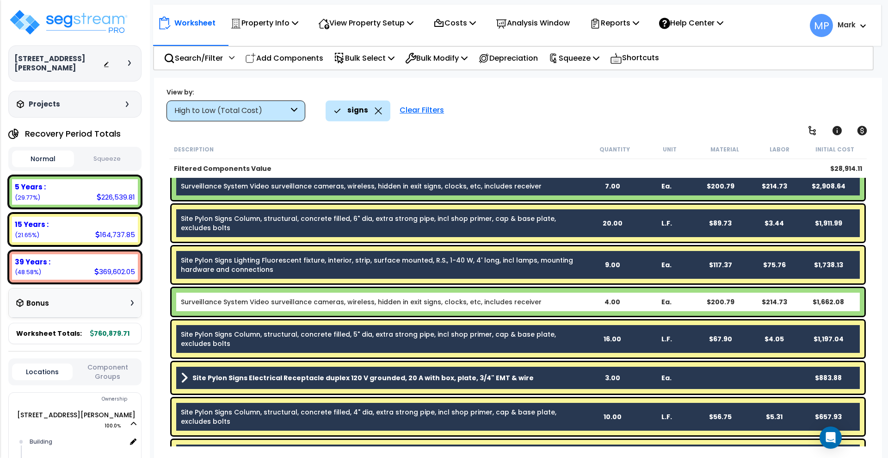
scroll to position [116, 0]
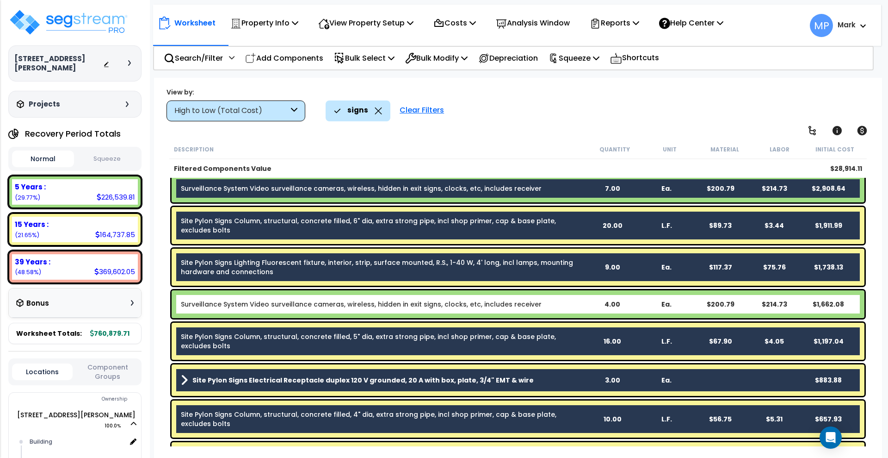
click at [564, 301] on b "Surveillance System Video surveillance cameras, wireless, hidden in exit signs,…" at bounding box center [383, 303] width 405 height 9
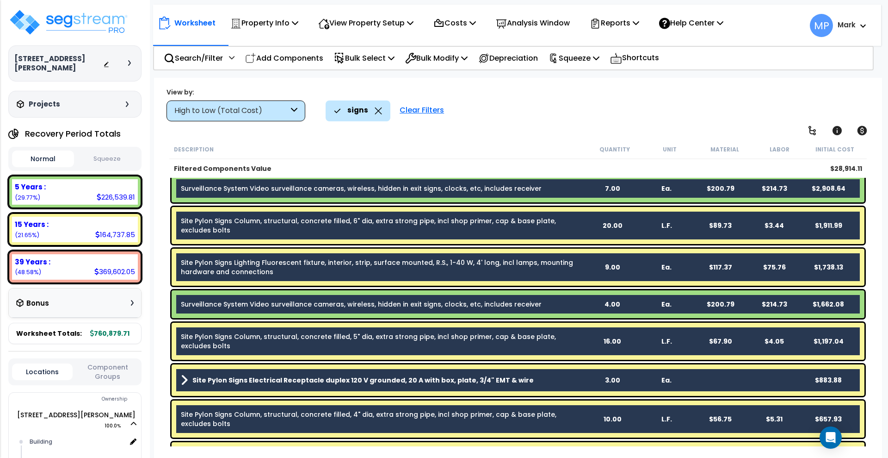
scroll to position [0, 0]
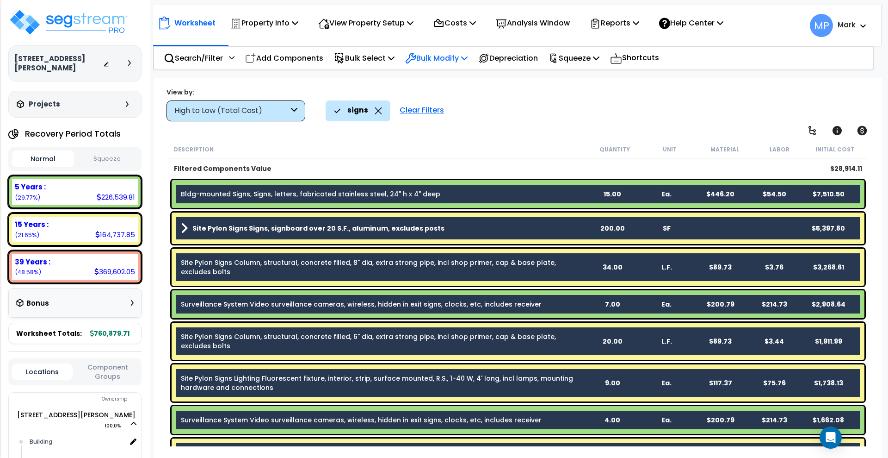
click at [455, 59] on p "Bulk Modify" at bounding box center [436, 58] width 62 height 12
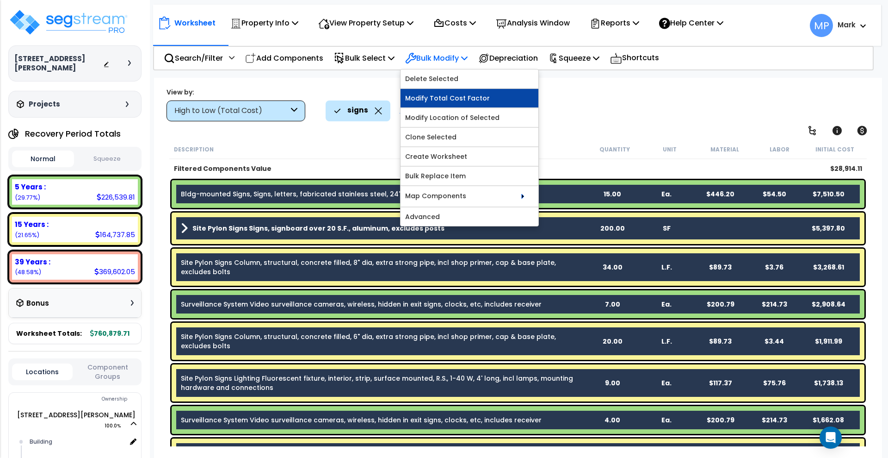
click at [471, 96] on link "Modify Total Cost Factor" at bounding box center [470, 98] width 138 height 19
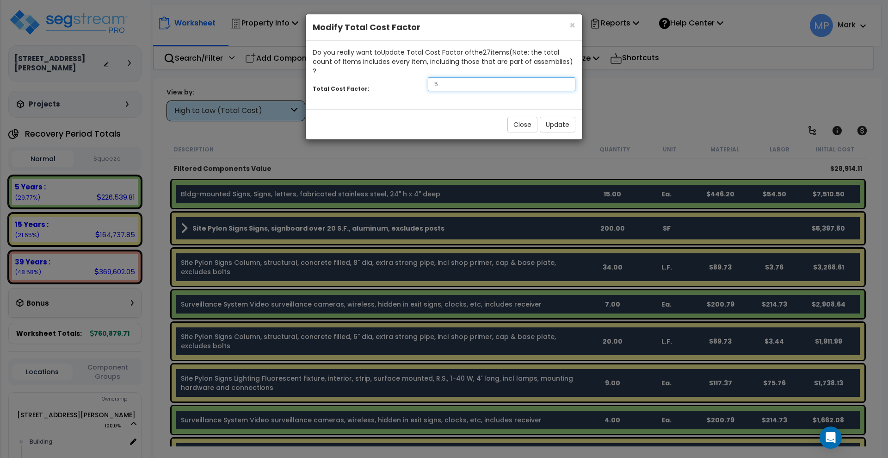
click at [426, 77] on div ".5" at bounding box center [501, 84] width 161 height 14
type input ".6"
drag, startPoint x: 448, startPoint y: 77, endPoint x: 393, endPoint y: 71, distance: 54.9
click at [394, 75] on div "Total Cost Factor: .6" at bounding box center [444, 85] width 277 height 20
type input ".8"
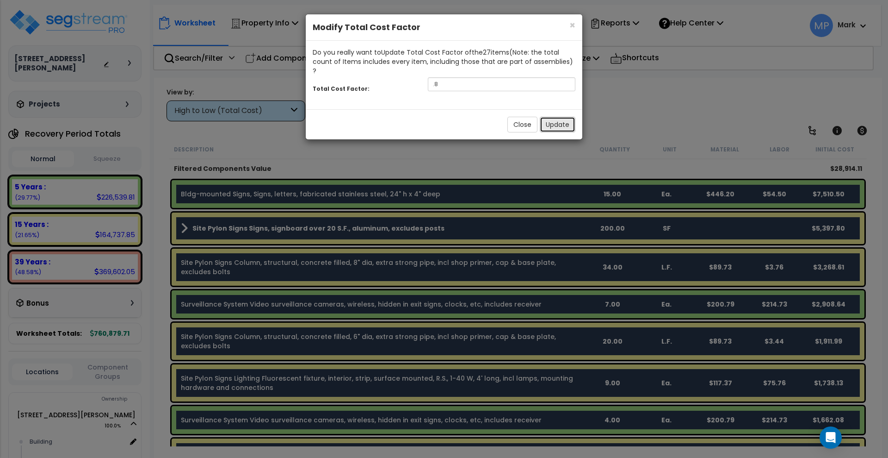
click at [566, 117] on button "Update" at bounding box center [558, 125] width 36 height 16
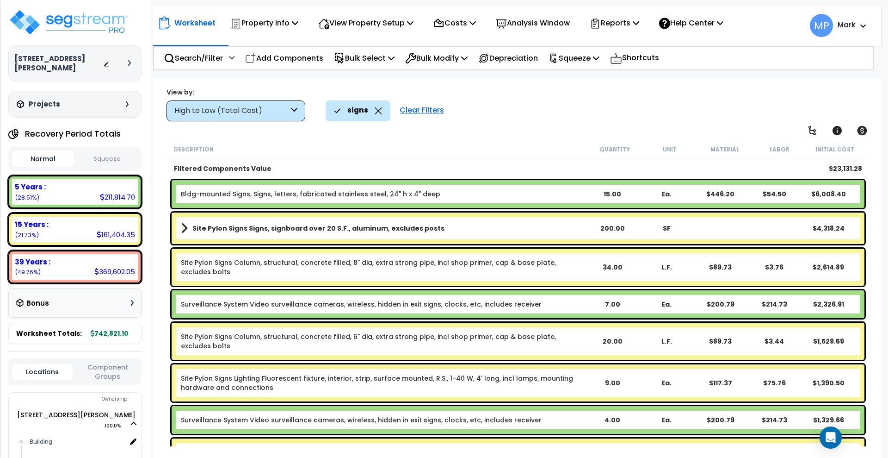
click at [427, 109] on div "Clear Filters" at bounding box center [422, 110] width 54 height 20
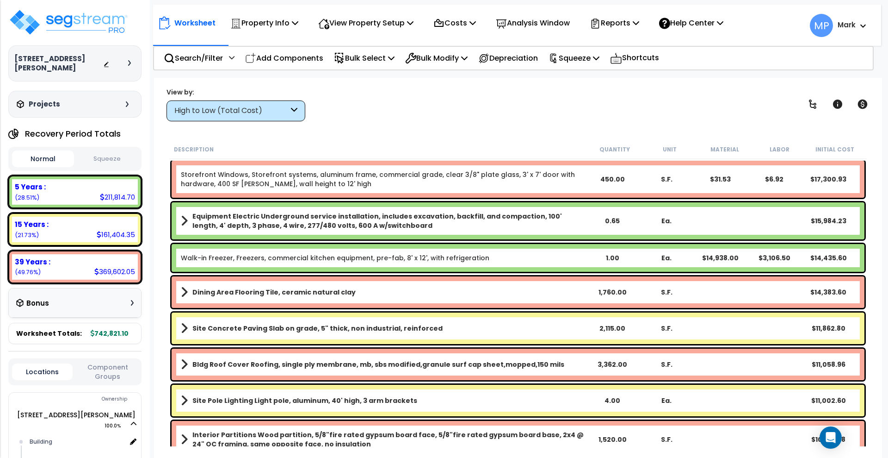
scroll to position [231, 0]
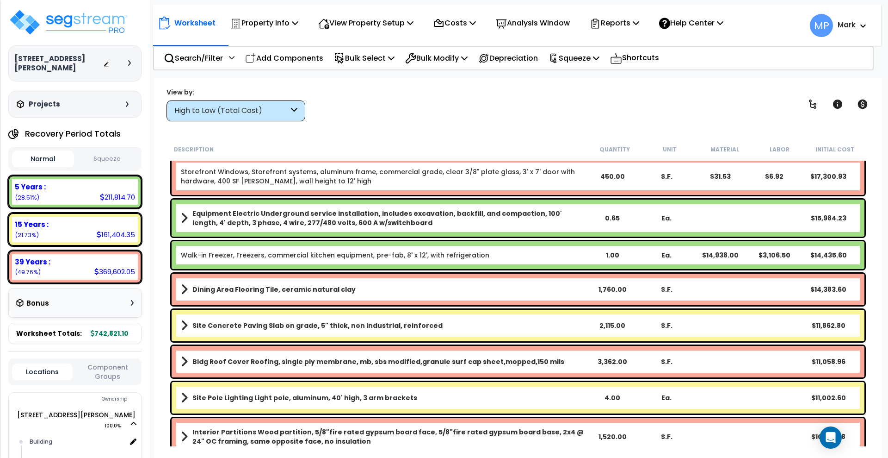
click at [573, 226] on b "Equipment Electric Underground service installation, includes excavation, backf…" at bounding box center [388, 218] width 393 height 19
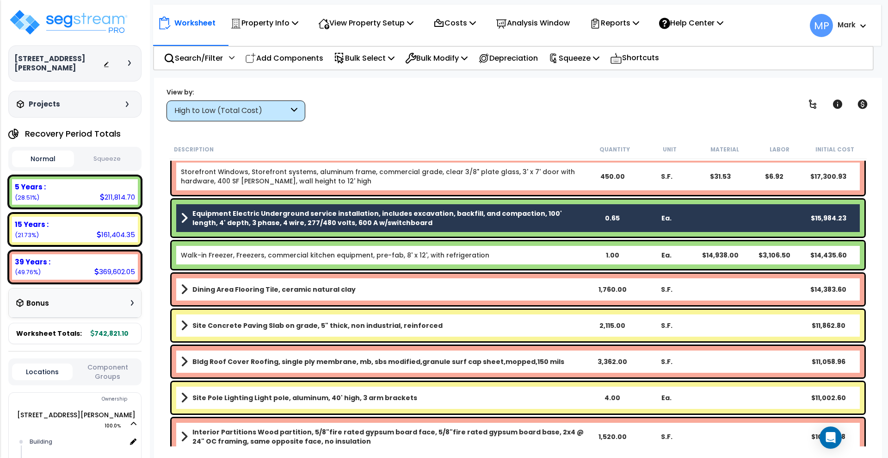
click at [536, 257] on b "Walk-in Freezer, Freezers, commercial kitchen equipment, pre-fab, 8' x 12', wit…" at bounding box center [383, 254] width 405 height 9
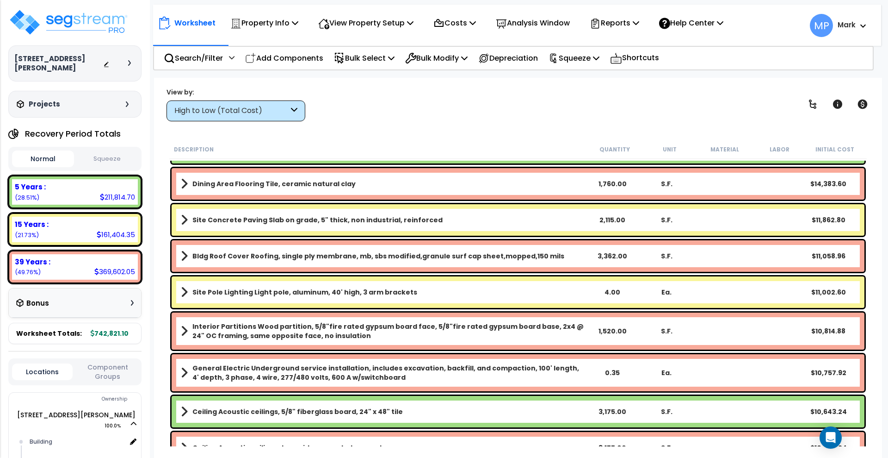
scroll to position [347, 0]
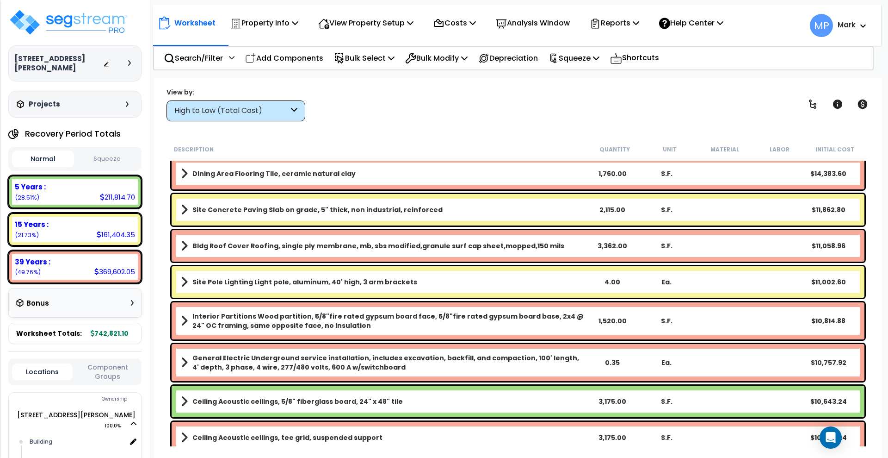
click at [528, 403] on link "Ceiling Acoustic ceilings, 5/8" fiberglass board, 24" x 48" tile" at bounding box center [383, 401] width 405 height 13
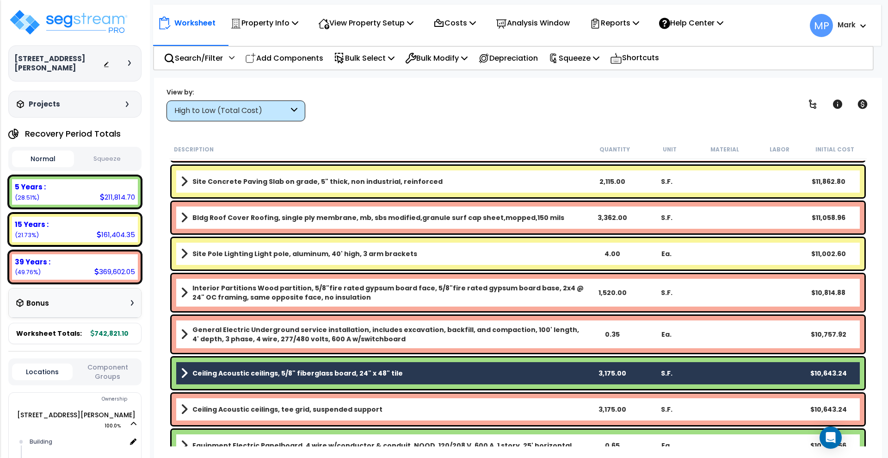
scroll to position [521, 0]
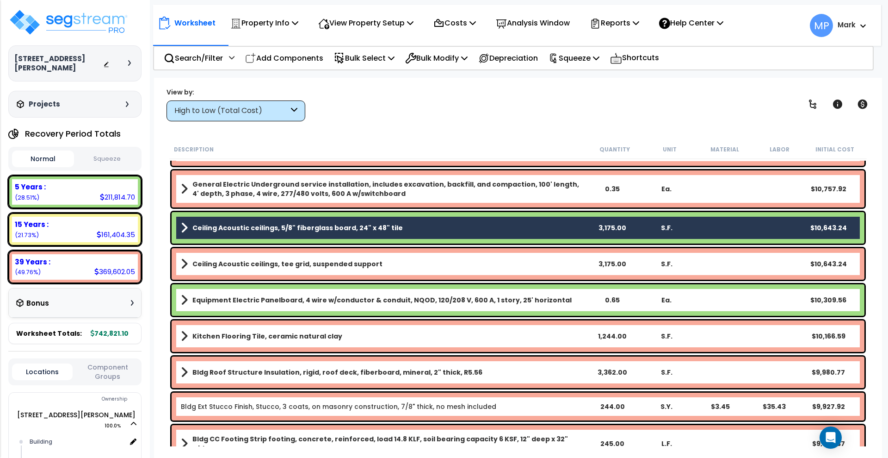
click at [583, 300] on link "Equipment Electric Panelboard, 4 wire w/conductor & conduit, NQOD, 120/208 V, 6…" at bounding box center [383, 299] width 405 height 13
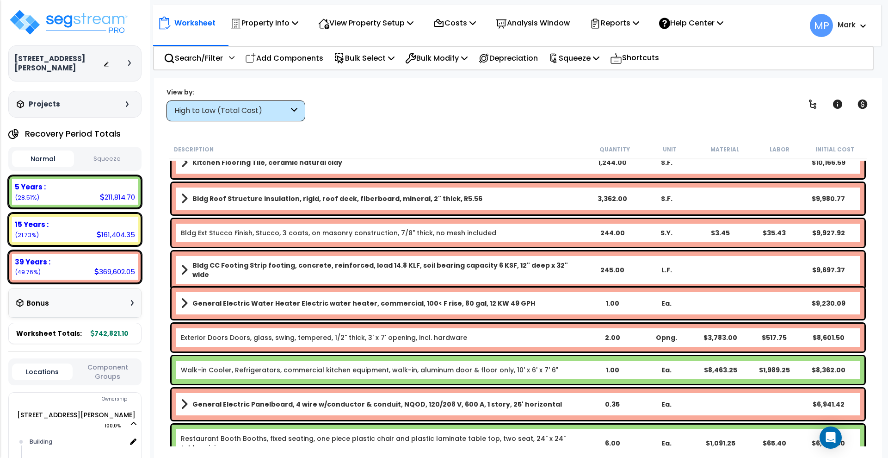
scroll to position [752, 0]
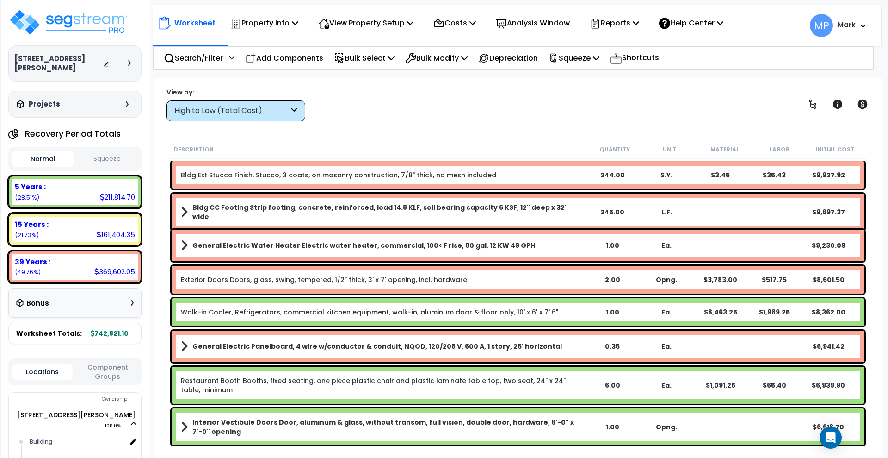
click at [566, 314] on b "Walk-in Cooler, Refrigerators, commercial kitchen equipment, walk-in, aluminum …" at bounding box center [383, 311] width 405 height 9
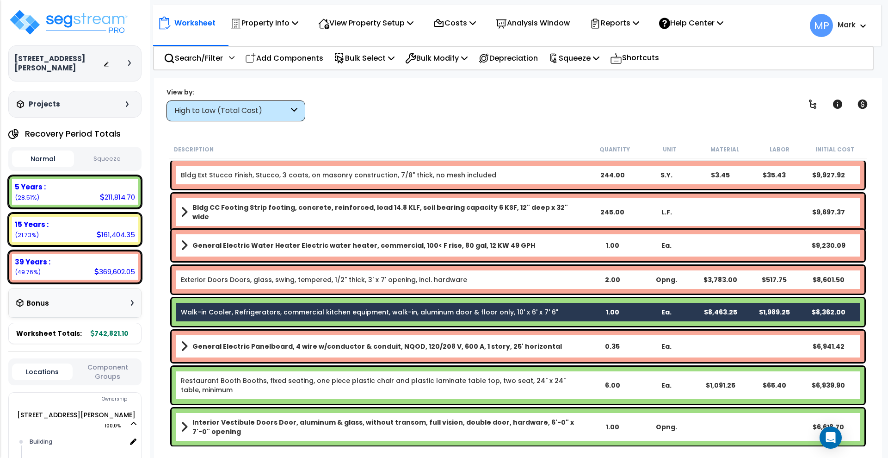
click at [583, 381] on link "Restaurant Booth Booths, fixed seating, one piece plastic chair and plastic lam…" at bounding box center [383, 385] width 405 height 19
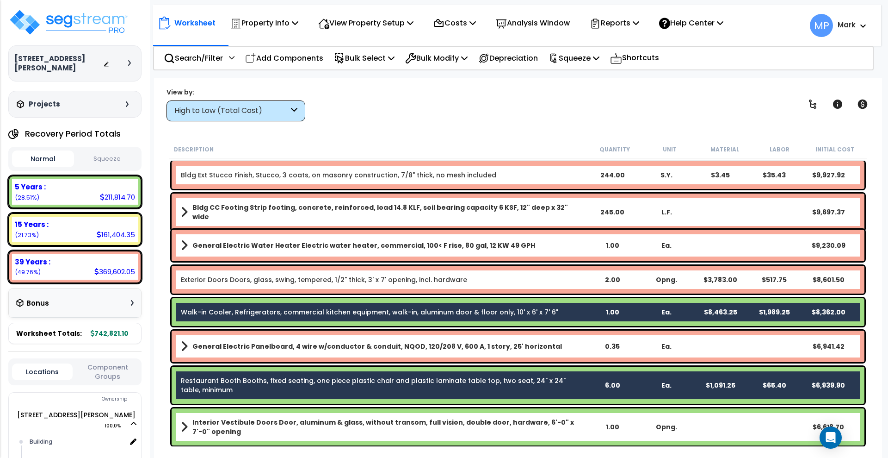
scroll to position [868, 0]
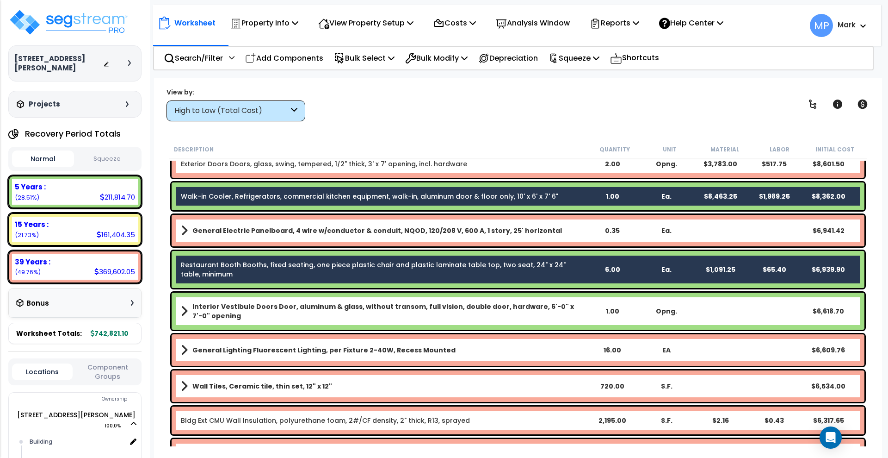
click at [576, 316] on b "Interior Vestibule Doors Door, aluminum & glass, without transom, full vision, …" at bounding box center [388, 311] width 393 height 19
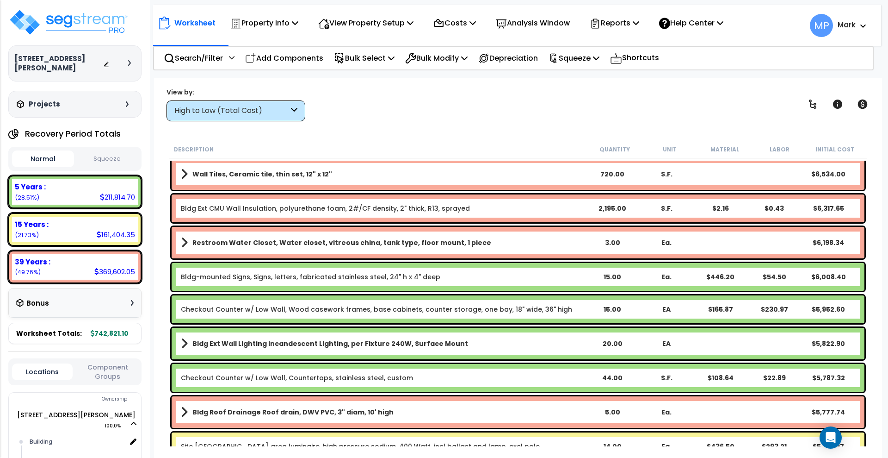
scroll to position [1099, 0]
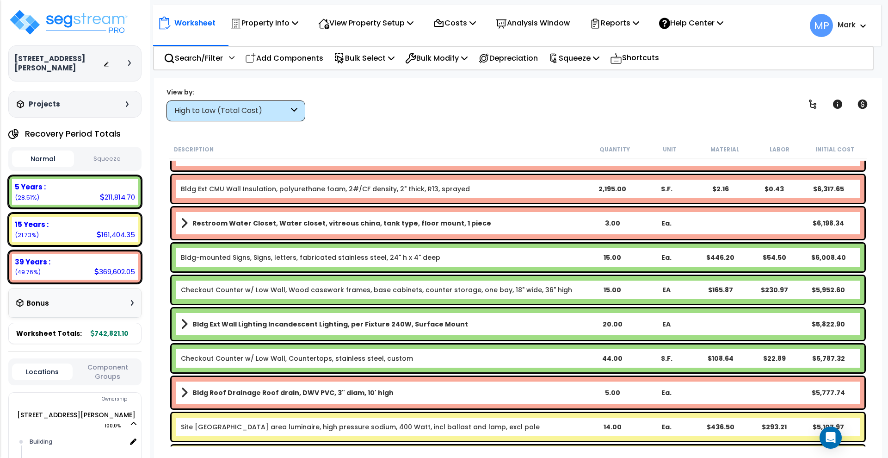
click at [588, 289] on div "15.00" at bounding box center [613, 289] width 54 height 9
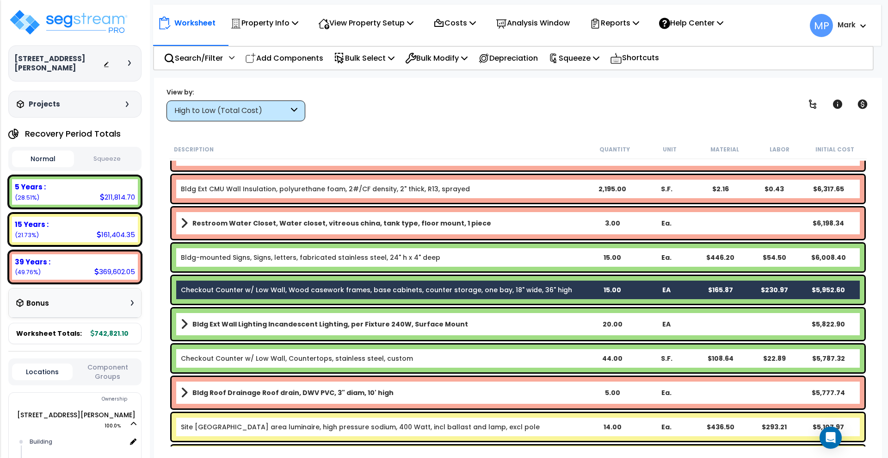
click at [542, 326] on link "Bldg Ext Wall Lighting Incandescent Lighting, per Fixture 240W, Surface Mount" at bounding box center [383, 323] width 405 height 13
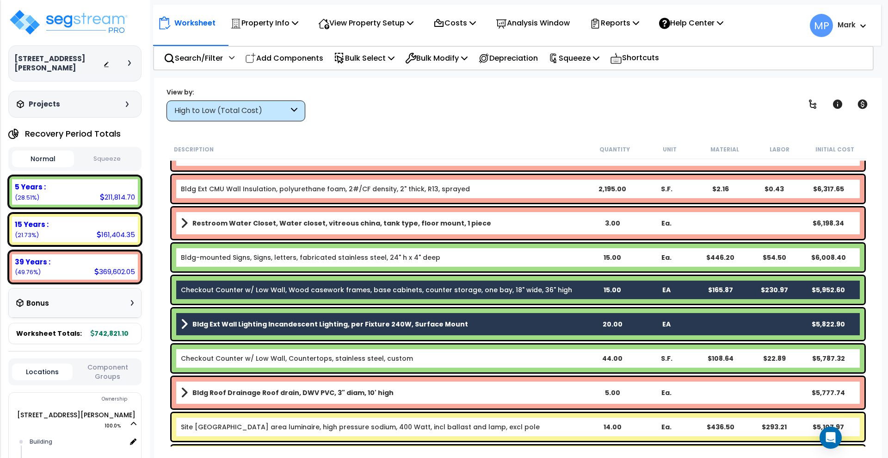
click at [520, 359] on b "Checkout Counter w/ Low Wall, Countertops, stainless steel, custom" at bounding box center [383, 357] width 405 height 9
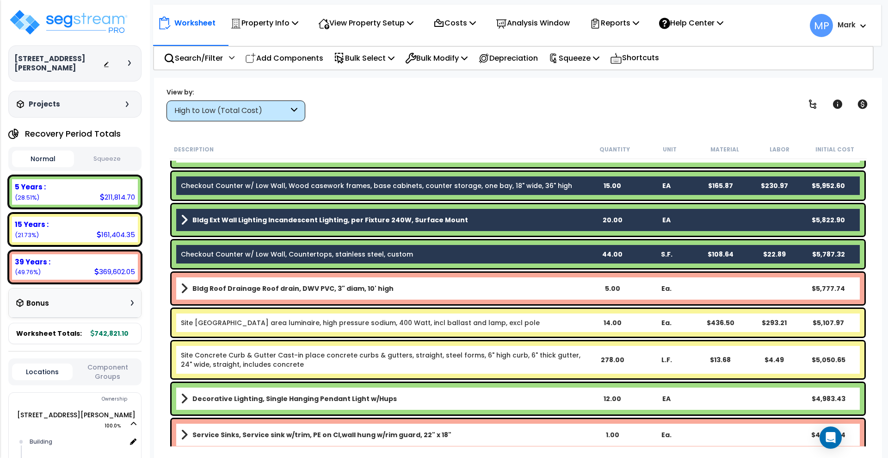
scroll to position [1272, 0]
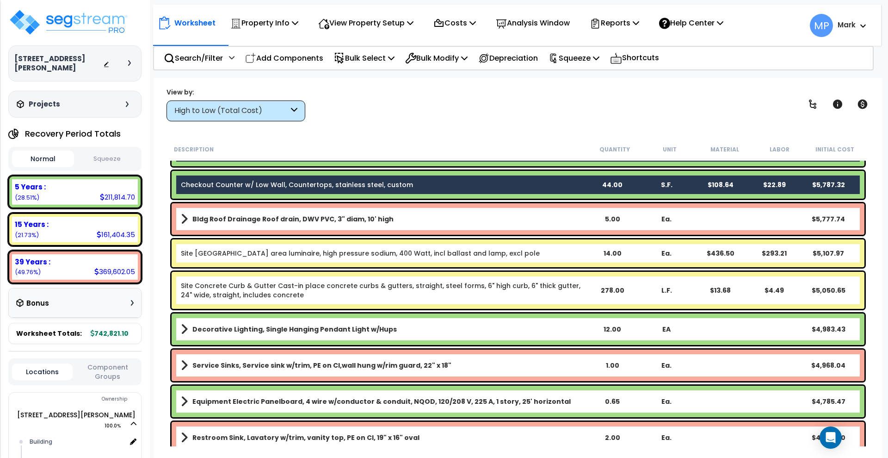
click at [551, 329] on link "Decorative Lighting, Single Hanging Pendant Light w/Hups" at bounding box center [383, 328] width 405 height 13
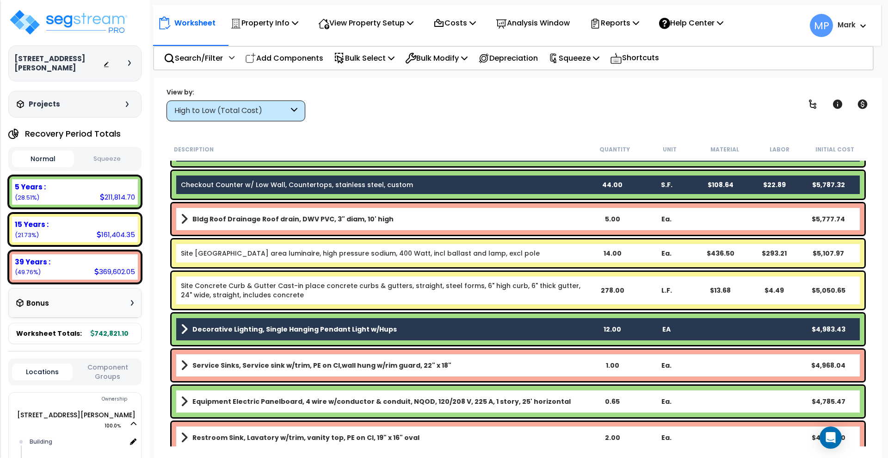
click at [581, 401] on link "Equipment Electric Panelboard, 4 wire w/conductor & conduit, NQOD, 120/208 V, 2…" at bounding box center [383, 401] width 405 height 13
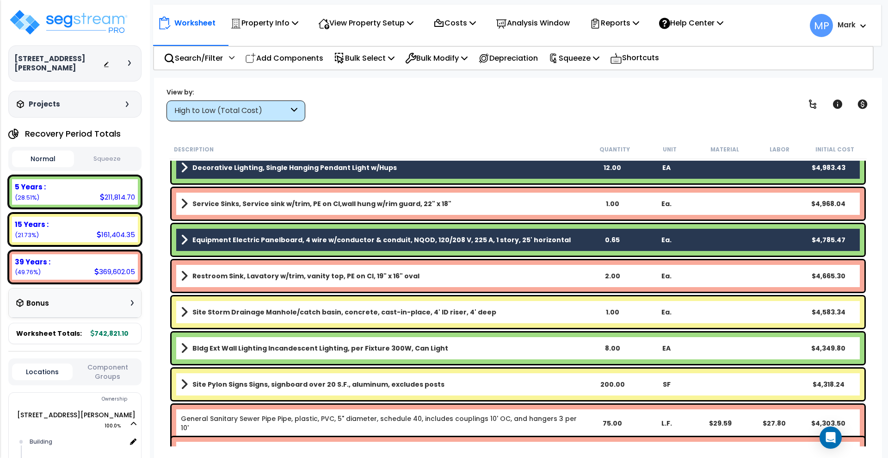
scroll to position [1446, 0]
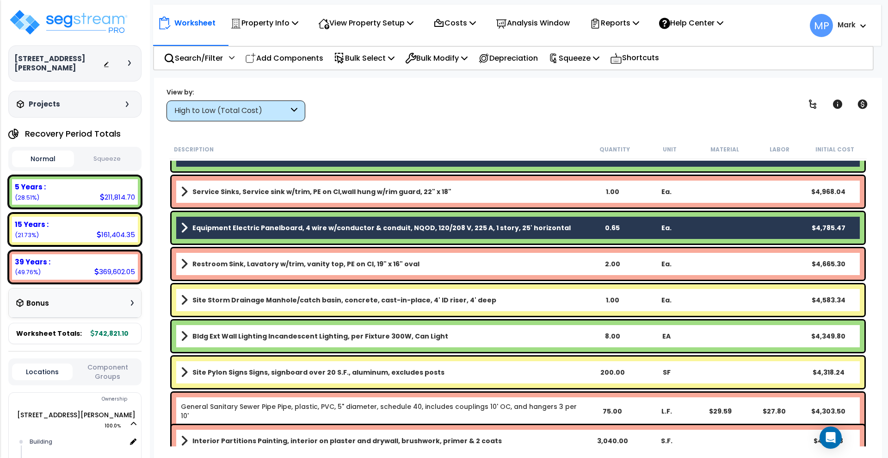
click at [559, 338] on link "Bldg Ext Wall Lighting Incandescent Lighting, per Fixture 300W, Can Light" at bounding box center [383, 335] width 405 height 13
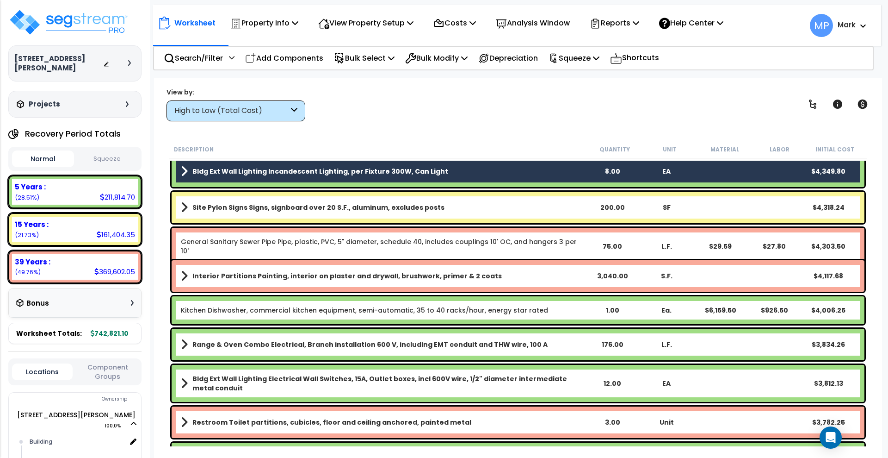
scroll to position [1619, 0]
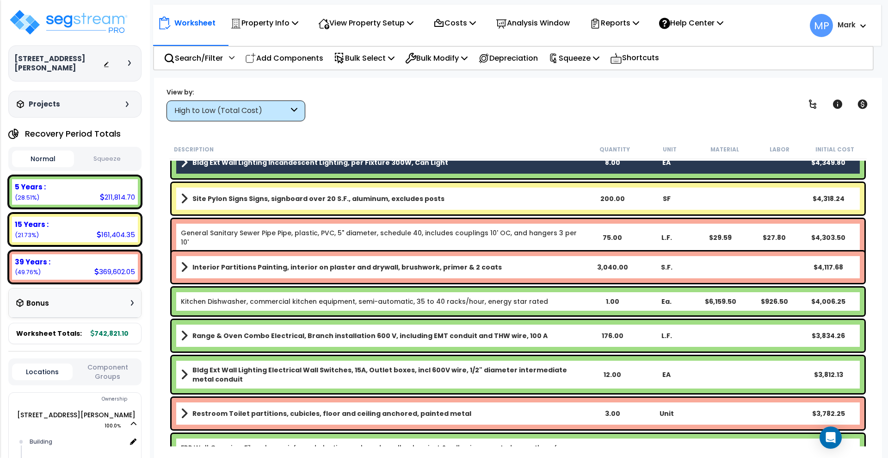
click at [560, 300] on b "Kitchen Dishwasher, commercial kitchen equipment, semi-automatic, 35 to 40 rack…" at bounding box center [383, 301] width 405 height 9
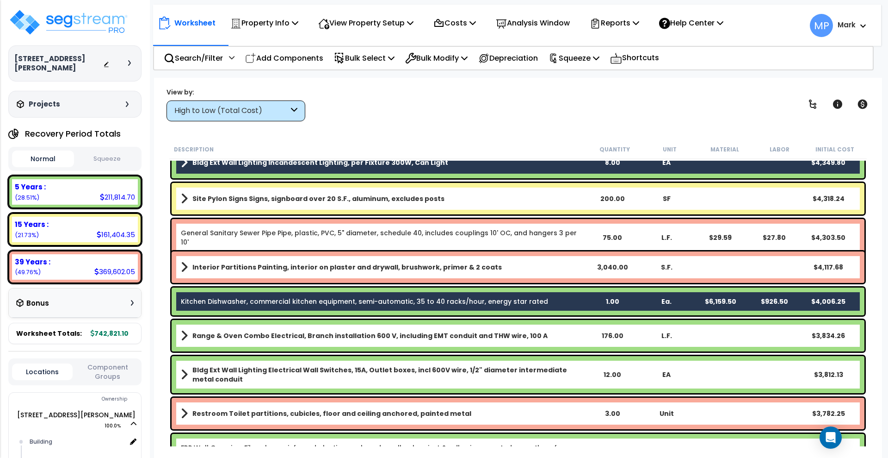
click at [554, 335] on link "Range & Oven Combo Electrical, Branch installation 600 V, including EMT conduit…" at bounding box center [383, 335] width 405 height 13
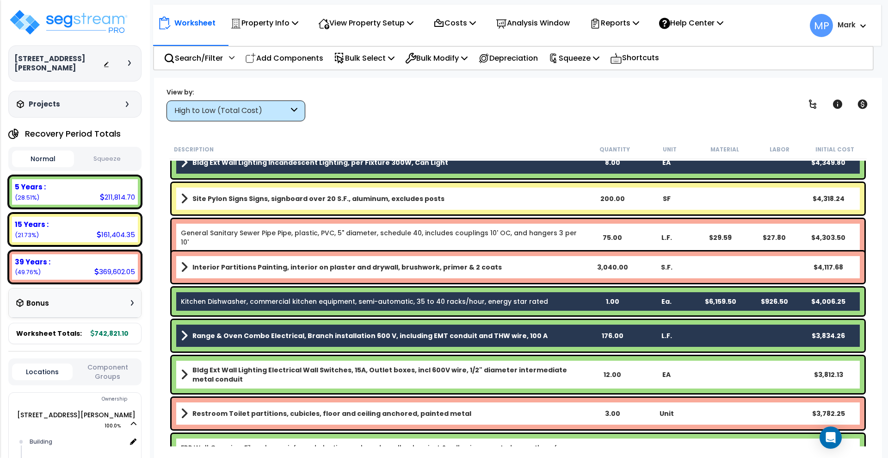
click at [580, 377] on b "Bldg Ext Wall Lighting Electrical Wall Switches, 15A, Outlet boxes, incl 600V w…" at bounding box center [388, 374] width 393 height 19
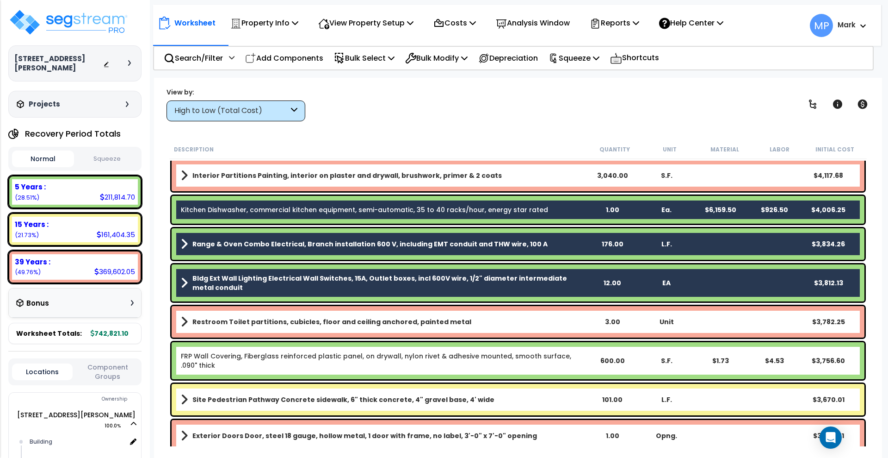
scroll to position [1735, 0]
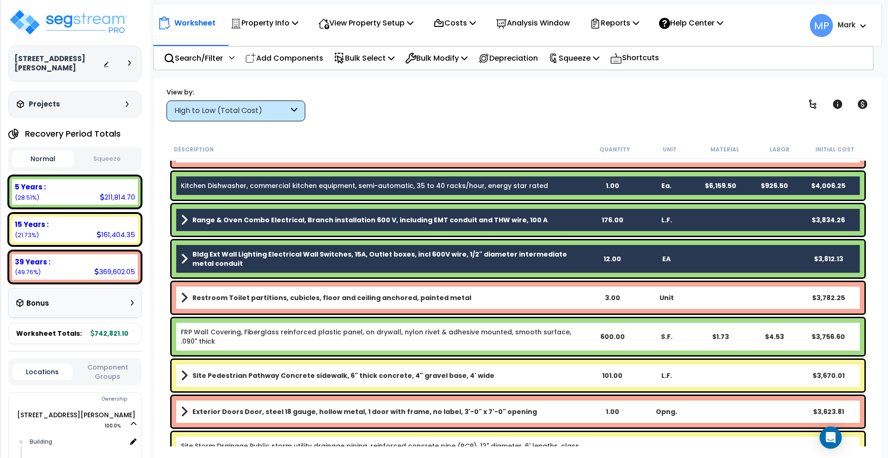
click at [577, 342] on link "FRP Wall Covering, Fiberglass reinforced plastic panel, on drywall, nylon rivet…" at bounding box center [383, 336] width 405 height 19
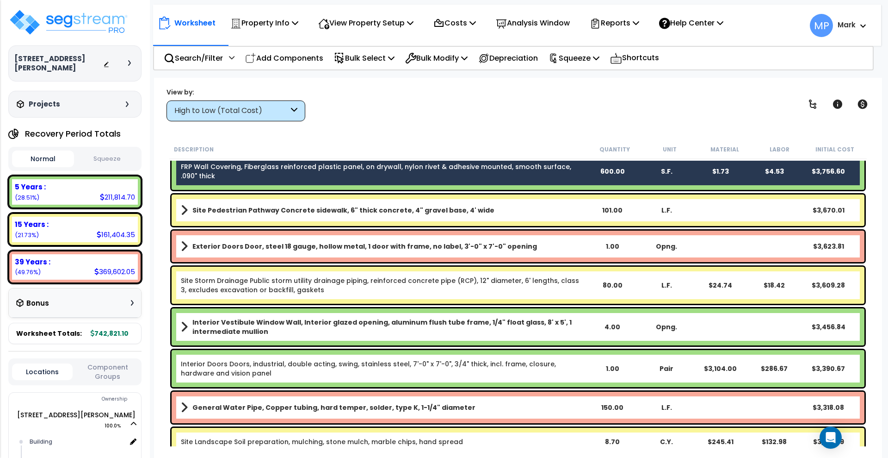
scroll to position [1909, 0]
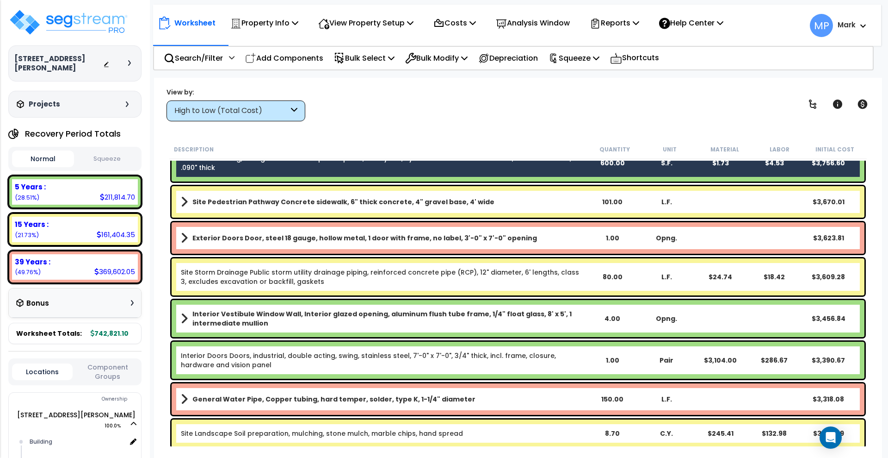
click at [578, 321] on b "Interior Vestibule Window Wall, Interior glazed opening, aluminum flush tube fr…" at bounding box center [388, 318] width 393 height 19
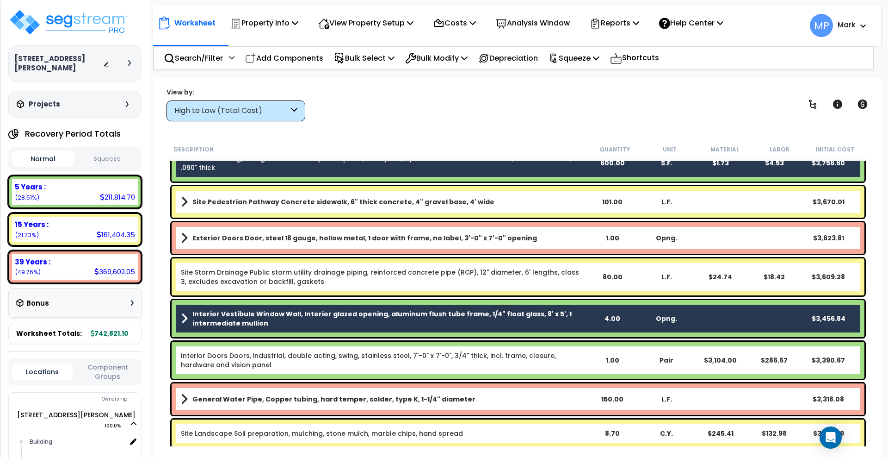
click at [588, 363] on div "1.00" at bounding box center [613, 359] width 54 height 9
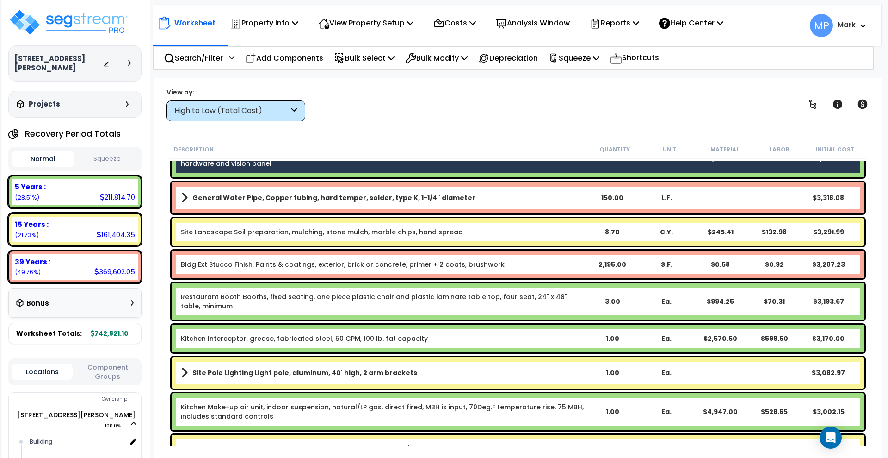
scroll to position [2140, 0]
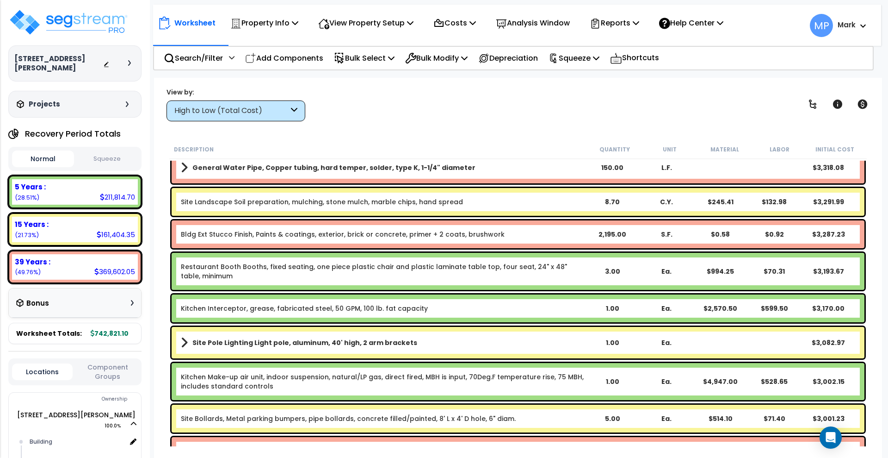
click at [577, 278] on link "Restaurant Booth Booths, fixed seating, one piece plastic chair and plastic lam…" at bounding box center [383, 271] width 405 height 19
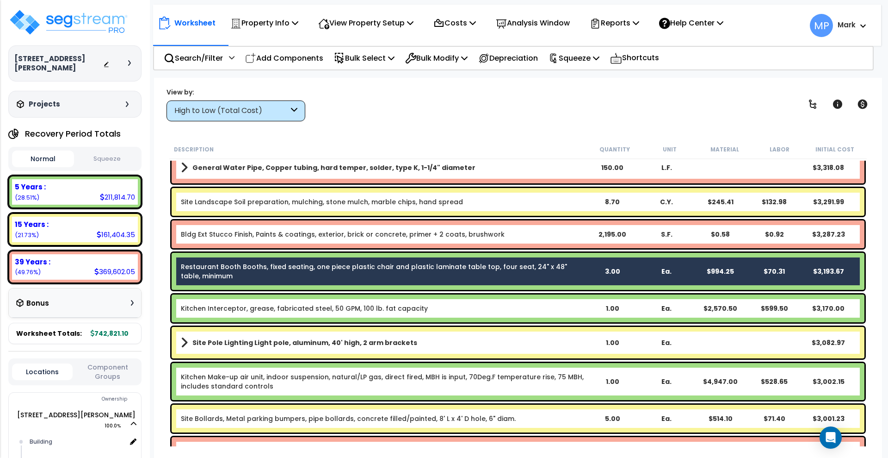
click at [566, 308] on b "Kitchen Interceptor, grease, fabricated steel, 50 GPM, 100 lb. fat capacity" at bounding box center [383, 308] width 405 height 9
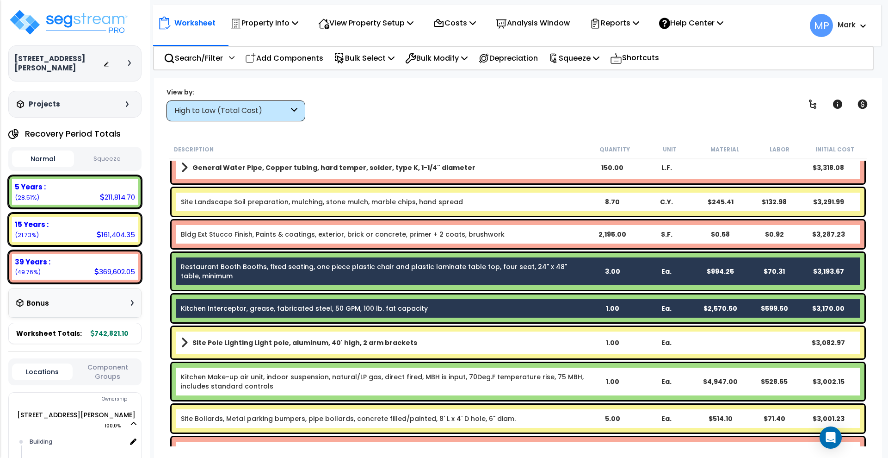
click at [585, 385] on link "Kitchen Make-up air unit, indoor suspension, natural/LP gas, direct fired, MBH …" at bounding box center [383, 381] width 405 height 19
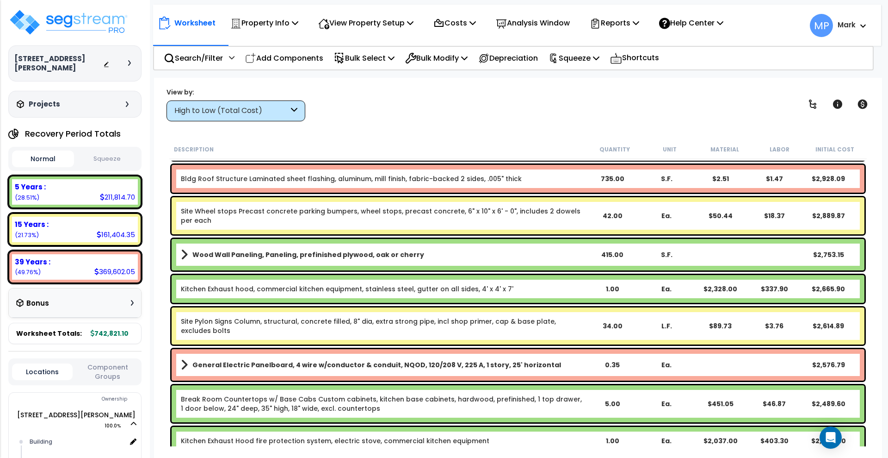
scroll to position [2429, 0]
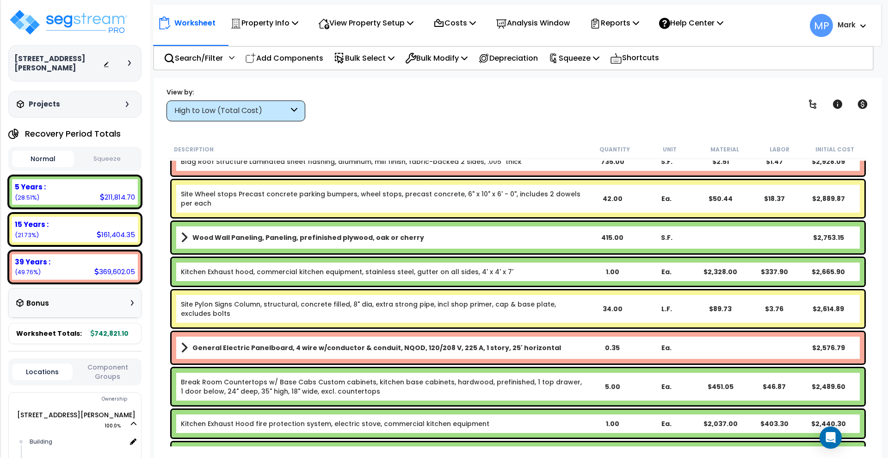
click at [560, 272] on b "Kitchen Exhaust hood, commercial kitchen equipment, stainless steel, gutter on …" at bounding box center [383, 271] width 405 height 9
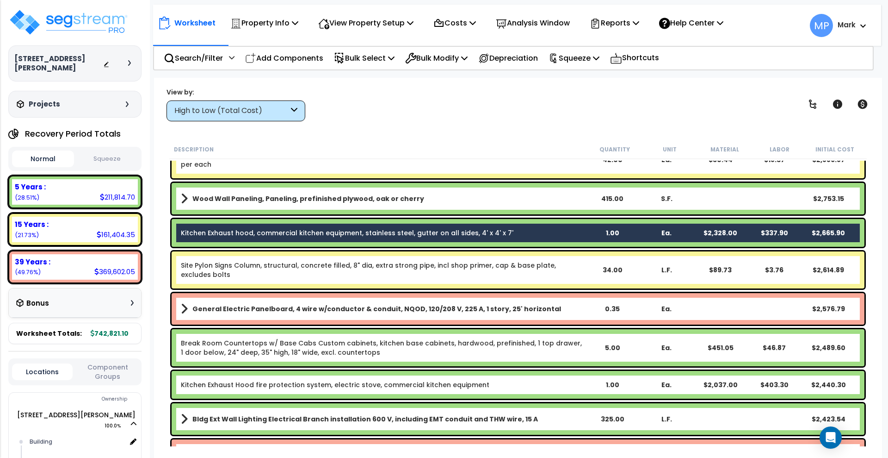
scroll to position [2487, 0]
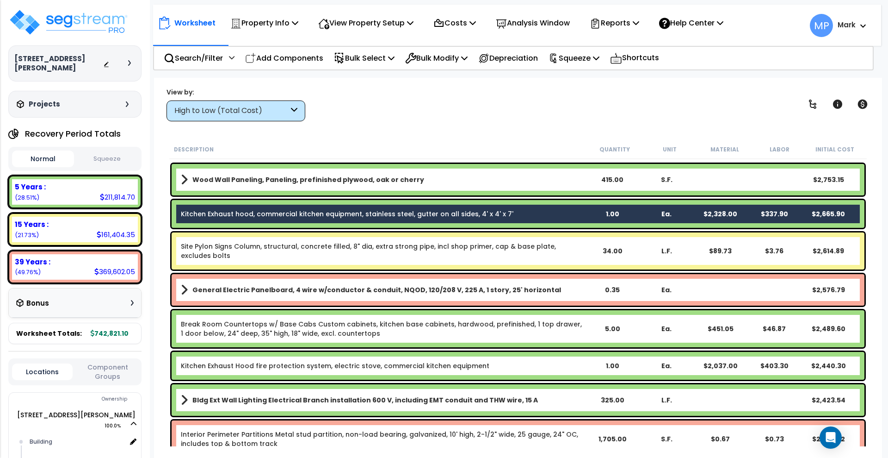
click at [588, 327] on div "5.00" at bounding box center [613, 328] width 54 height 9
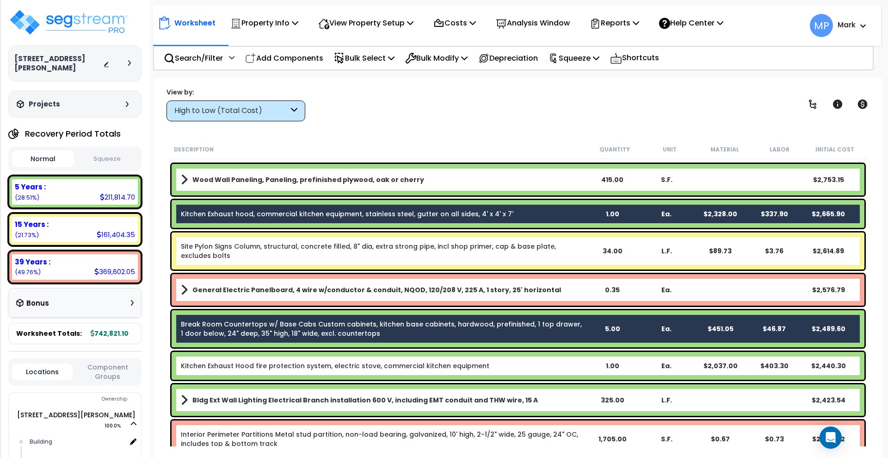
click at [584, 366] on b "Kitchen Exhaust Hood fire protection system, electric stove, commercial kitchen…" at bounding box center [383, 365] width 405 height 9
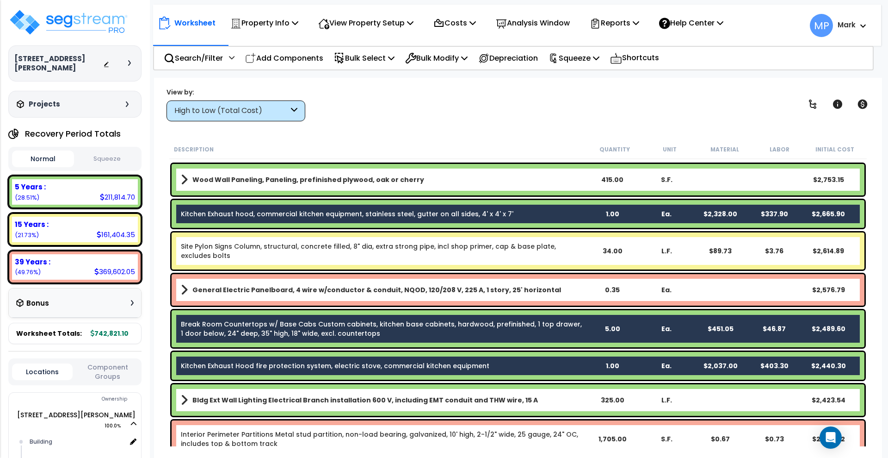
click at [579, 398] on link "Bldg Ext Wall Lighting Electrical Branch installation 600 V, including EMT cond…" at bounding box center [383, 399] width 405 height 13
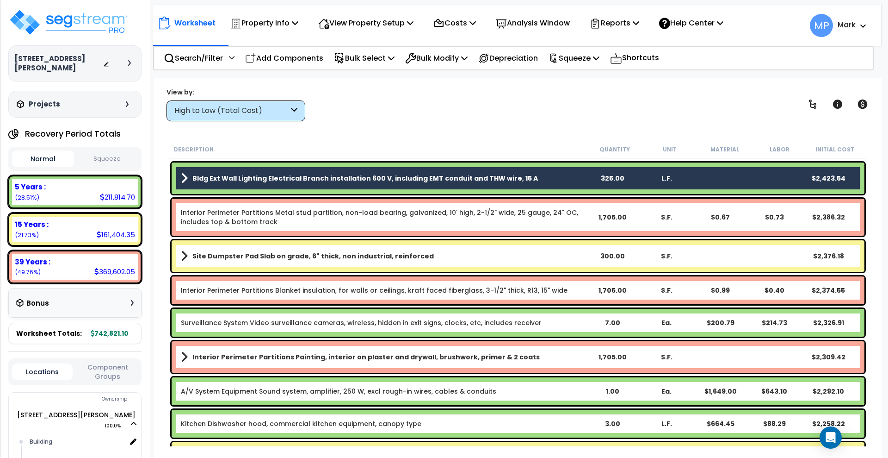
scroll to position [2776, 0]
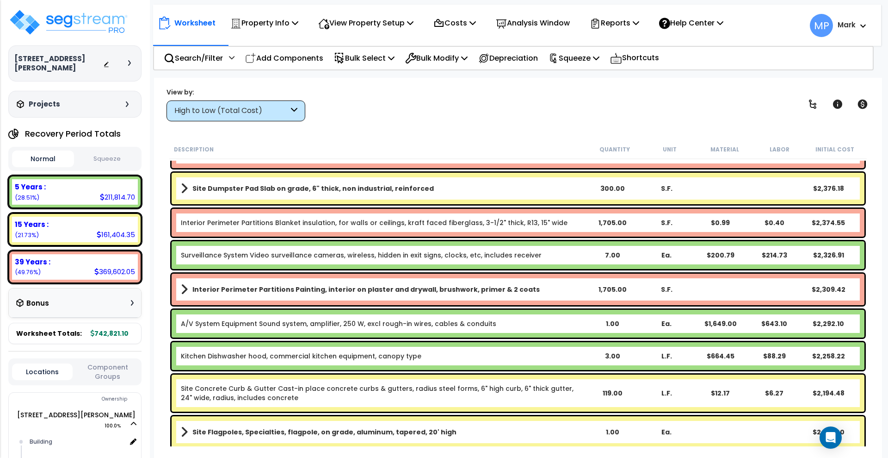
click at [563, 354] on b "Kitchen Dishwasher hood, commercial kitchen equipment, canopy type" at bounding box center [383, 355] width 405 height 9
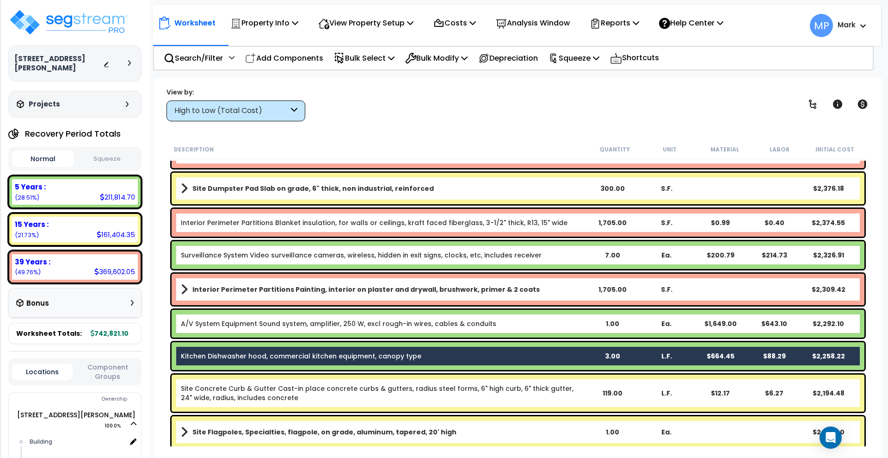
click at [558, 323] on b "A/V System Equipment Sound system, amplifier, 250 W, excl rough-in wires, cable…" at bounding box center [383, 323] width 405 height 9
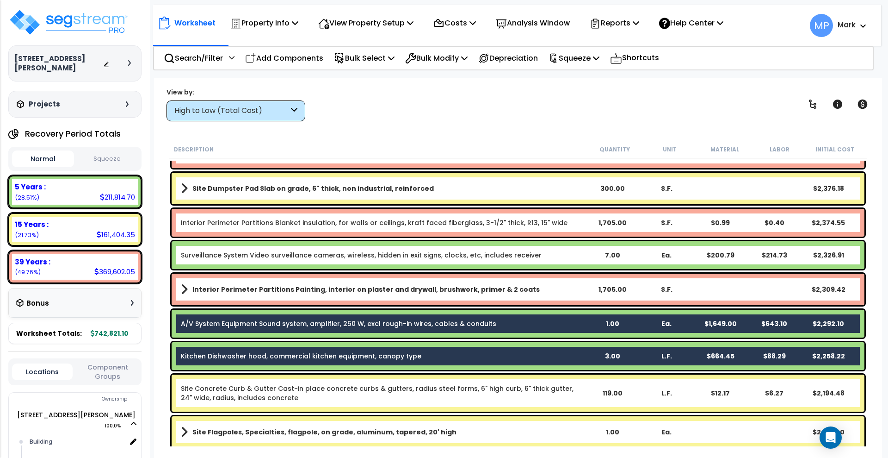
click at [571, 253] on b "Surveillance System Video surveillance cameras, wireless, hidden in exit signs,…" at bounding box center [383, 254] width 405 height 9
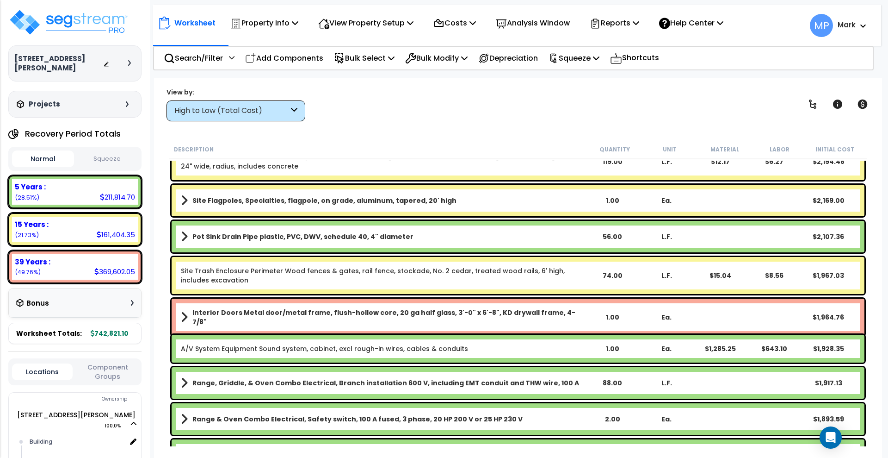
scroll to position [3123, 0]
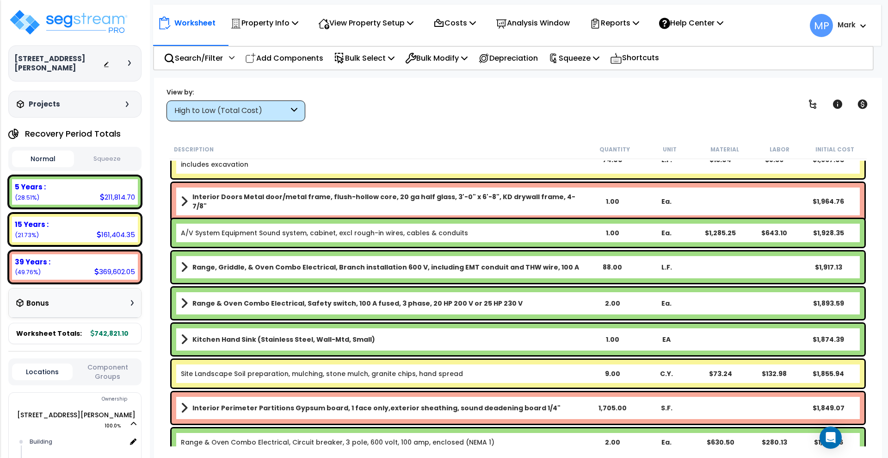
click at [576, 266] on link "Range, Griddle, & Oven Combo Electrical, Branch installation 600 V, including E…" at bounding box center [383, 266] width 405 height 13
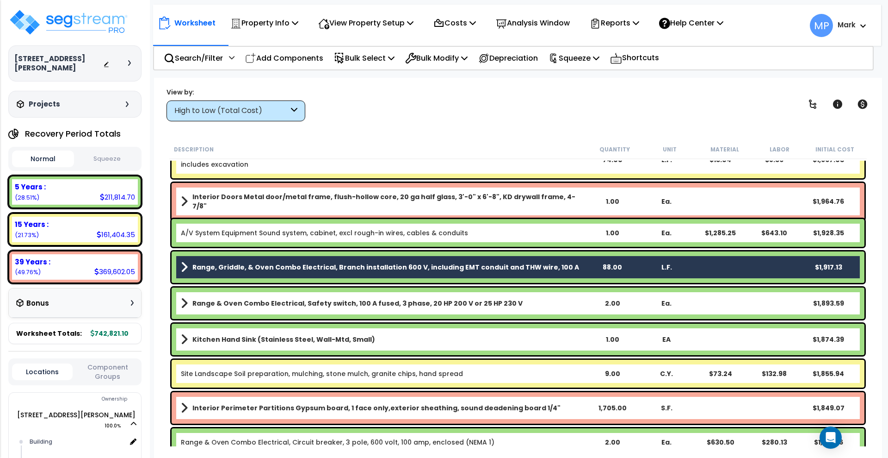
click at [565, 298] on link "Range & Oven Combo Electrical, Safety switch, 100 A fused, 3 phase, 20 HP 200 V…" at bounding box center [383, 303] width 405 height 13
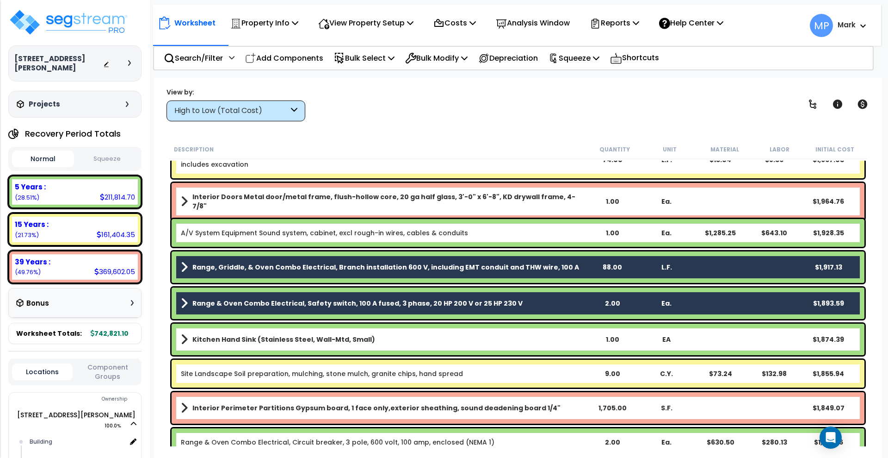
click at [565, 337] on link "Kitchen Hand Sink (Stainless Steel, Wall-Mtd, Small)" at bounding box center [383, 339] width 405 height 13
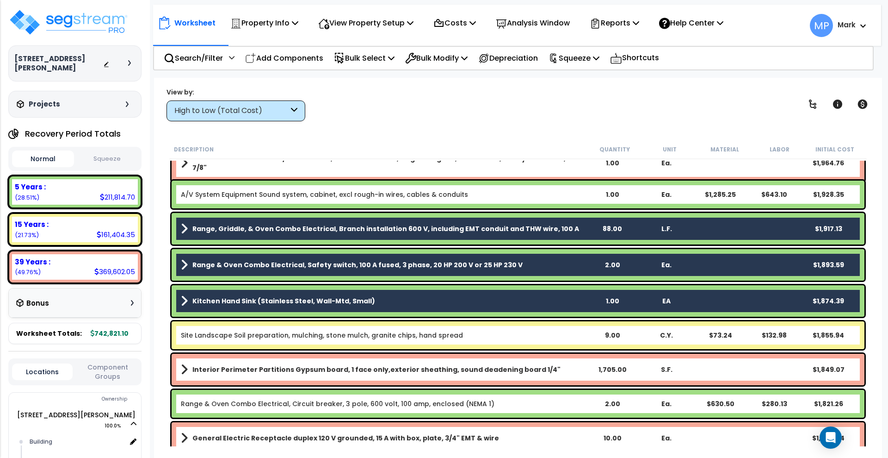
scroll to position [3181, 0]
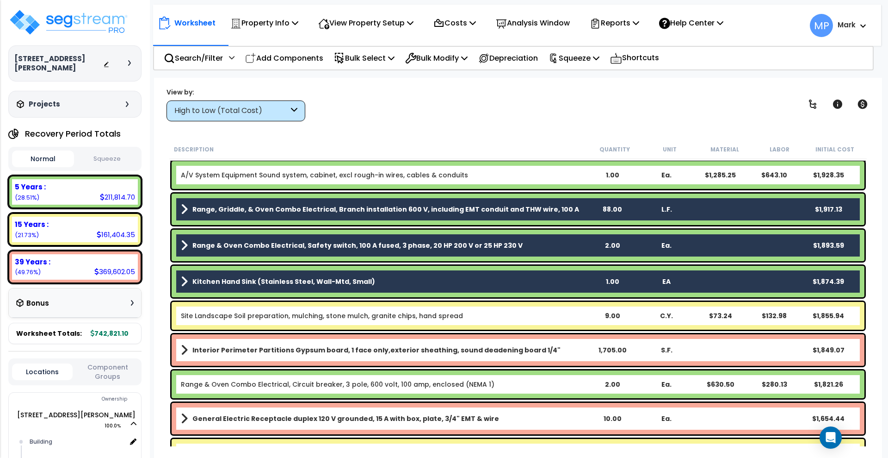
click at [553, 383] on b "Range & Oven Combo Electrical, Circuit breaker, 3 pole, 600 volt, 100 amp, encl…" at bounding box center [383, 383] width 405 height 9
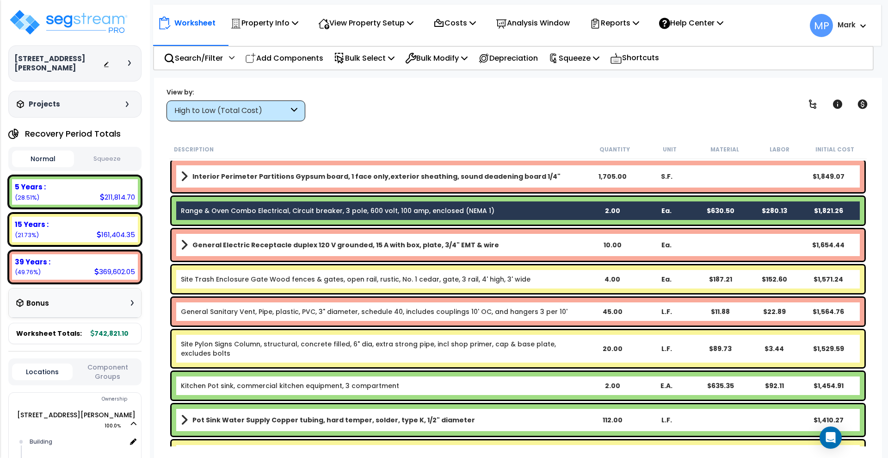
scroll to position [3412, 0]
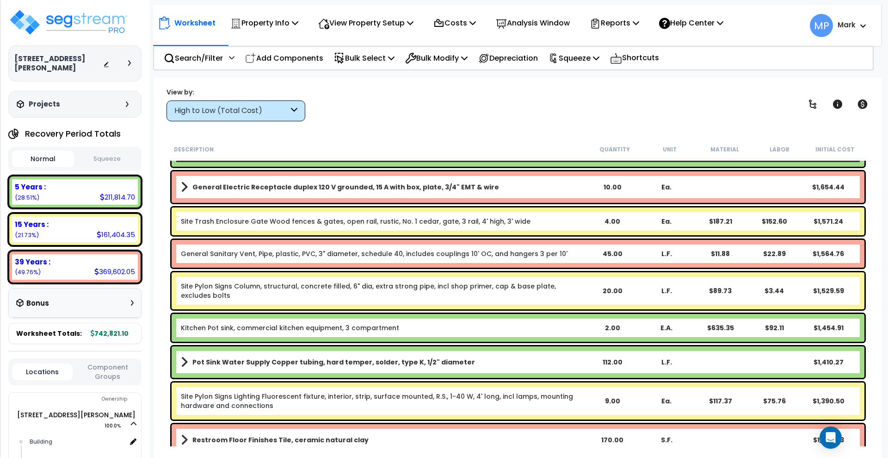
click at [535, 327] on b "Kitchen Pot sink, commercial kitchen equipment, 3 compartment" at bounding box center [383, 327] width 405 height 9
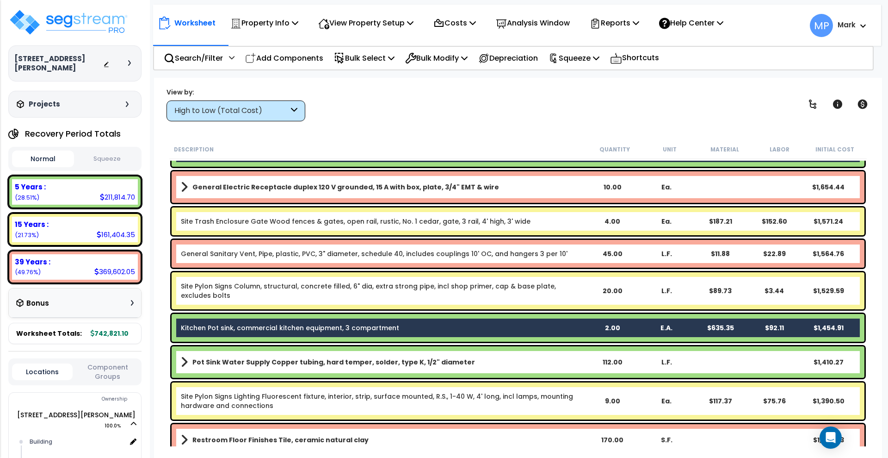
click at [534, 362] on link "Pot Sink Water Supply Copper tubing, hard temper, solder, type K, 1/2" diameter" at bounding box center [383, 361] width 405 height 13
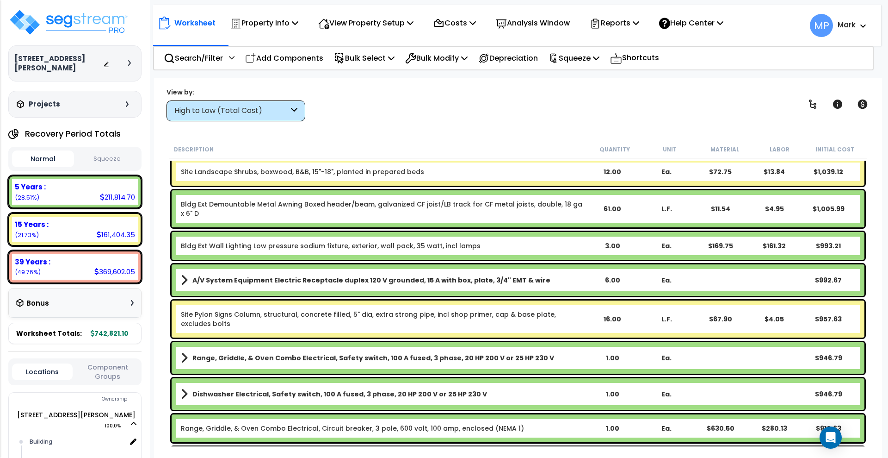
scroll to position [4164, 0]
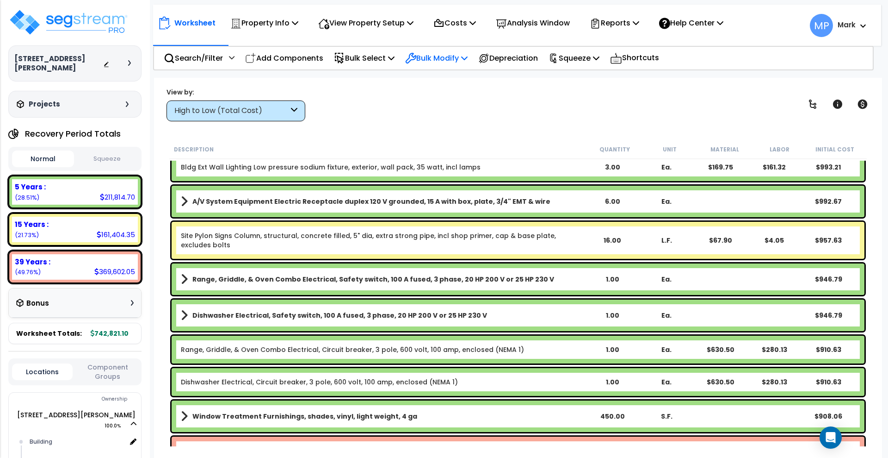
click at [432, 62] on p "Bulk Modify" at bounding box center [436, 58] width 62 height 12
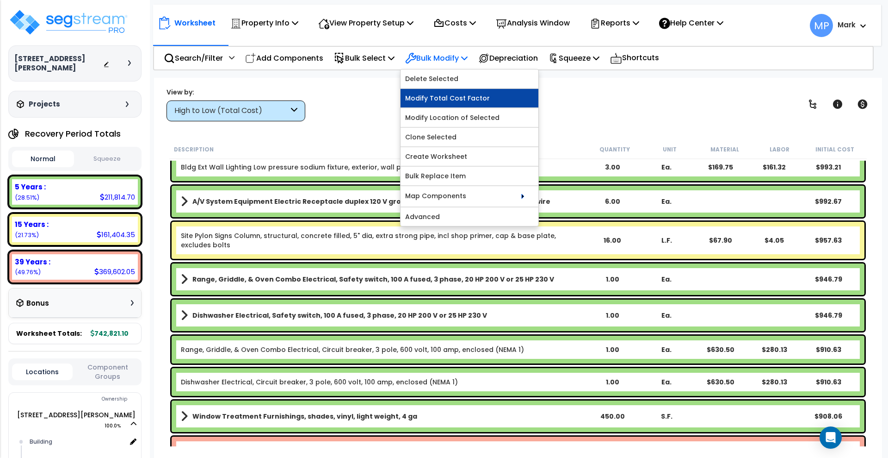
click at [481, 96] on link "Modify Total Cost Factor" at bounding box center [470, 98] width 138 height 19
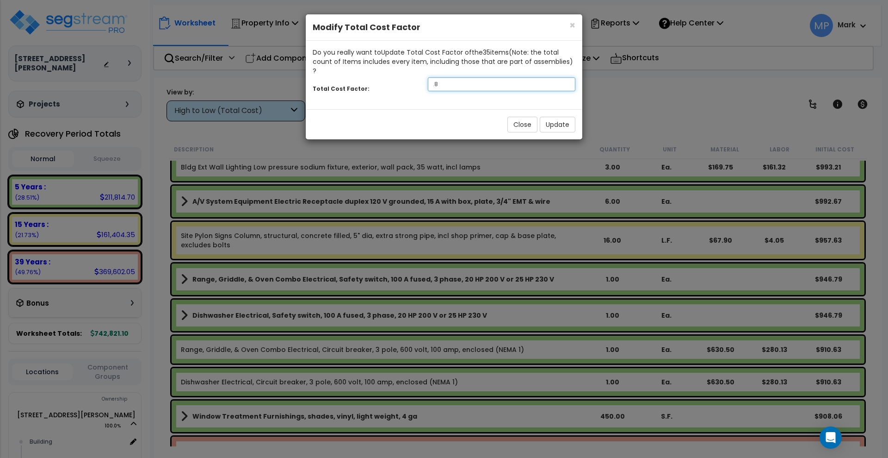
drag, startPoint x: 455, startPoint y: 76, endPoint x: 415, endPoint y: 75, distance: 40.7
click at [415, 75] on div "Total Cost Factor: .8" at bounding box center [444, 85] width 277 height 20
type input ".6"
click at [561, 117] on button "Update" at bounding box center [558, 125] width 36 height 16
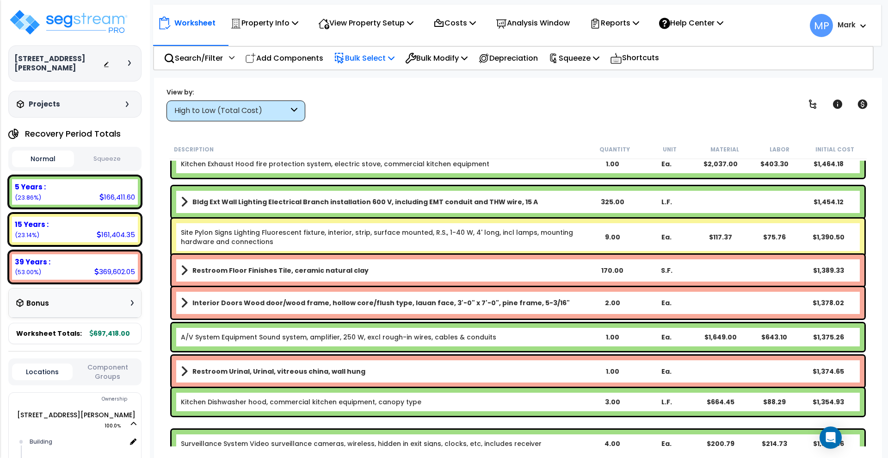
scroll to position [2892, 0]
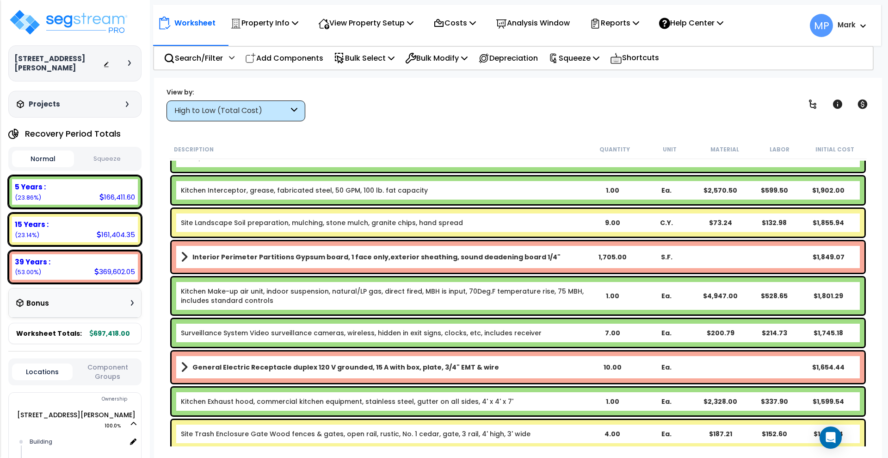
click at [297, 112] on div "High to Low (Total Cost)" at bounding box center [236, 110] width 139 height 21
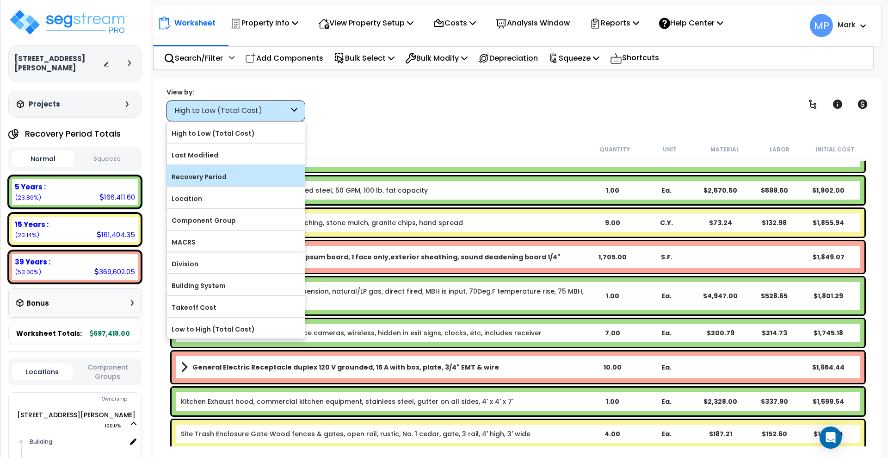
click at [229, 170] on label "Recovery Period" at bounding box center [236, 177] width 138 height 14
click at [0, 0] on input "Recovery Period" at bounding box center [0, 0] width 0 height 0
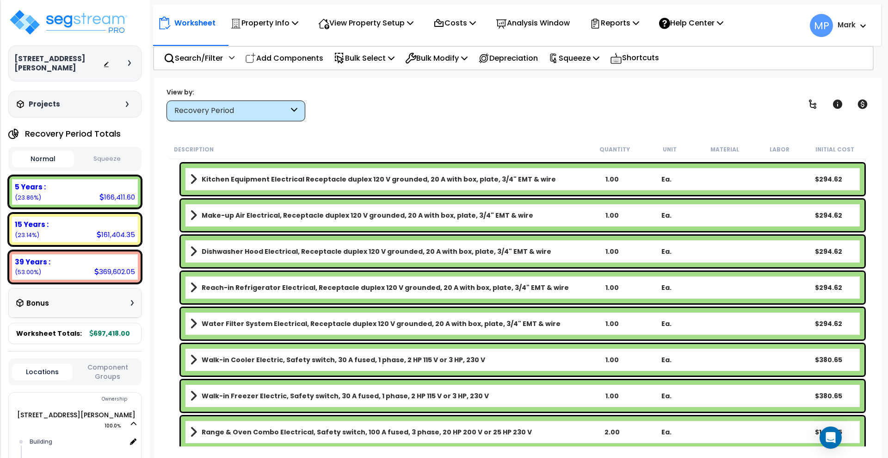
click at [297, 106] on icon at bounding box center [294, 110] width 6 height 11
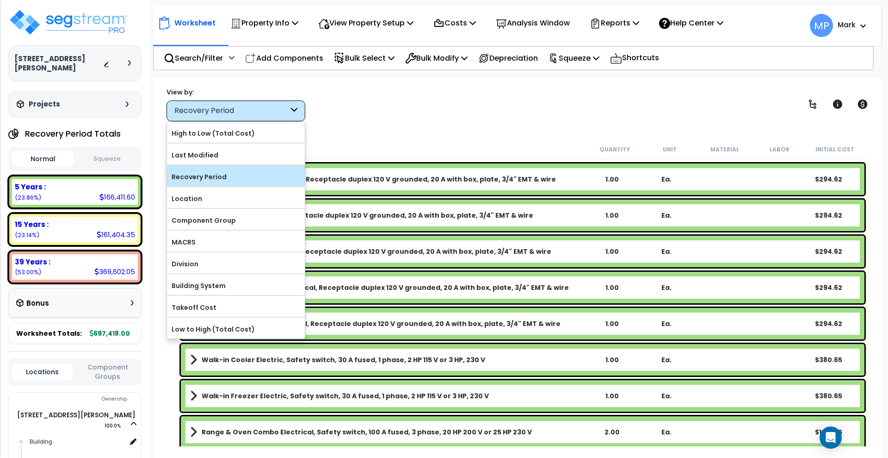
click at [227, 176] on label "Recovery Period" at bounding box center [236, 177] width 138 height 14
click at [0, 0] on input "Recovery Period" at bounding box center [0, 0] width 0 height 0
click at [221, 175] on label "Recovery Period" at bounding box center [236, 177] width 138 height 14
click at [0, 0] on input "Recovery Period" at bounding box center [0, 0] width 0 height 0
click at [371, 113] on div "View by: Recovery Period High to Low (Total Cost)" at bounding box center [518, 104] width 710 height 34
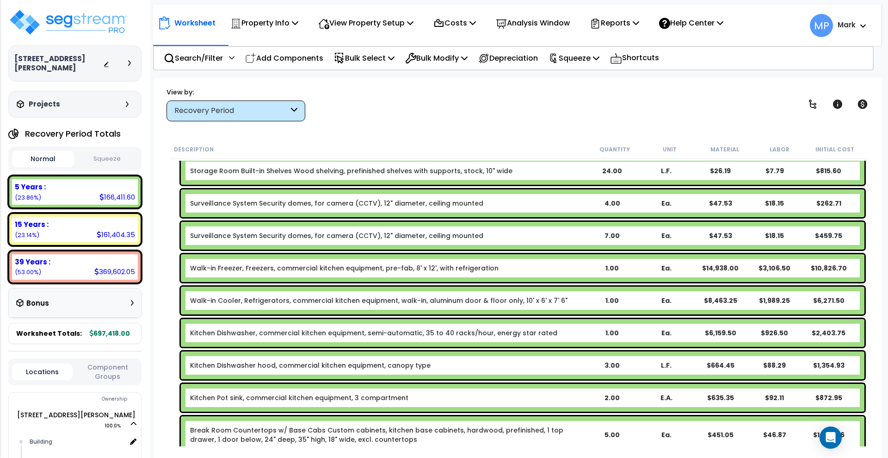
scroll to position [231, 0]
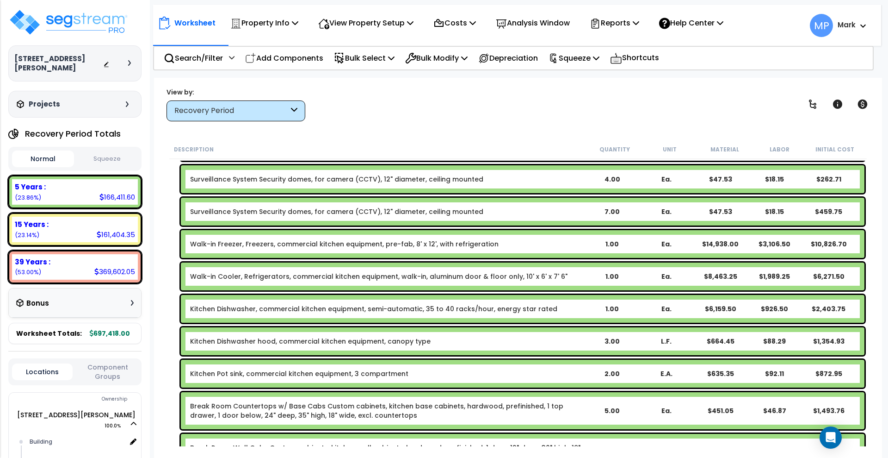
click at [580, 278] on b "Walk-in Cooler, Refrigerators, commercial kitchen equipment, walk-in, aluminum …" at bounding box center [387, 276] width 395 height 9
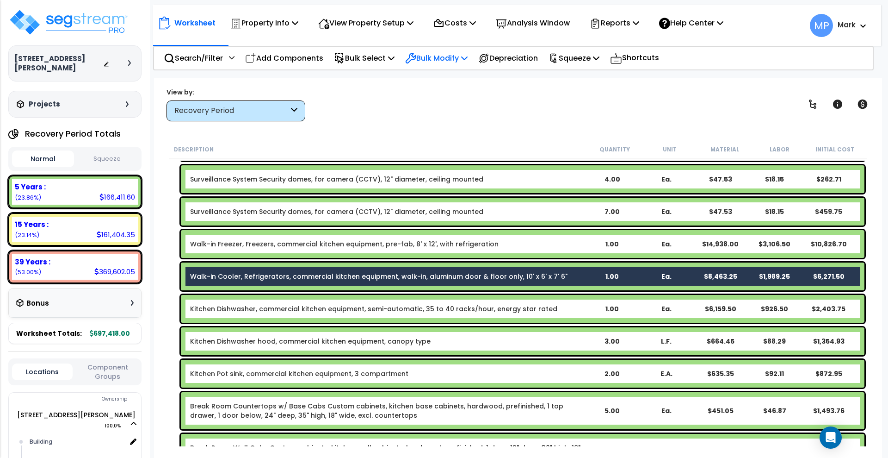
click at [466, 57] on p "Bulk Modify" at bounding box center [436, 58] width 62 height 12
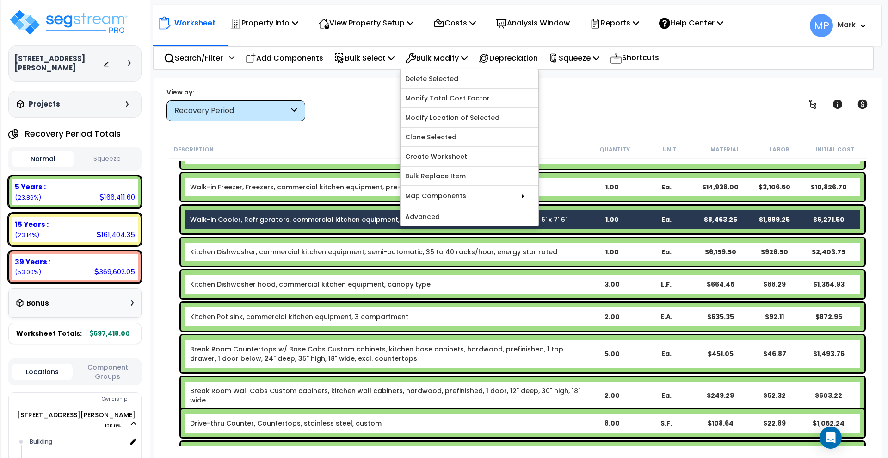
scroll to position [289, 0]
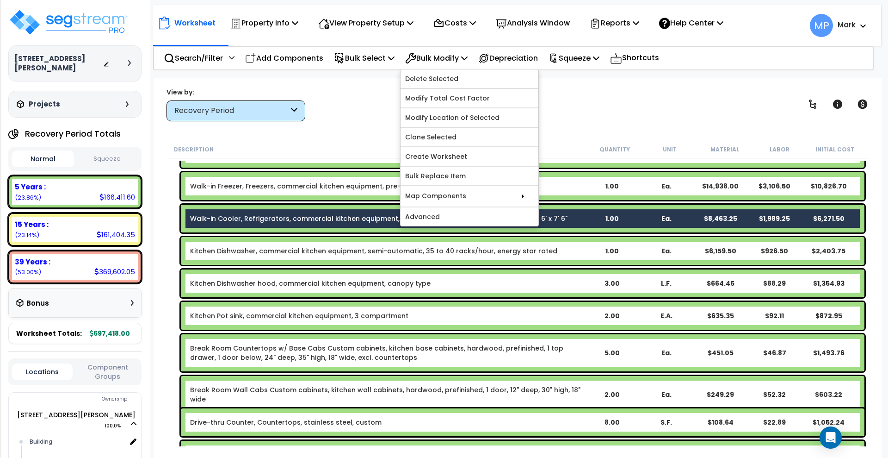
click at [498, 285] on b "Kitchen Dishwasher hood, commercial kitchen equipment, canopy type" at bounding box center [387, 283] width 395 height 9
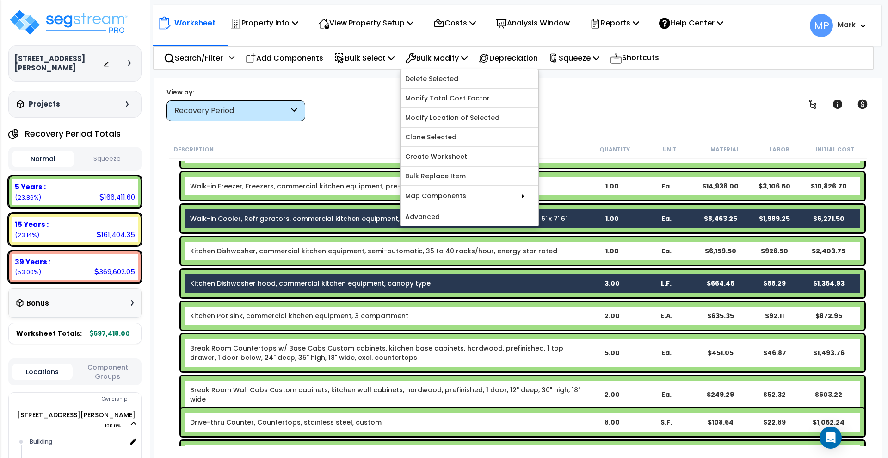
click at [562, 252] on b "Kitchen Dishwasher, commercial kitchen equipment, semi-automatic, 35 to 40 rack…" at bounding box center [387, 250] width 395 height 9
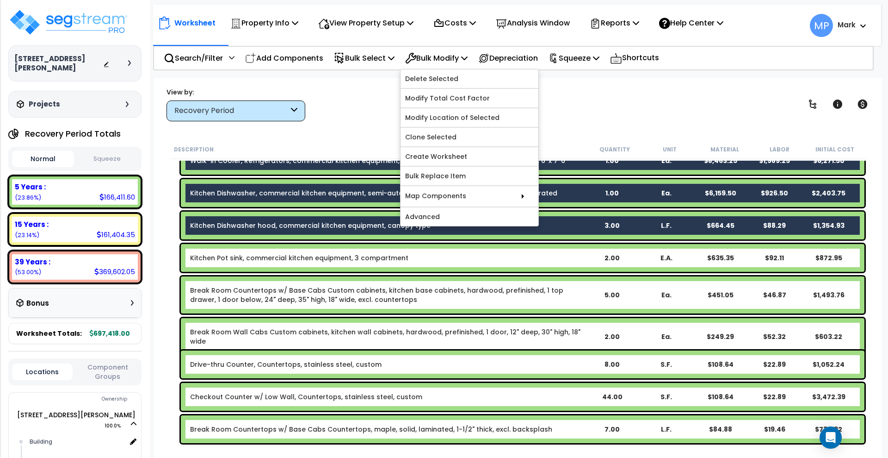
scroll to position [405, 0]
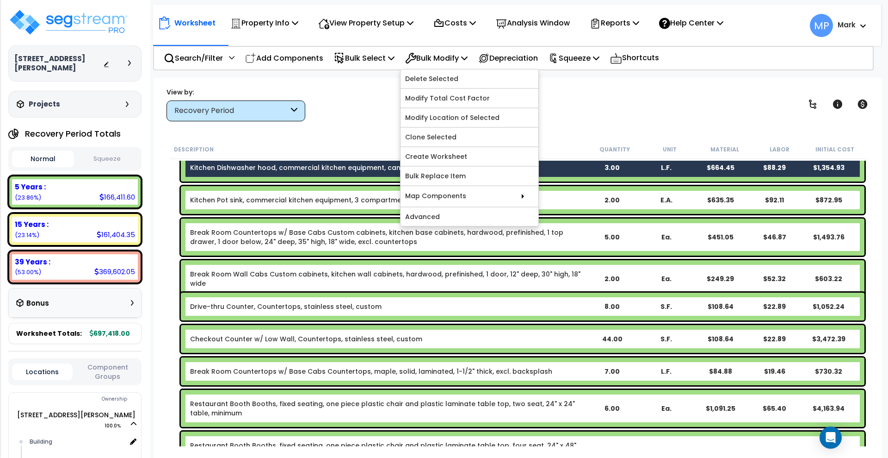
click at [571, 366] on b "Break Room Countertops w/ Base Cabs Countertops, maple, solid, laminated, 1-1/2…" at bounding box center [387, 370] width 395 height 9
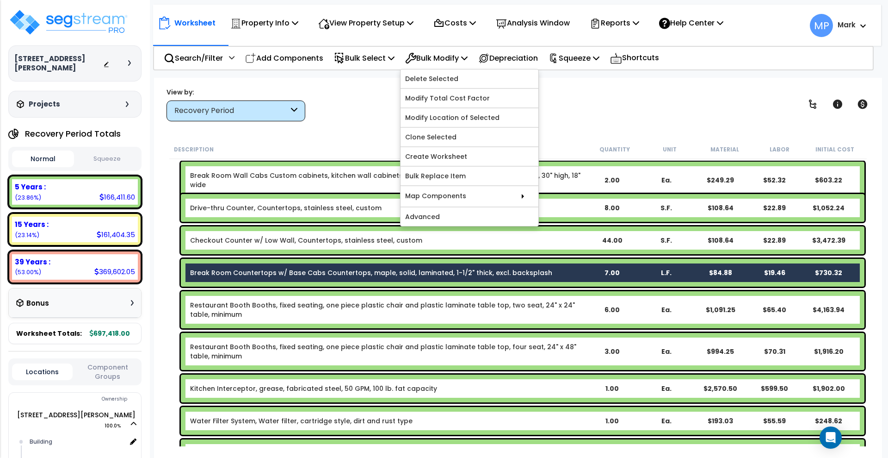
scroll to position [521, 0]
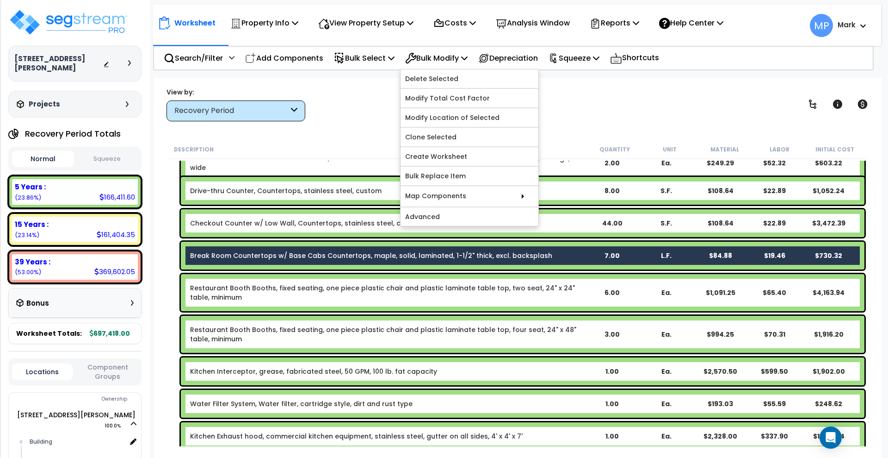
click at [571, 295] on link "Restaurant Booth Booths, fixed seating, one piece plastic chair and plastic lam…" at bounding box center [387, 292] width 395 height 19
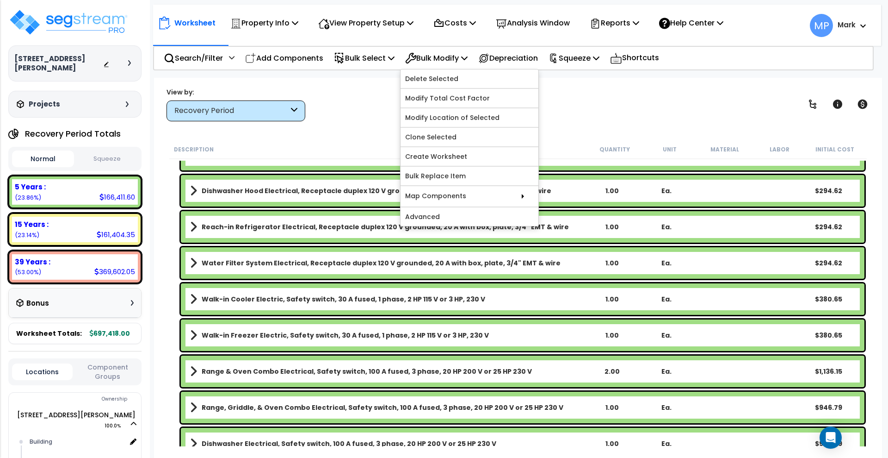
scroll to position [2776, 0]
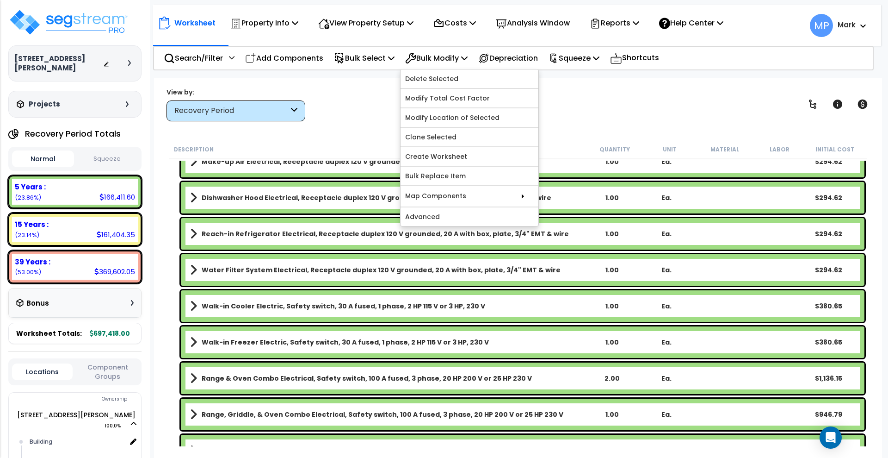
click at [530, 342] on link "Walk-in Freezer Electric, Safety switch, 30 A fused, 1 phase, 2 HP 115 V or 3 H…" at bounding box center [387, 341] width 395 height 13
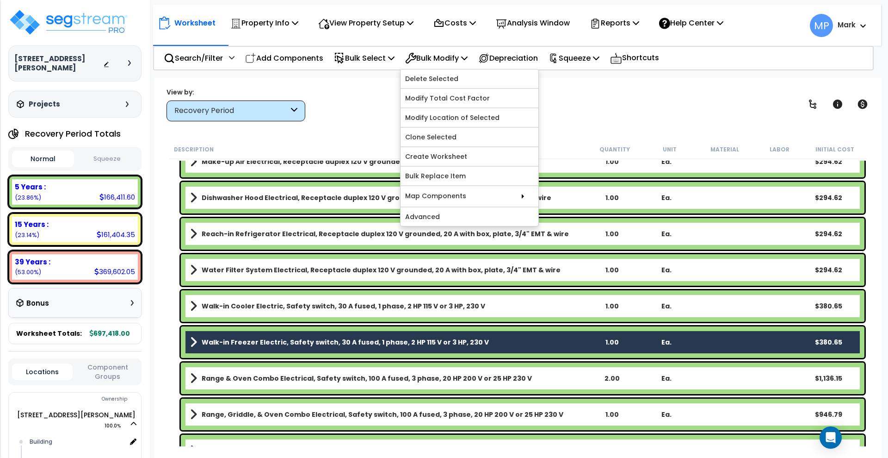
click at [523, 304] on link "Walk-in Cooler Electric, Safety switch, 30 A fused, 1 phase, 2 HP 115 V or 3 HP…" at bounding box center [387, 305] width 395 height 13
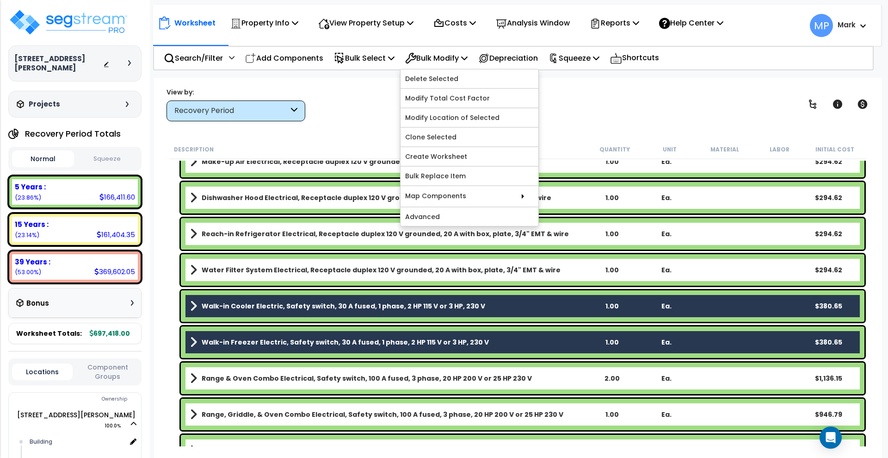
click at [522, 305] on link "Walk-in Cooler Electric, Safety switch, 30 A fused, 1 phase, 2 HP 115 V or 3 HP…" at bounding box center [387, 305] width 395 height 13
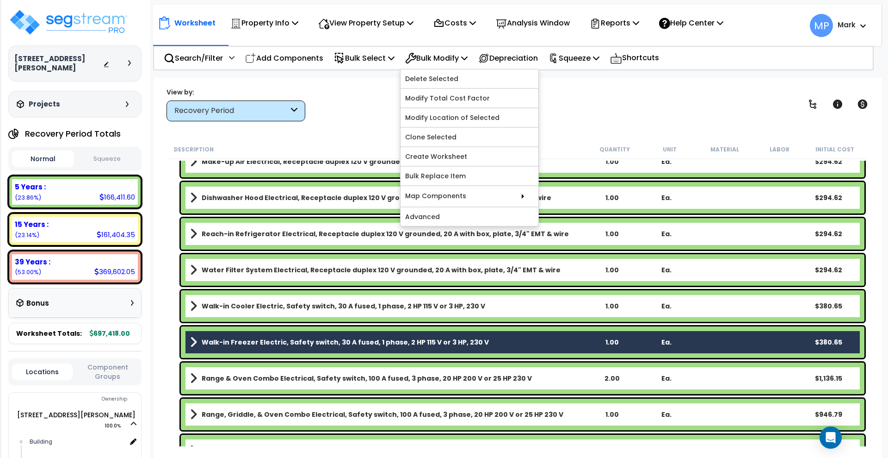
click at [521, 341] on link "Walk-in Freezer Electric, Safety switch, 30 A fused, 1 phase, 2 HP 115 V or 3 H…" at bounding box center [387, 341] width 395 height 13
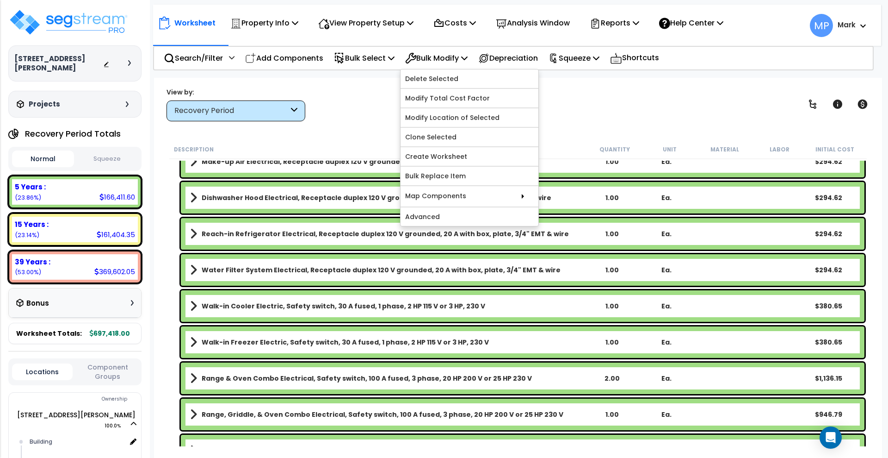
click at [510, 306] on link "Walk-in Cooler Electric, Safety switch, 30 A fused, 1 phase, 2 HP 115 V or 3 HP…" at bounding box center [387, 305] width 395 height 13
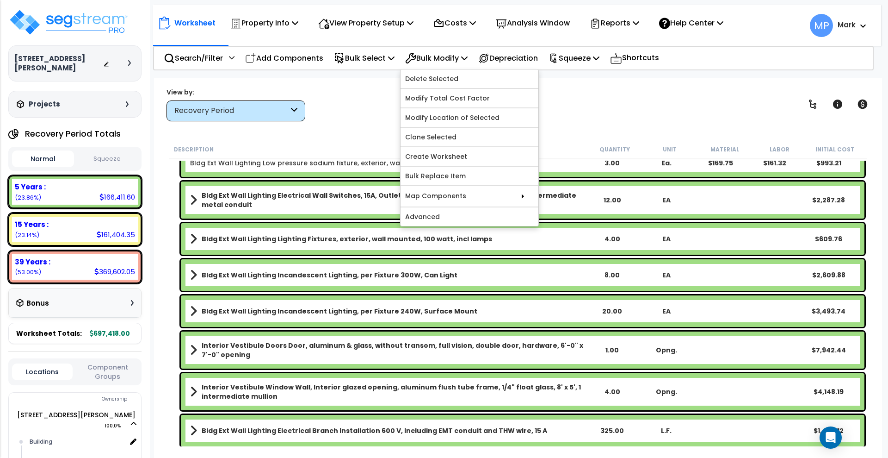
scroll to position [3297, 0]
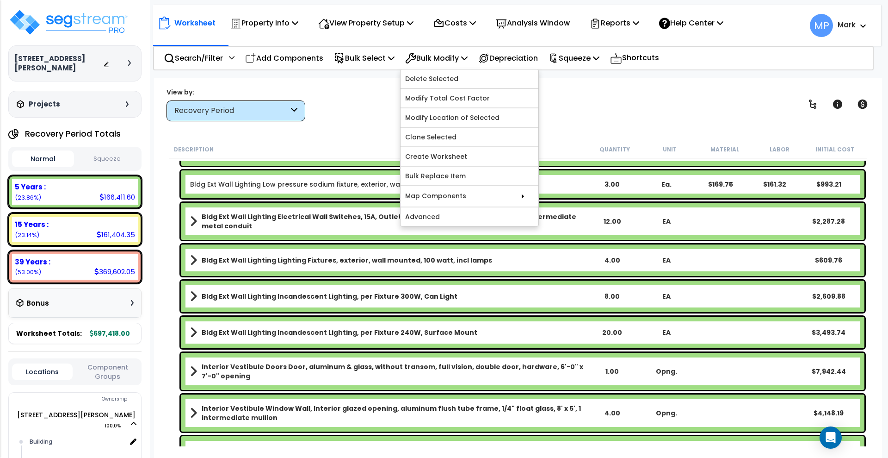
click at [521, 334] on link "Bldg Ext Wall Lighting Incandescent Lighting, per Fixture 240W, Surface Mount" at bounding box center [387, 332] width 395 height 13
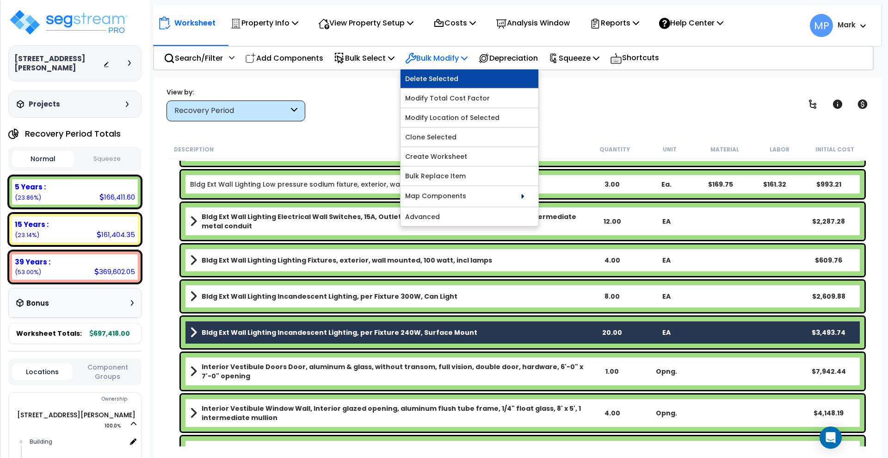
click at [471, 76] on link "Delete Selected" at bounding box center [470, 78] width 138 height 19
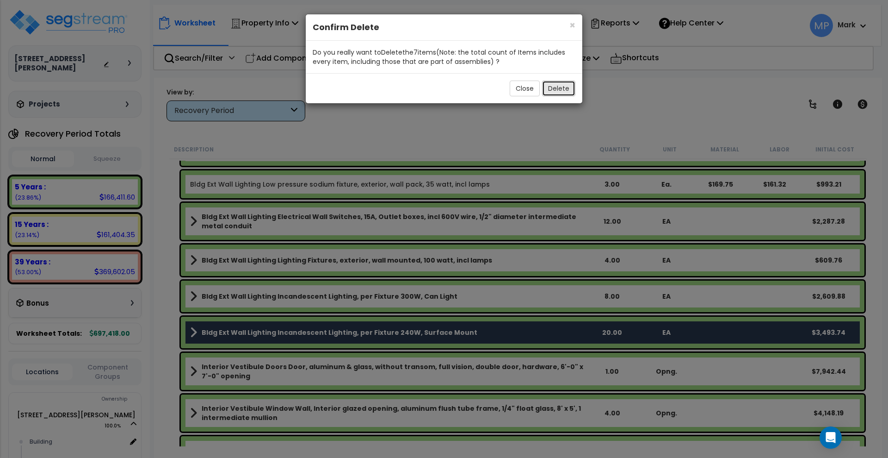
click at [566, 87] on button "Delete" at bounding box center [558, 89] width 33 height 16
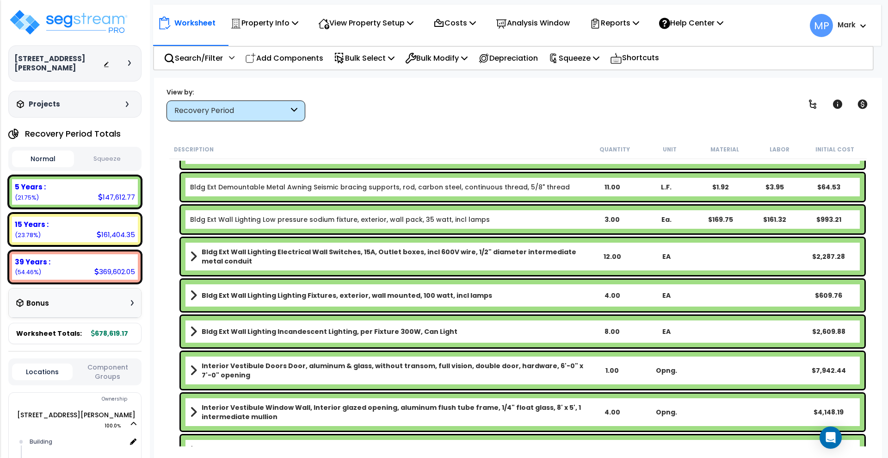
scroll to position [3062, 0]
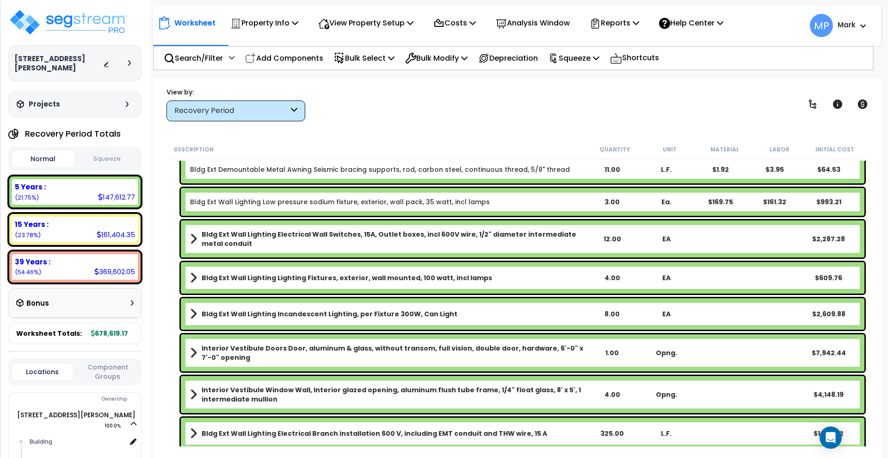
click at [503, 352] on b "Interior Vestibule Doors Door, aluminum & glass, without transom, full vision, …" at bounding box center [393, 352] width 383 height 19
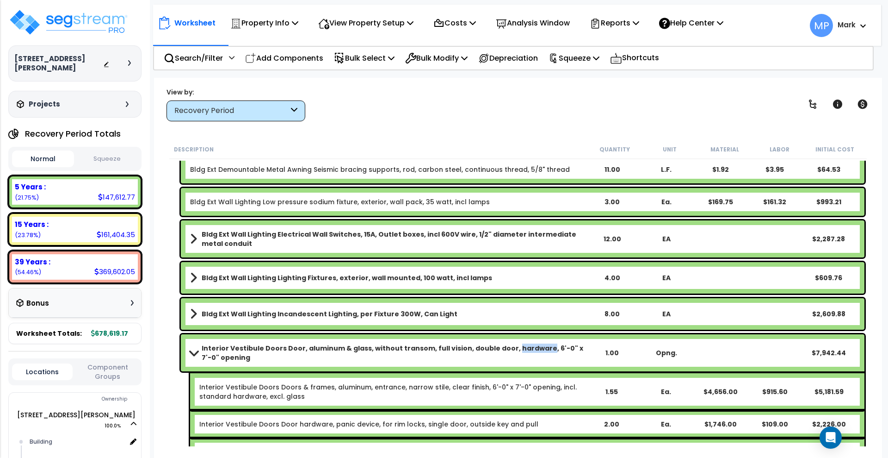
click at [503, 352] on b "Interior Vestibule Doors Door, aluminum & glass, without transom, full vision, …" at bounding box center [393, 352] width 383 height 19
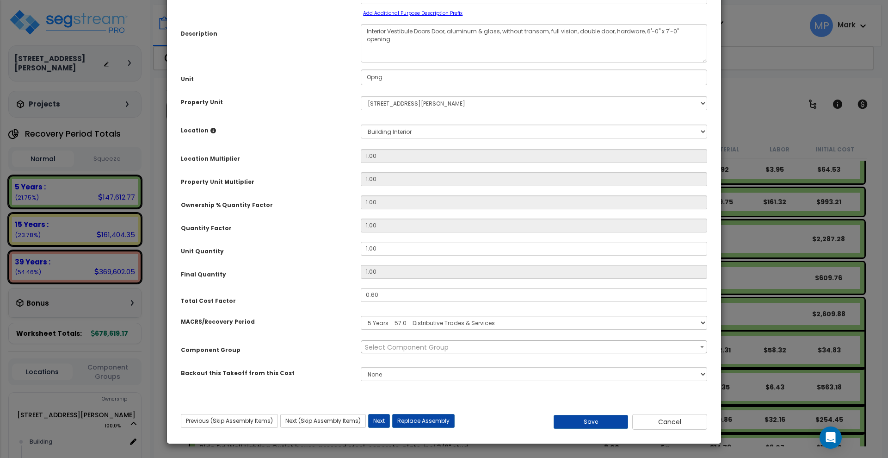
scroll to position [0, 0]
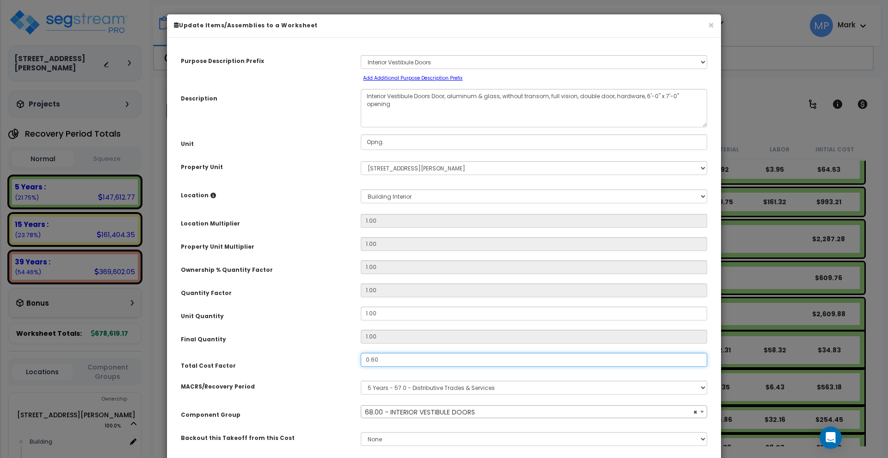
select select "12744"
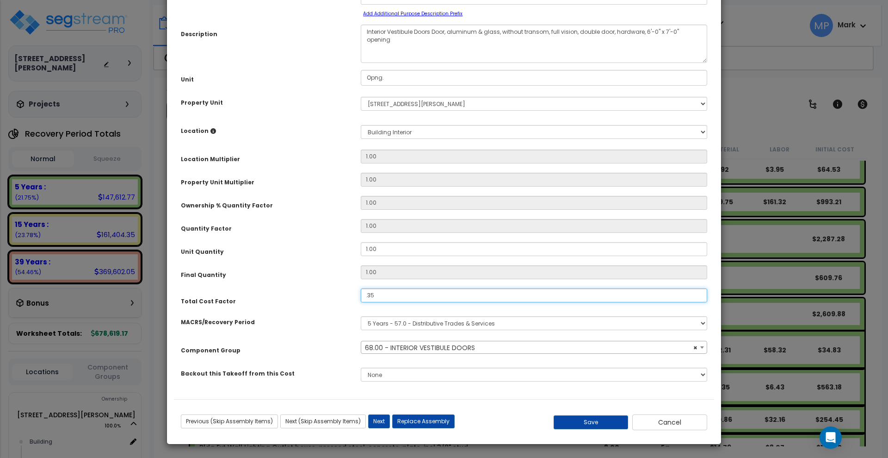
scroll to position [65, 0]
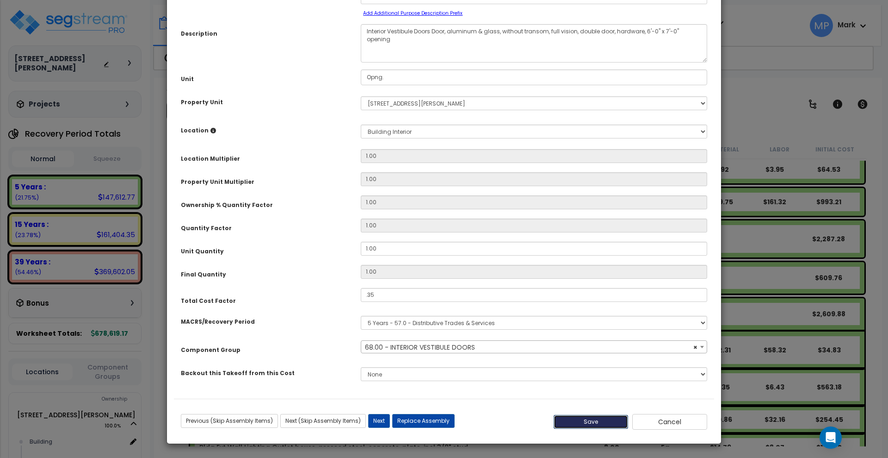
click at [574, 419] on button "Save" at bounding box center [591, 422] width 75 height 14
type input "0.35"
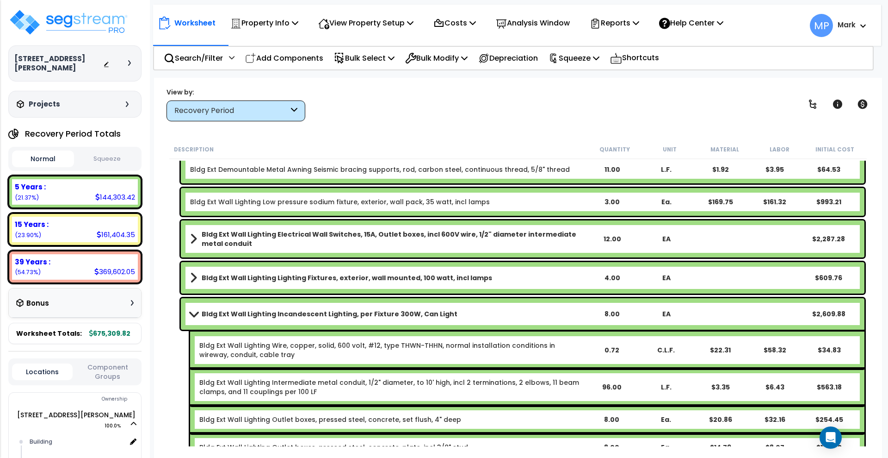
click at [496, 312] on link "Bldg Ext Wall Lighting Incandescent Lighting, per Fixture 300W, Can Light" at bounding box center [387, 313] width 395 height 13
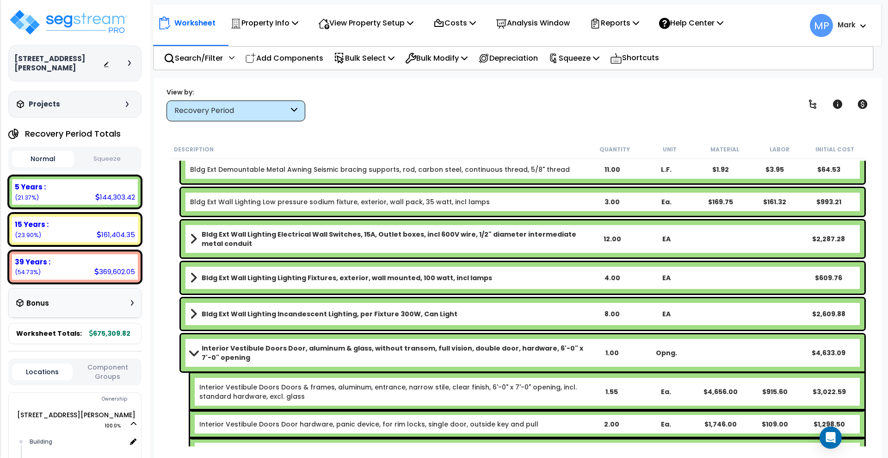
click at [554, 355] on b "Interior Vestibule Doors Door, aluminum & glass, without transom, full vision, …" at bounding box center [393, 352] width 383 height 19
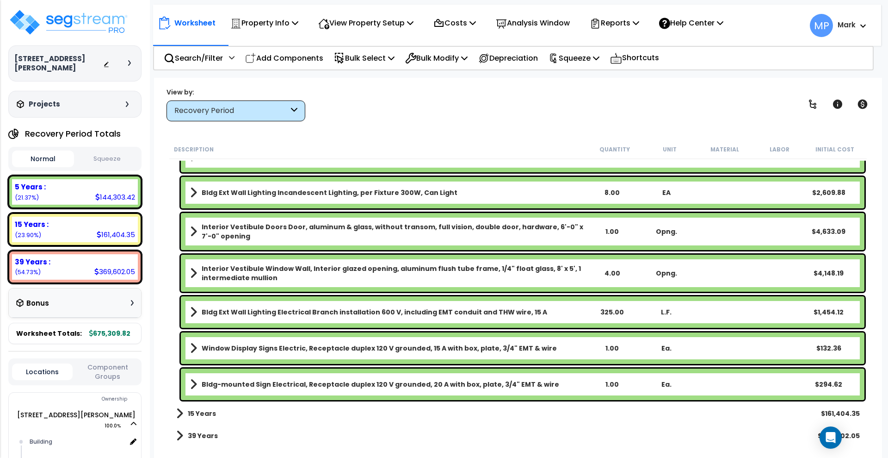
scroll to position [41, 0]
click at [186, 413] on link "15 Years" at bounding box center [196, 413] width 40 height 13
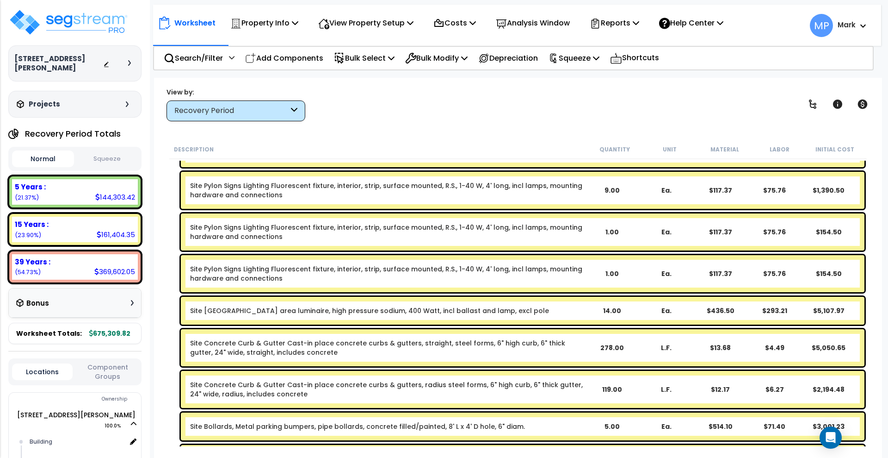
scroll to position [3878, 0]
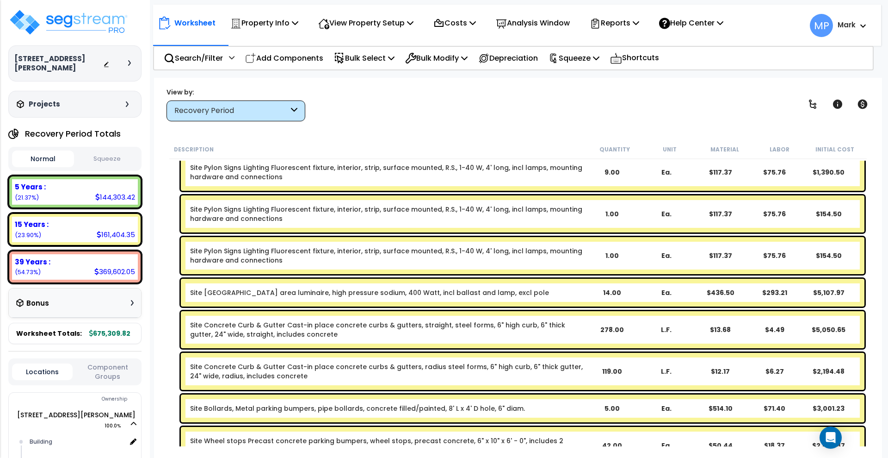
click at [515, 336] on link "Site Concrete Curb & Gutter Cast-in place concrete curbs & gutters, straight, s…" at bounding box center [387, 329] width 395 height 19
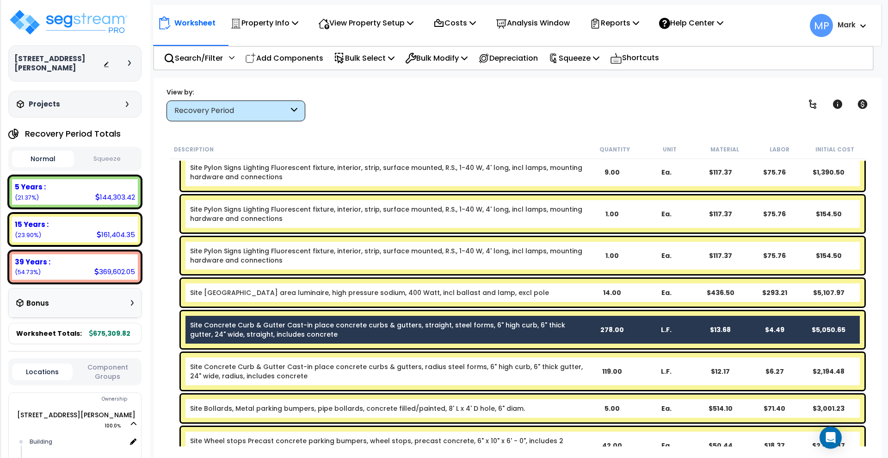
click at [508, 375] on link "Site Concrete Curb & Gutter Cast-in place concrete curbs & gutters, radius stee…" at bounding box center [387, 371] width 395 height 19
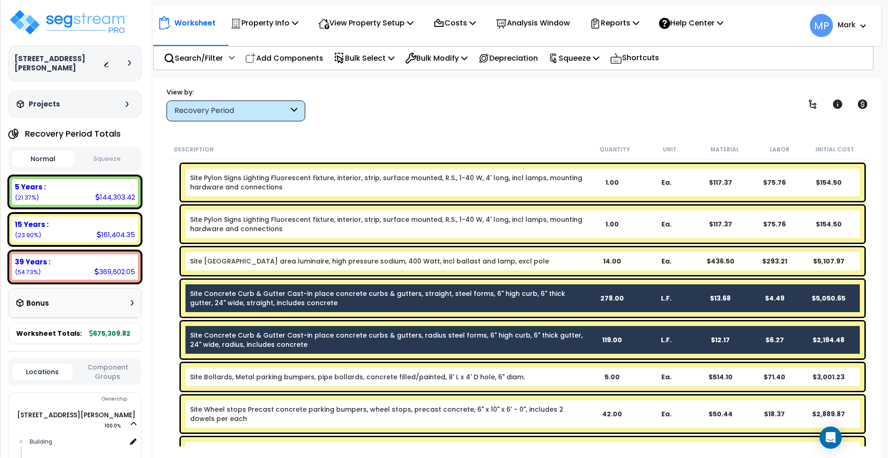
scroll to position [3935, 0]
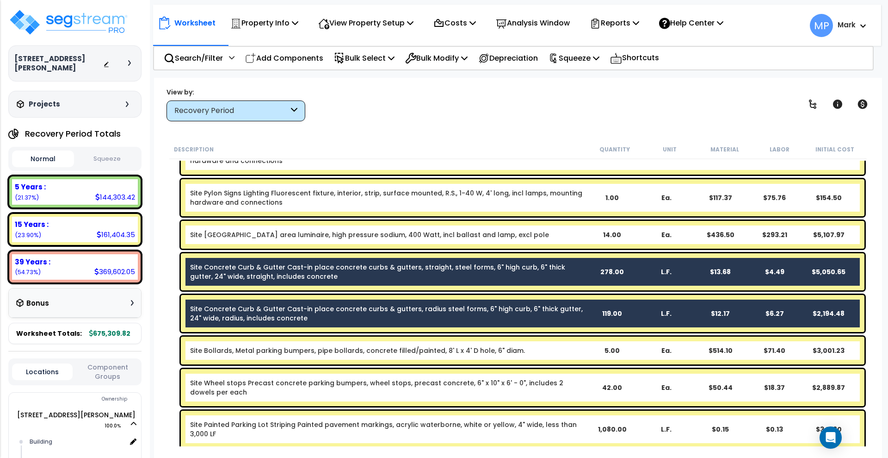
click at [558, 352] on b "Site Bollards, Metal parking bumpers, pipe bollards, concrete filled/painted, 8…" at bounding box center [387, 350] width 395 height 9
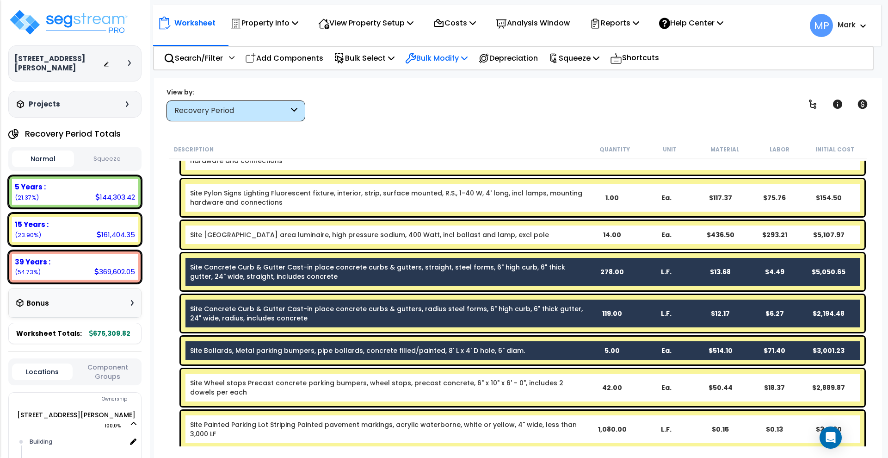
click at [443, 58] on p "Bulk Modify" at bounding box center [436, 58] width 62 height 12
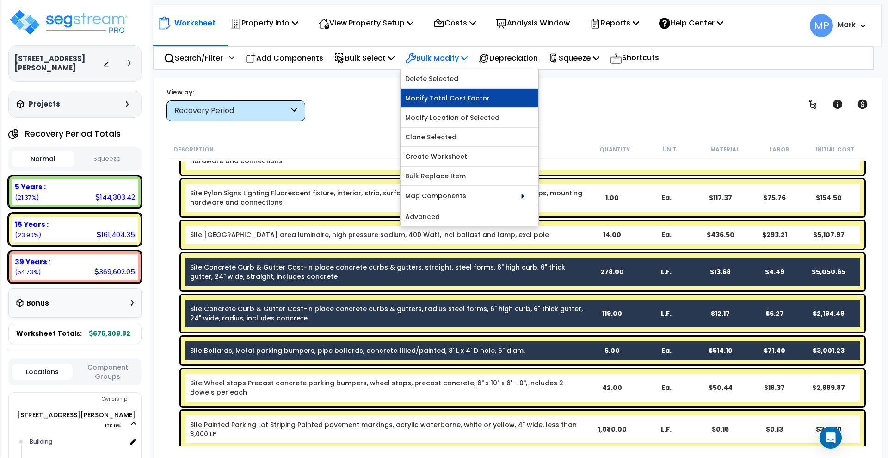
click at [465, 100] on link "Modify Total Cost Factor" at bounding box center [470, 98] width 138 height 19
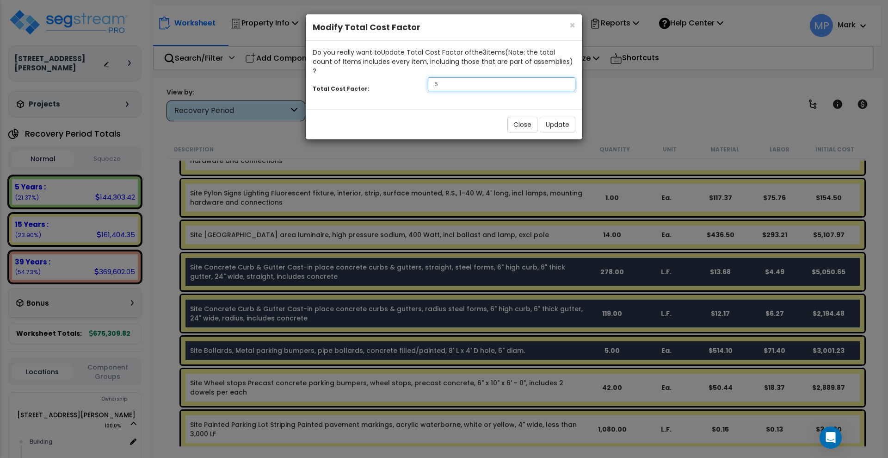
drag, startPoint x: 448, startPoint y: 78, endPoint x: 374, endPoint y: 78, distance: 74.0
click at [374, 78] on div "Total Cost Factor: .6" at bounding box center [444, 85] width 277 height 20
type input ".5"
click at [562, 117] on button "Update" at bounding box center [558, 125] width 36 height 16
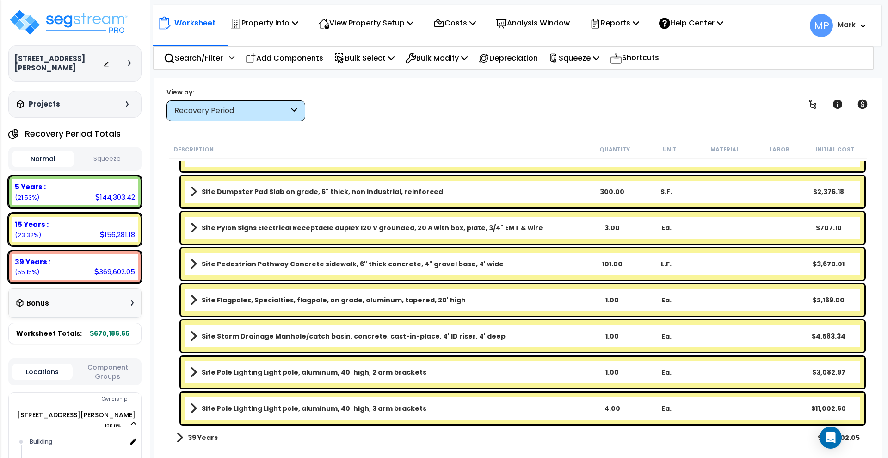
scroll to position [4871, 0]
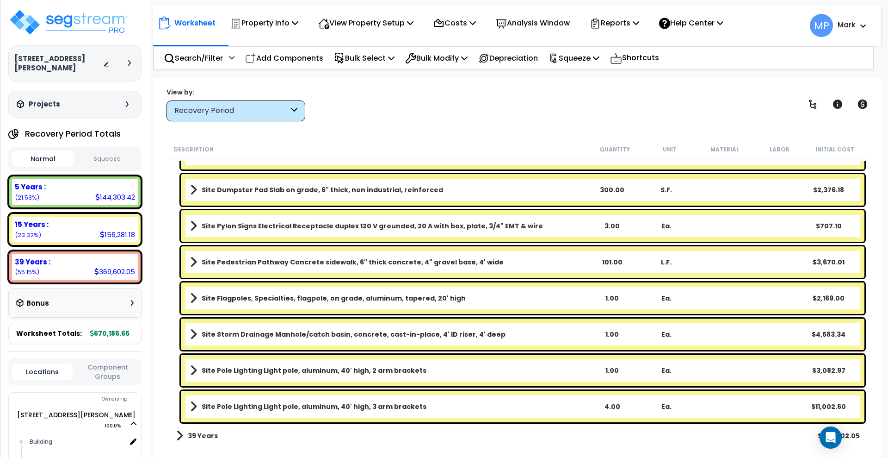
click at [534, 339] on link "Site Storm Drainage Manhole/catch basin, concrete, cast-in-place, 4' ID riser, …" at bounding box center [387, 334] width 395 height 13
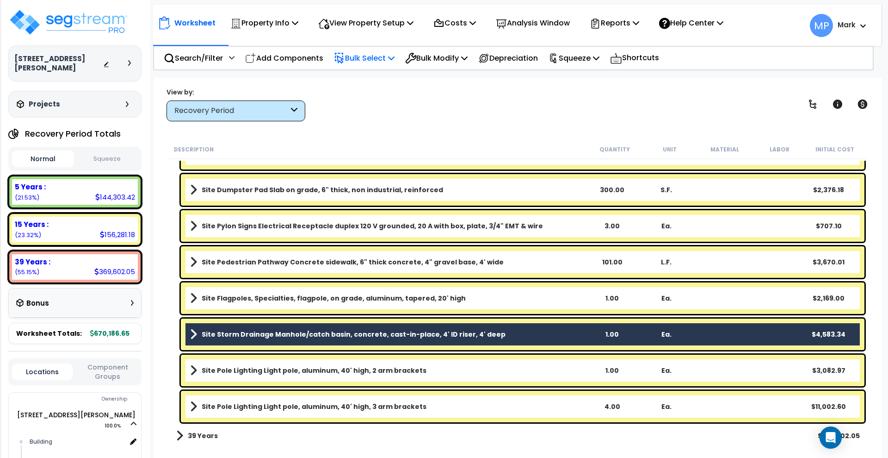
click at [393, 57] on p "Bulk Select" at bounding box center [364, 58] width 61 height 12
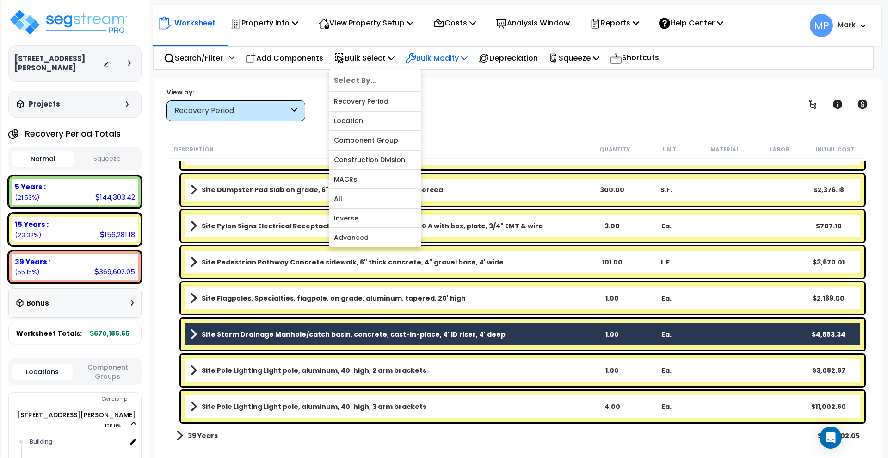
click at [447, 63] on p "Bulk Modify" at bounding box center [436, 58] width 62 height 12
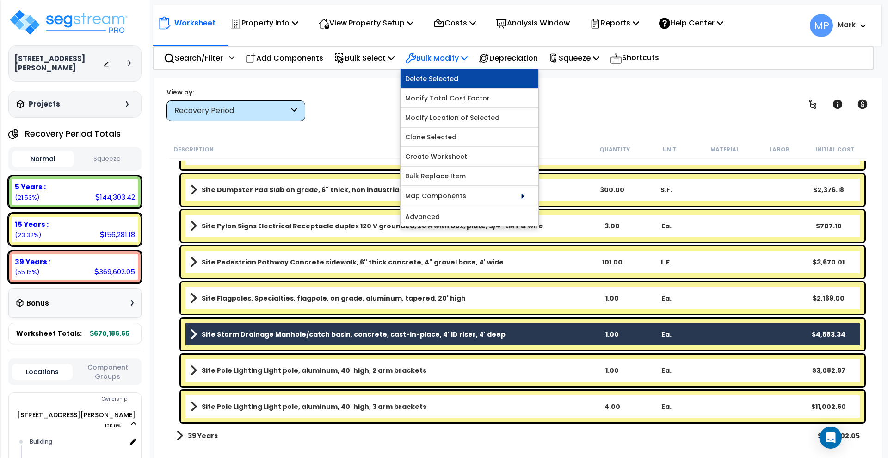
click at [448, 79] on link "Delete Selected" at bounding box center [470, 78] width 138 height 19
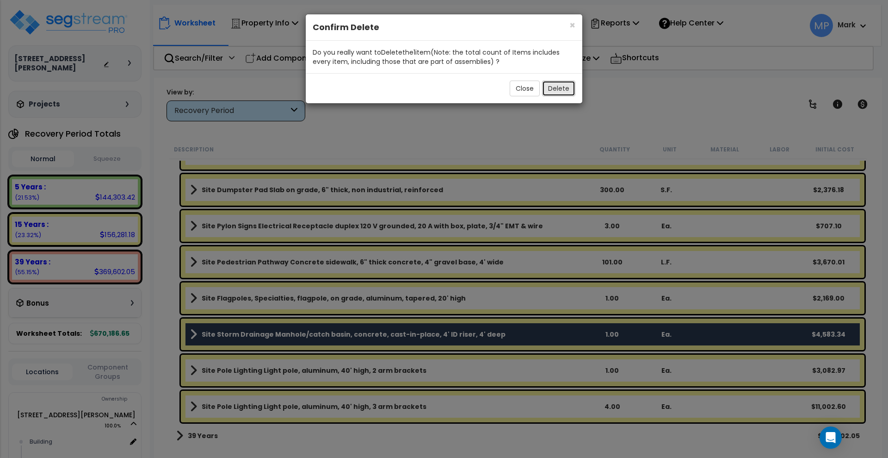
click at [568, 92] on button "Delete" at bounding box center [558, 89] width 33 height 16
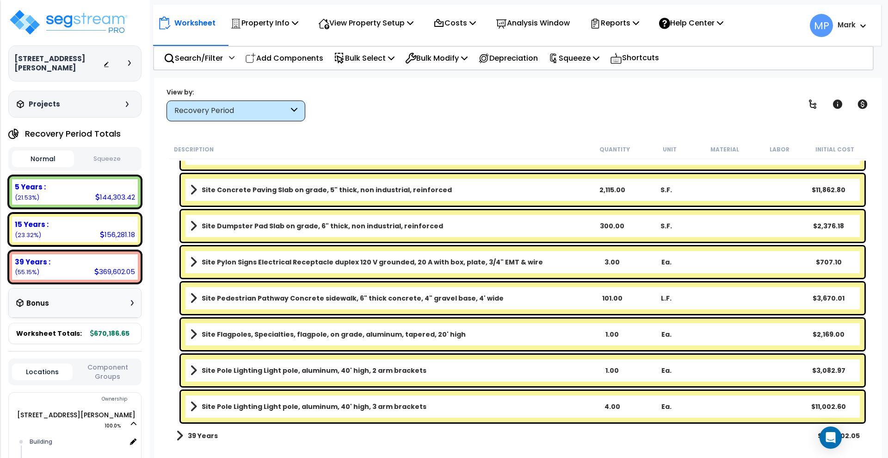
scroll to position [4834, 0]
click at [387, 56] on p "Bulk Select" at bounding box center [364, 58] width 61 height 12
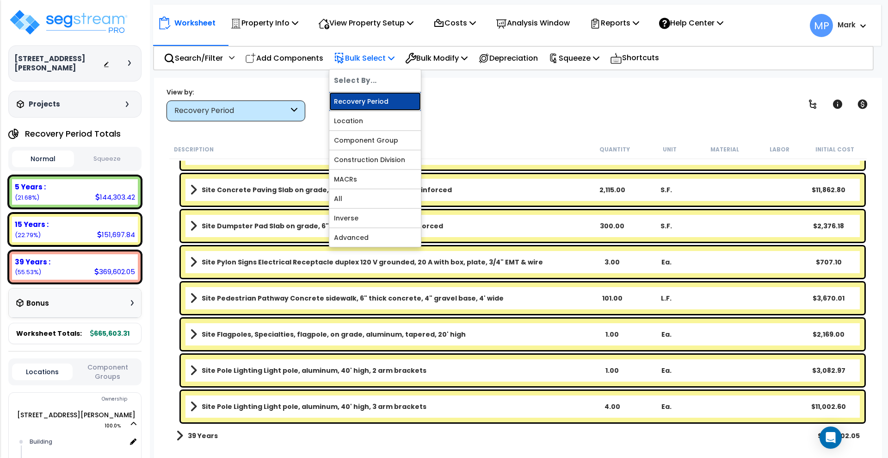
click at [397, 98] on link "Recovery Period" at bounding box center [375, 101] width 92 height 19
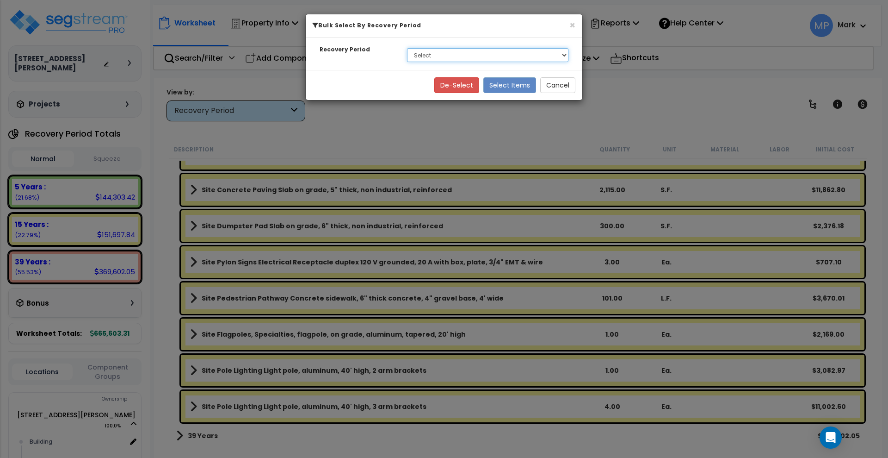
click at [566, 56] on select "Select 5 Years 15 Years 39 Years" at bounding box center [487, 55] width 161 height 14
select select "39Y"
click at [407, 48] on select "Select 5 Years 15 Years 39 Years" at bounding box center [487, 55] width 161 height 14
click at [500, 86] on button "Select Items" at bounding box center [509, 85] width 53 height 16
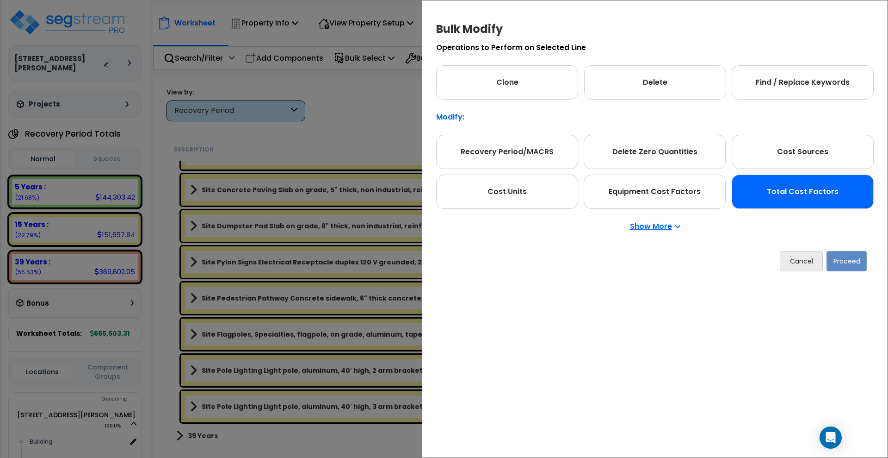
click at [771, 187] on div "Total Cost Factors" at bounding box center [803, 191] width 142 height 34
click at [847, 261] on button "Proceed" at bounding box center [847, 261] width 40 height 20
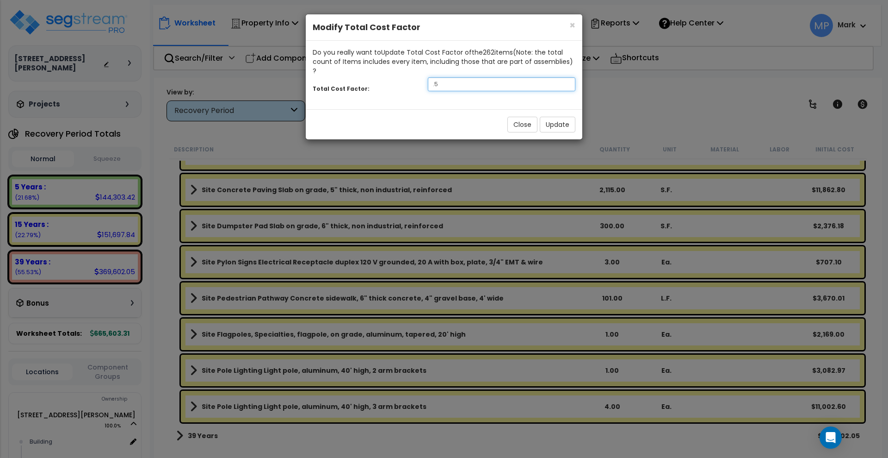
drag, startPoint x: 447, startPoint y: 75, endPoint x: 385, endPoint y: 73, distance: 62.0
click at [385, 75] on div "Total Cost Factor: .5" at bounding box center [444, 85] width 277 height 20
type input "1.3"
click at [571, 117] on button "Update" at bounding box center [558, 125] width 36 height 16
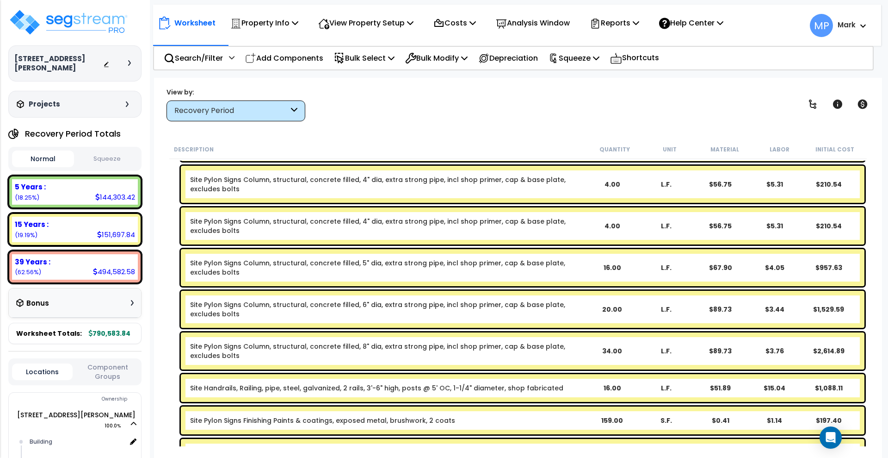
scroll to position [3446, 0]
